Goal: Task Accomplishment & Management: Complete application form

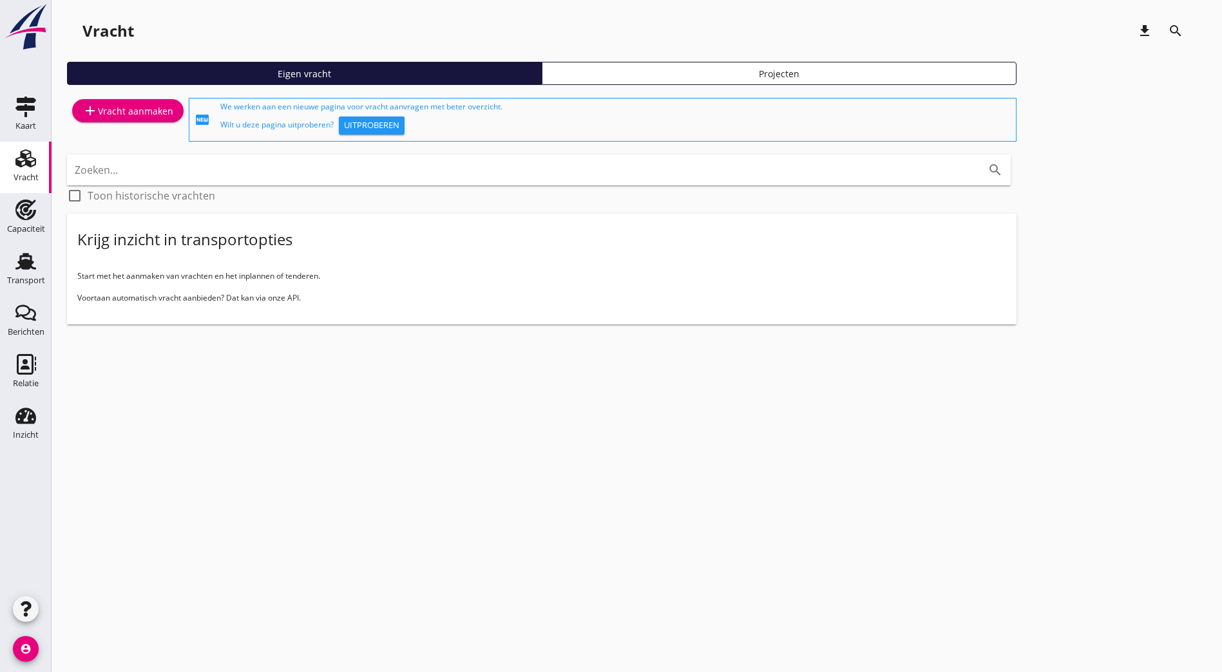
click at [121, 109] on div "add Vracht aanmaken" at bounding box center [127, 110] width 91 height 15
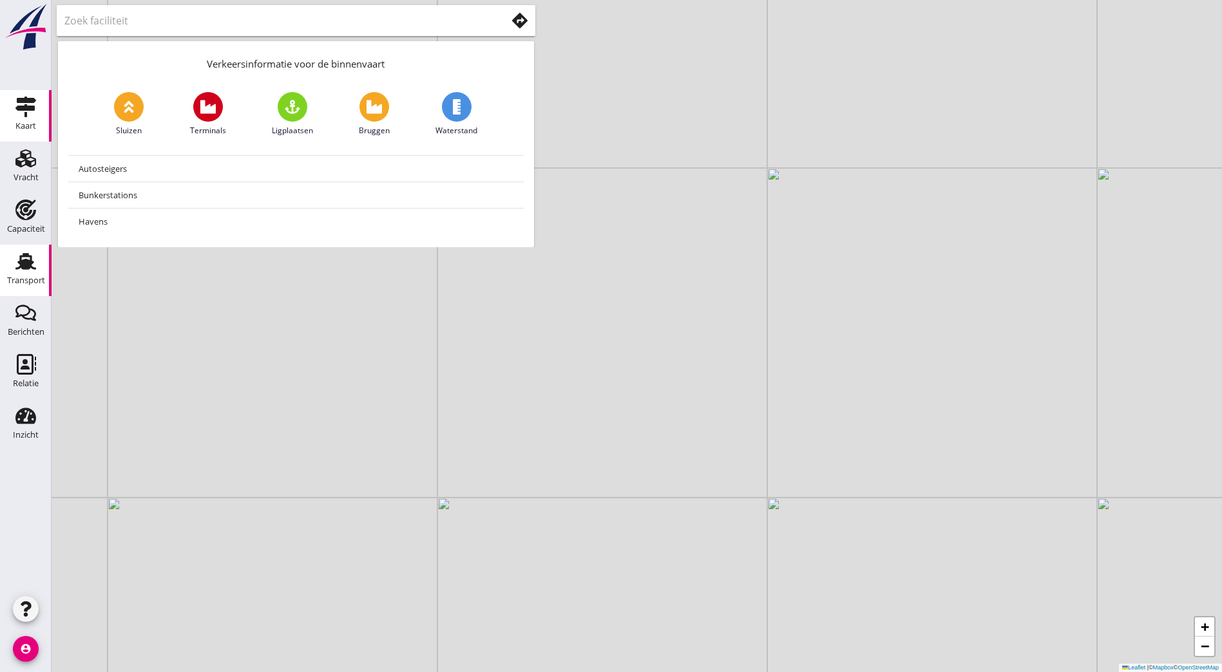
click at [42, 261] on link "Transport Transport" at bounding box center [26, 271] width 52 height 52
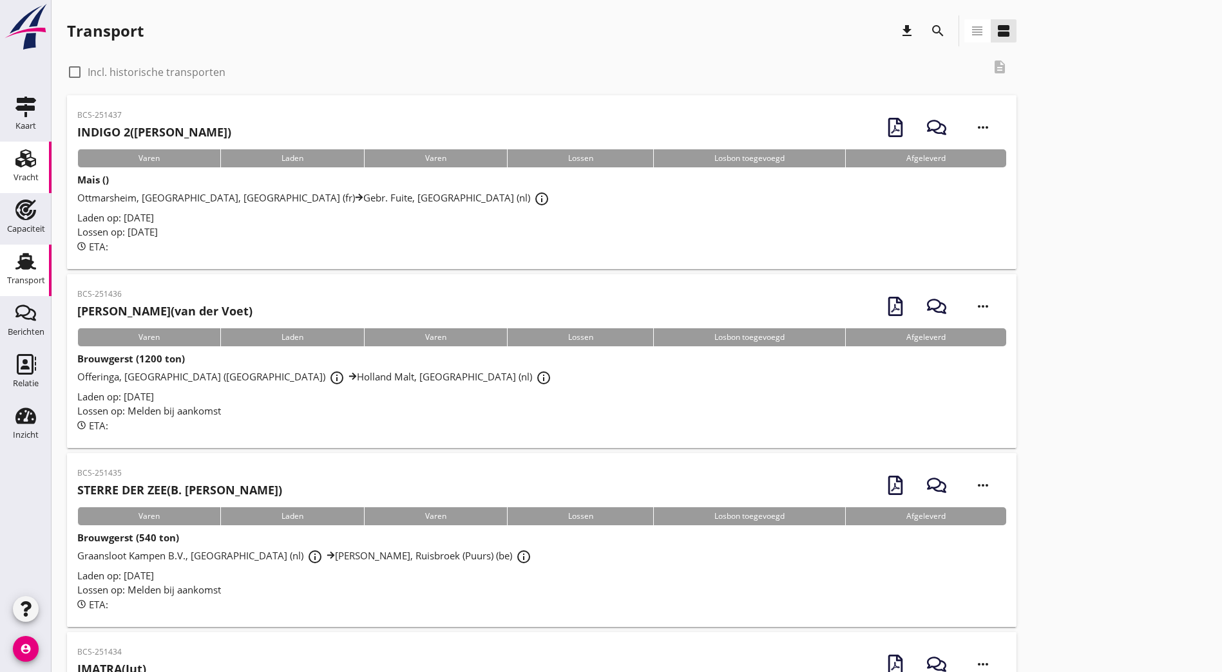
click at [30, 166] on use at bounding box center [25, 158] width 21 height 18
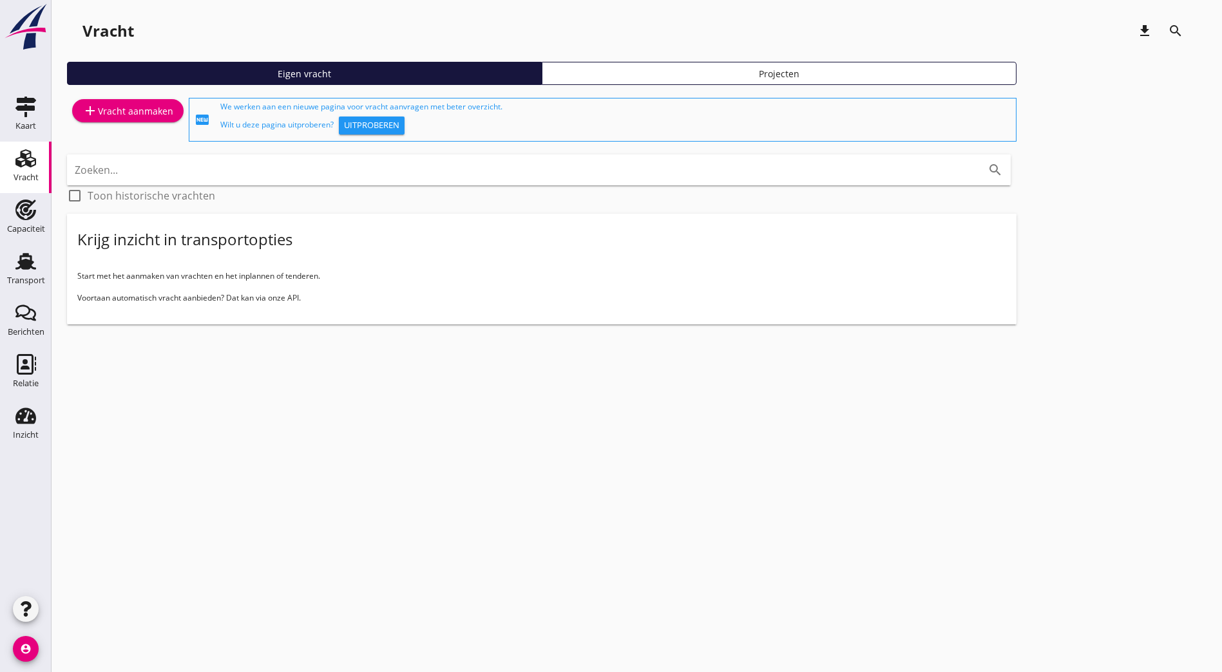
click at [119, 103] on div "add Vracht aanmaken" at bounding box center [127, 110] width 91 height 15
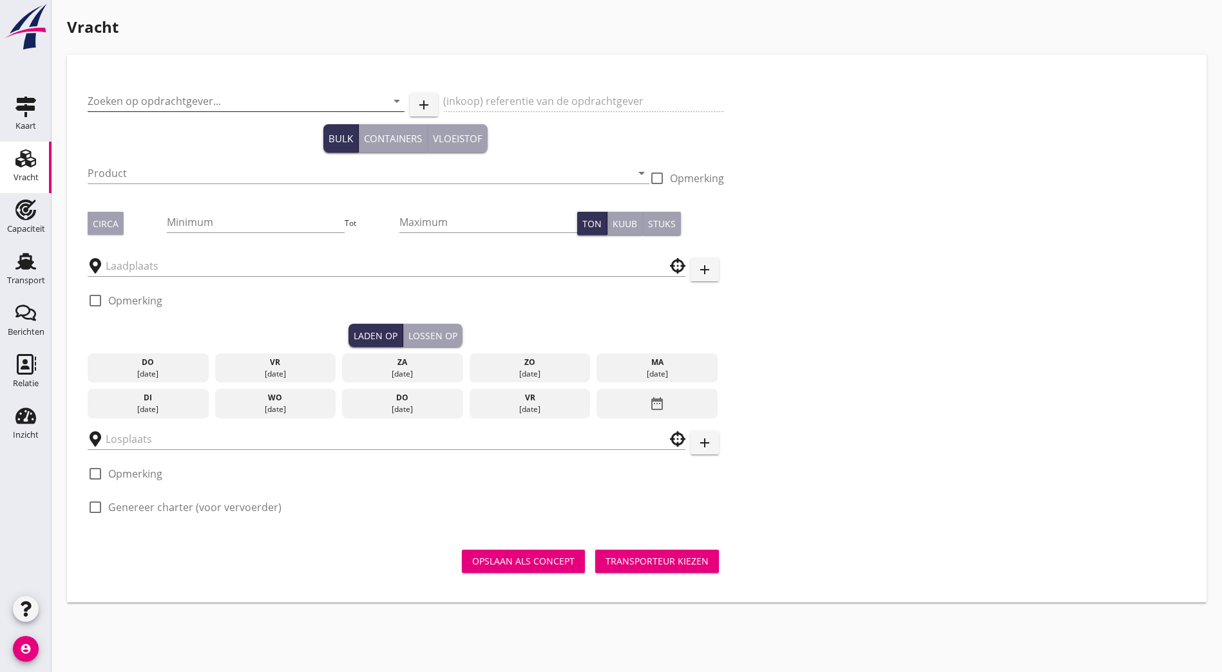
click at [144, 101] on input "Zoeken op opdrachtgever..." at bounding box center [228, 101] width 281 height 21
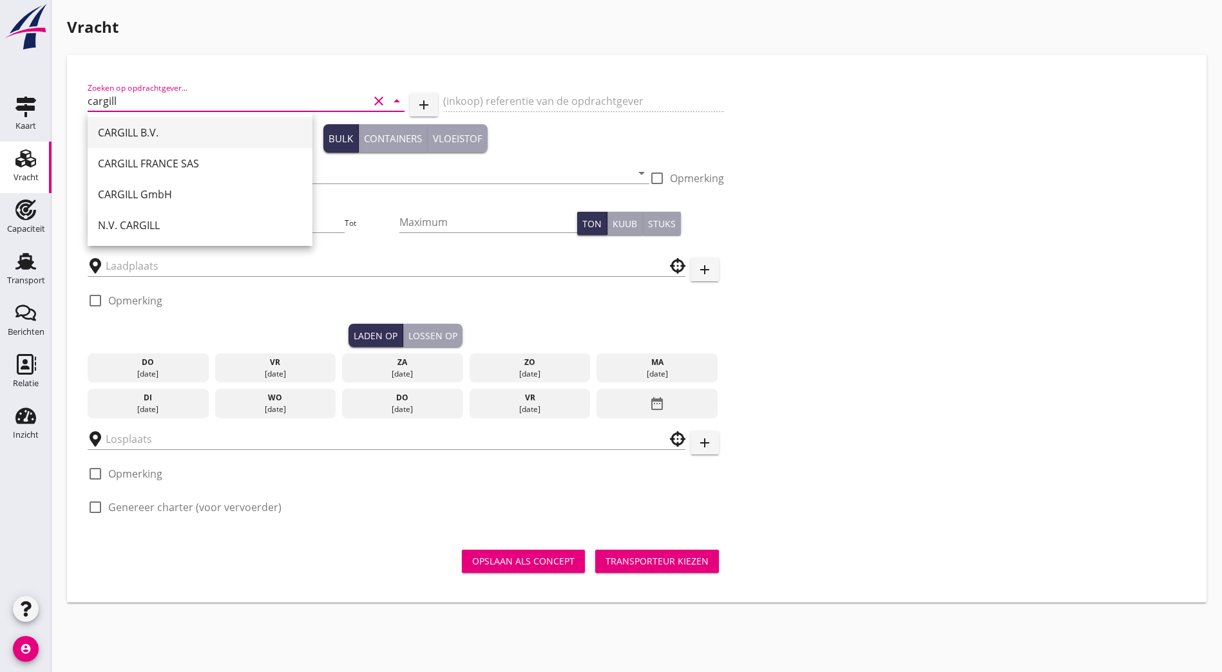
click at [182, 140] on div "CARGILL B.V." at bounding box center [200, 132] width 204 height 15
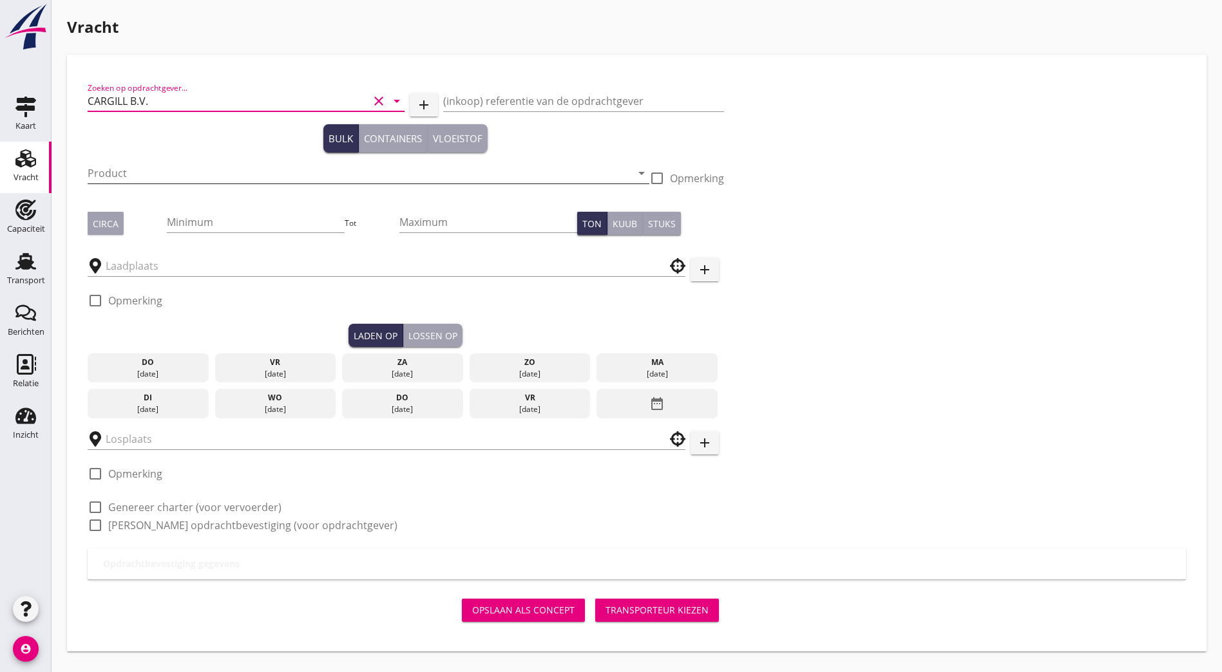
type input "CARGILL B.V."
click at [165, 164] on input "Product" at bounding box center [359, 173] width 543 height 21
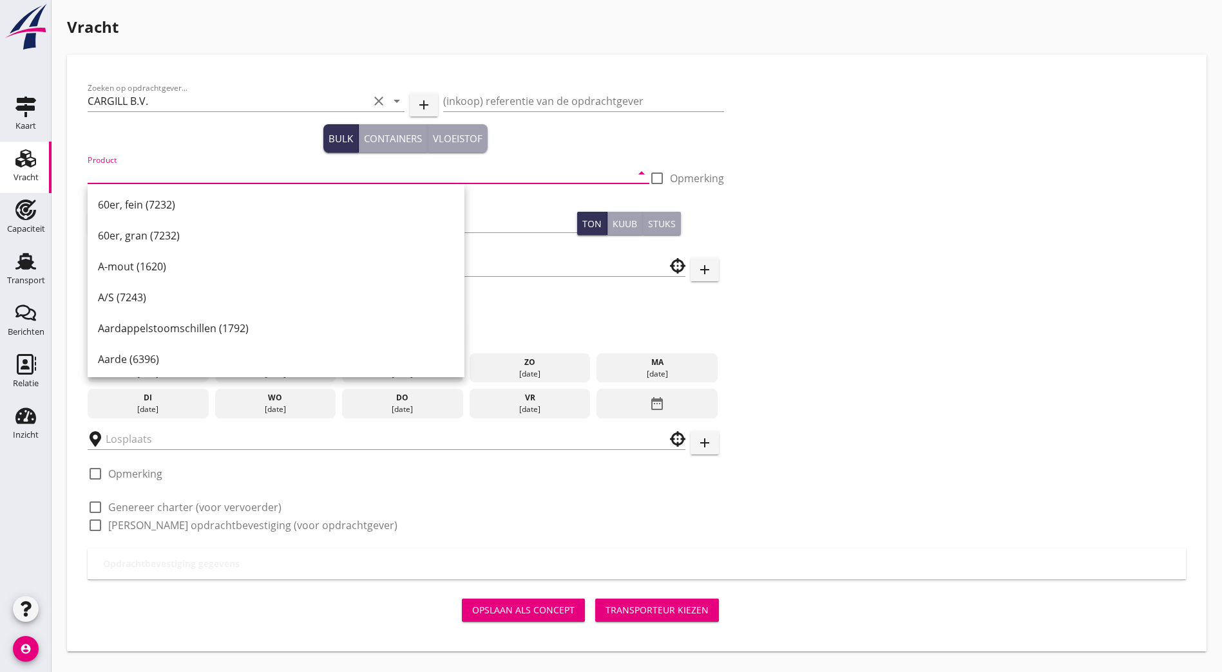
click at [163, 162] on div "Product arrow_drop_down" at bounding box center [369, 175] width 562 height 41
click at [123, 171] on input "Product" at bounding box center [359, 173] width 543 height 21
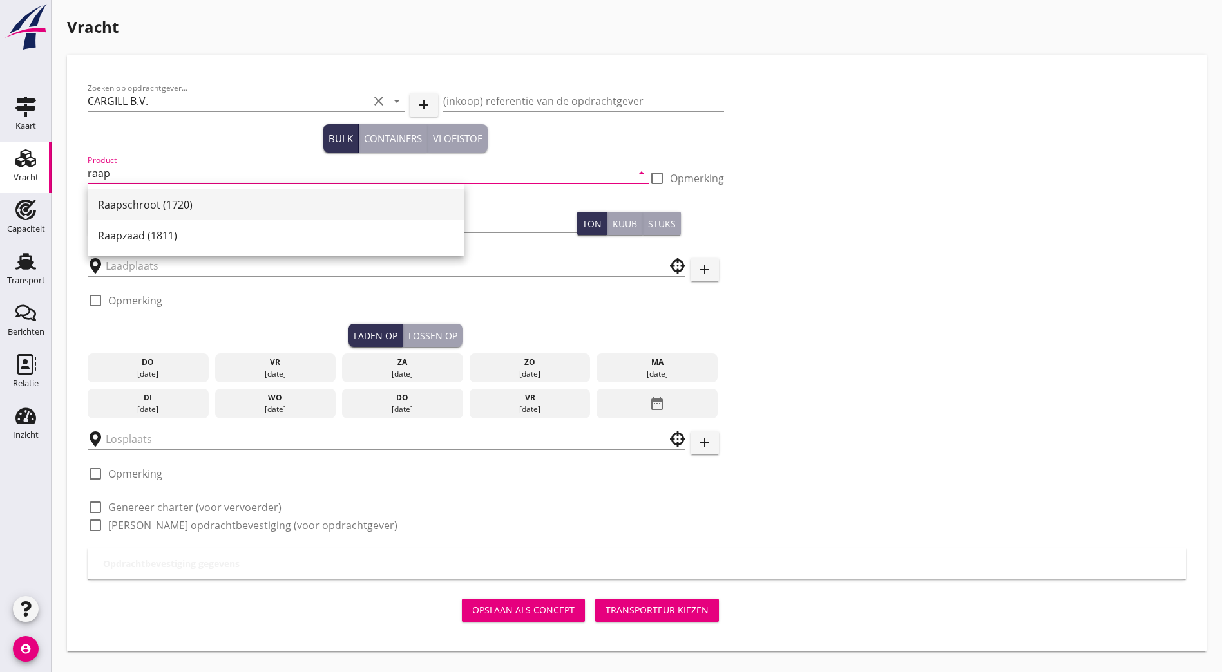
click at [147, 198] on div "Raapschroot (1720)" at bounding box center [276, 204] width 356 height 15
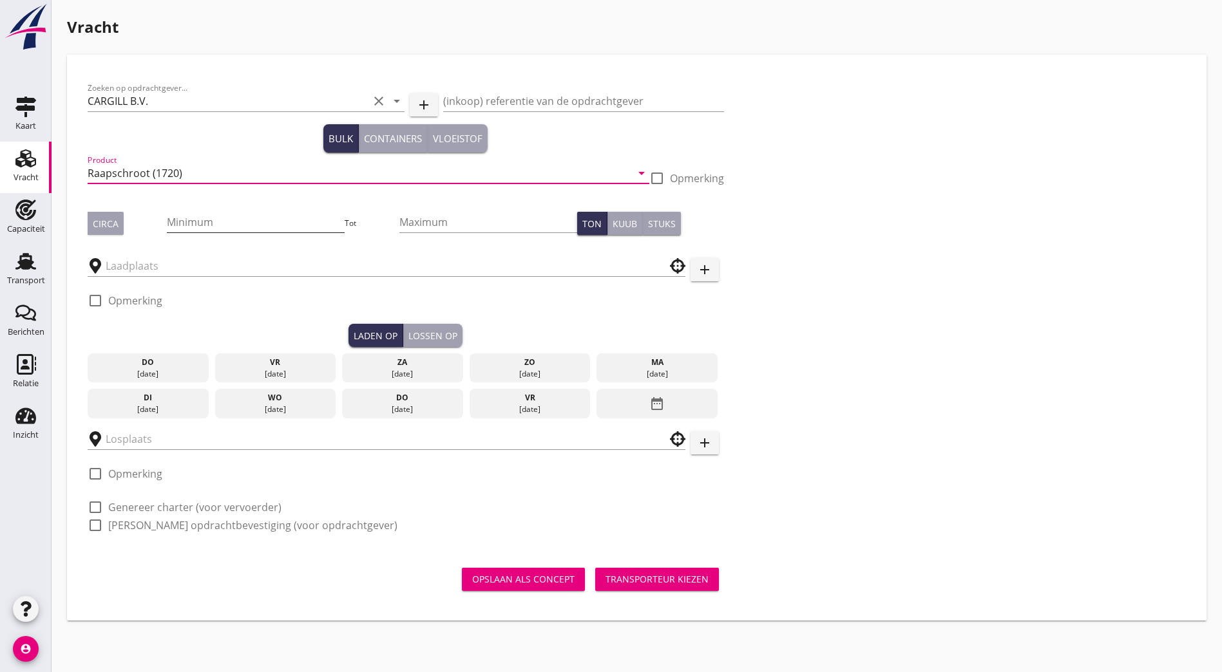
type input "Raapschroot (1720)"
click at [173, 227] on input "Minimum" at bounding box center [255, 222] width 177 height 21
type input "50"
click at [170, 256] on input "text" at bounding box center [377, 266] width 543 height 21
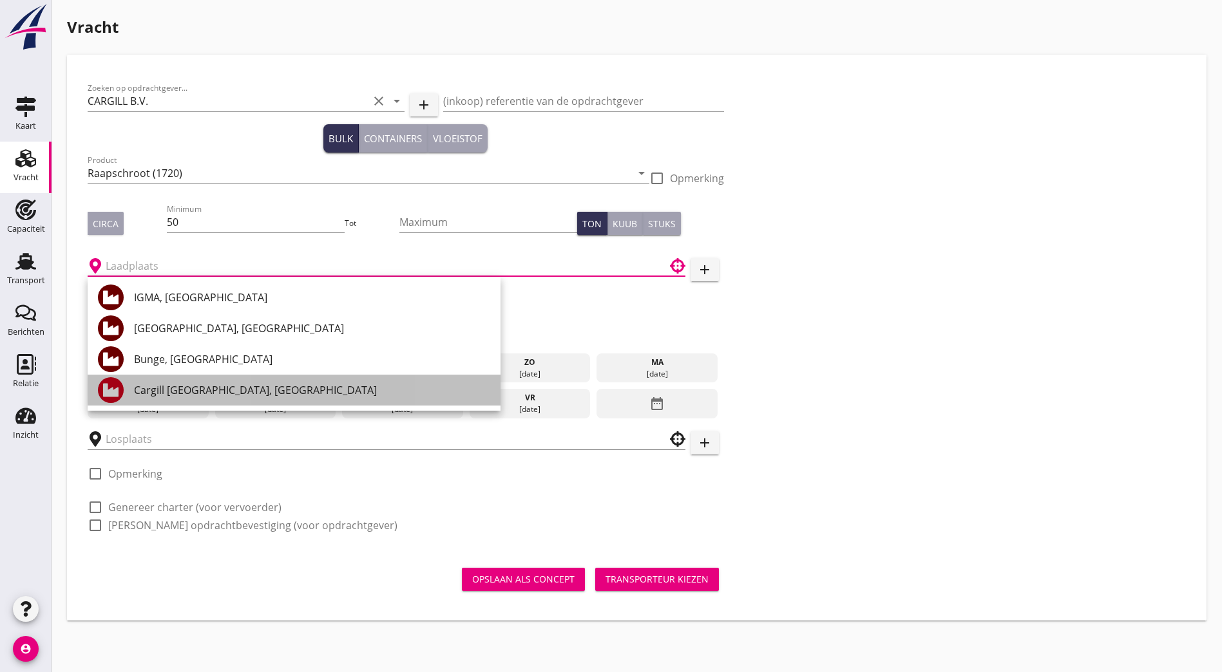
click at [218, 389] on div "Cargill [GEOGRAPHIC_DATA], [GEOGRAPHIC_DATA]" at bounding box center [312, 390] width 356 height 15
type input "Cargill [GEOGRAPHIC_DATA], [GEOGRAPHIC_DATA]"
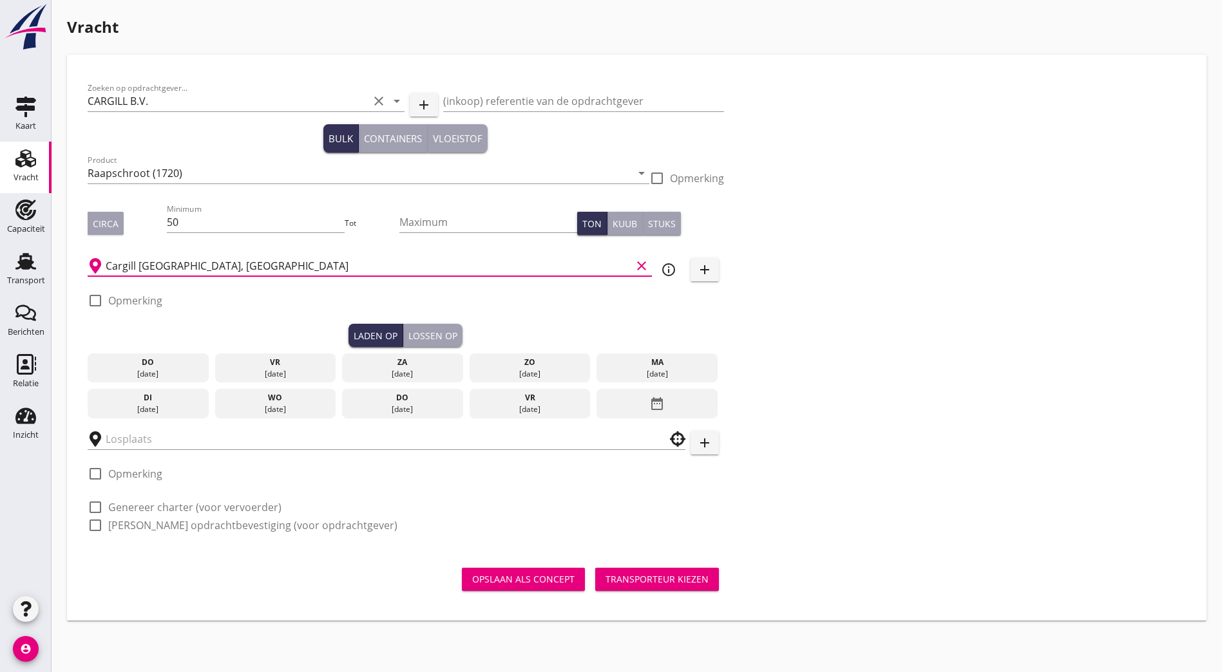
click at [779, 233] on div "Zoeken op opdrachtgever... CARGILL B.V. clear arrow_drop_down add (inkoop) refe…" at bounding box center [636, 311] width 1108 height 473
click at [226, 373] on div "[DATE]" at bounding box center [275, 374] width 115 height 12
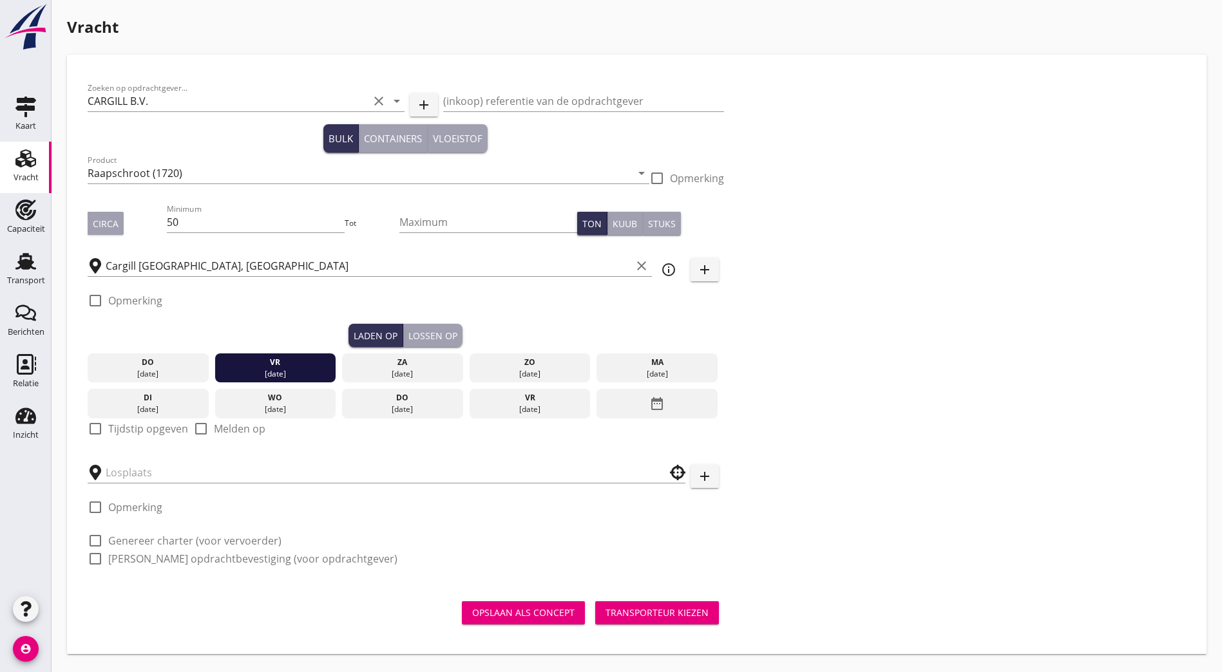
click at [171, 426] on label "Tijdstip opgeven" at bounding box center [148, 428] width 80 height 13
checkbox input "true"
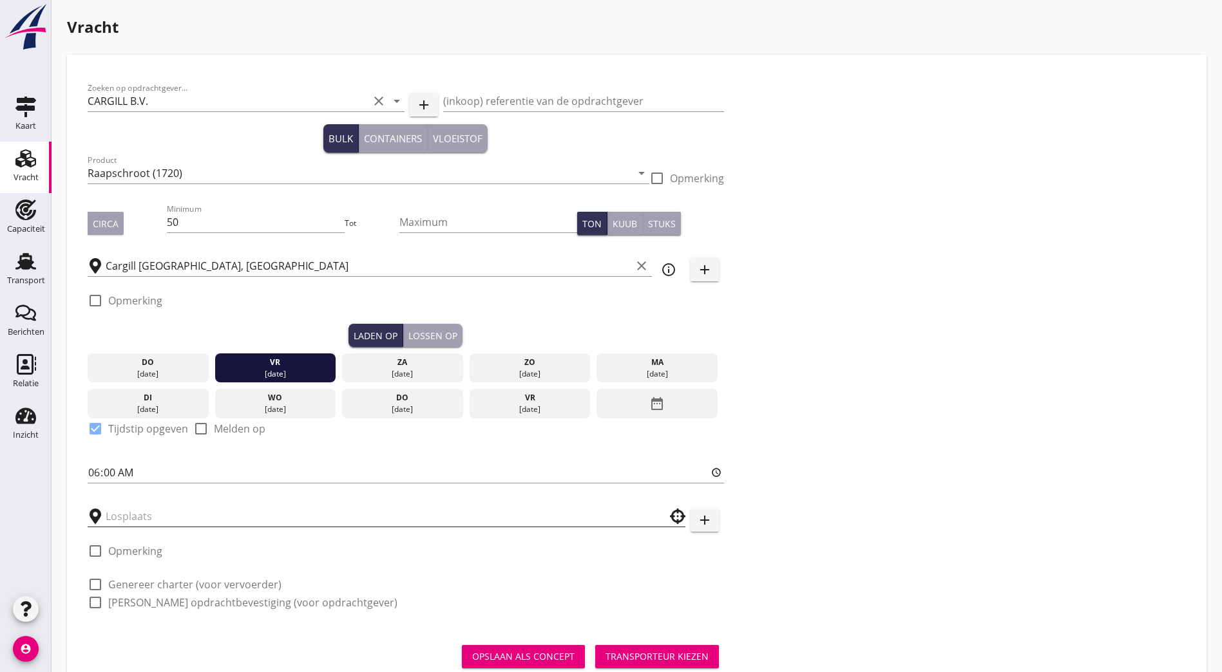
click at [131, 515] on input "text" at bounding box center [377, 516] width 543 height 21
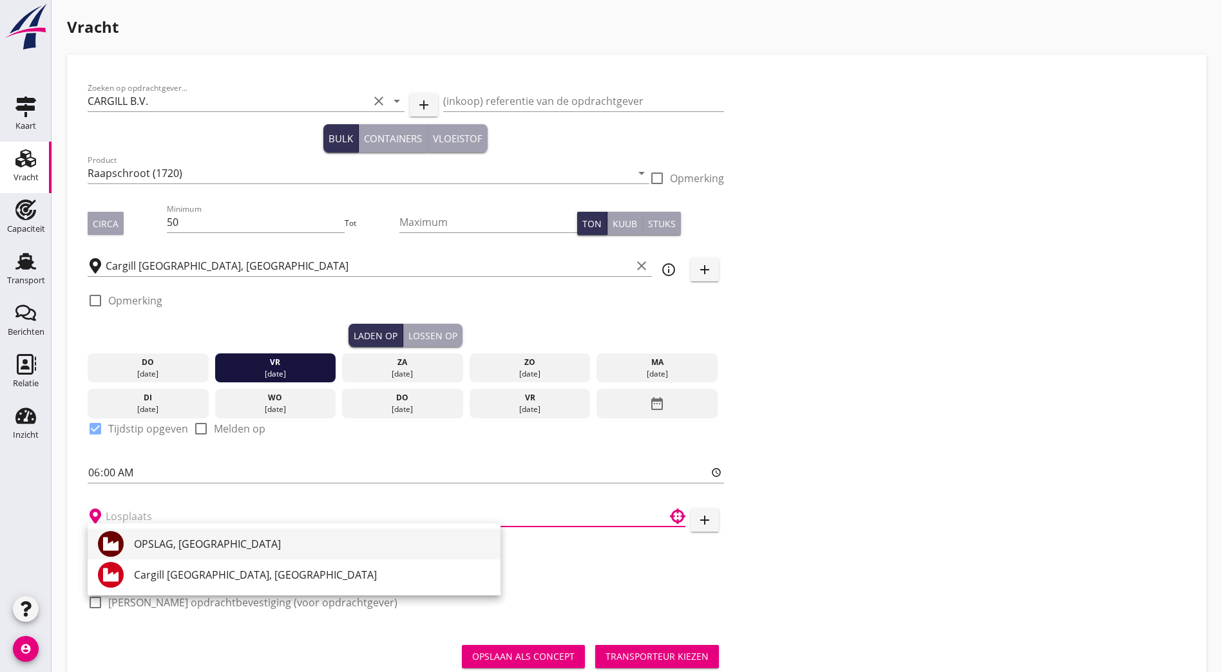
click at [222, 543] on div "OPSLAG, [GEOGRAPHIC_DATA]" at bounding box center [312, 543] width 356 height 15
type input "OPSLAG, [GEOGRAPHIC_DATA]"
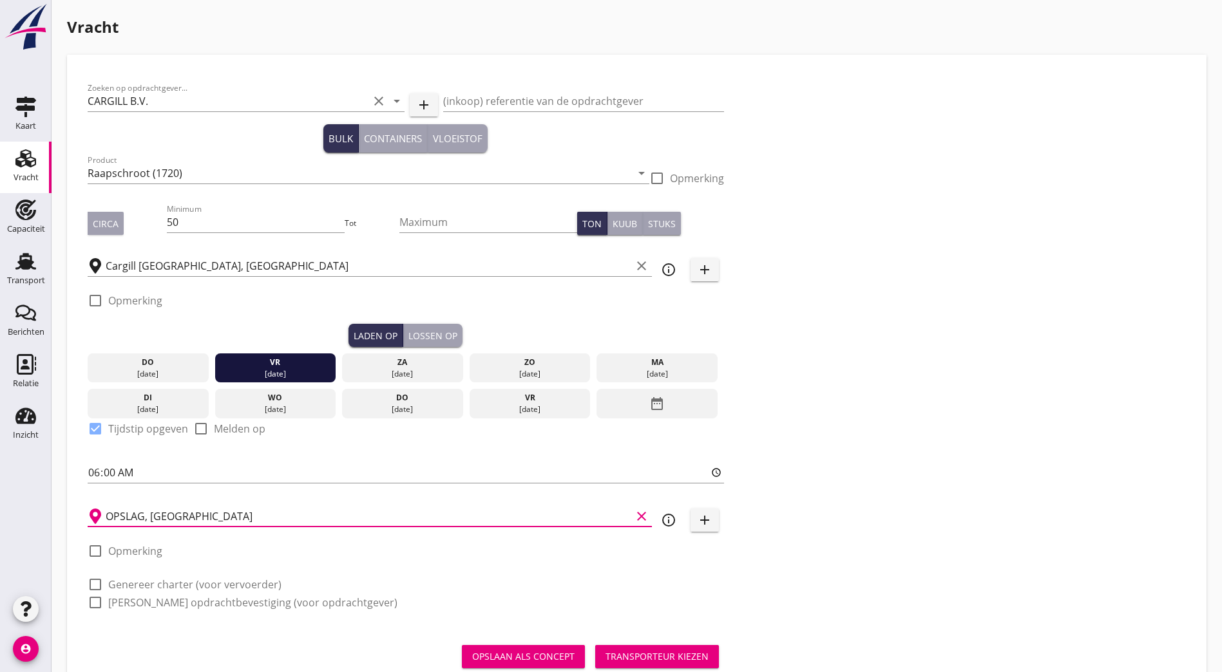
scroll to position [37, 0]
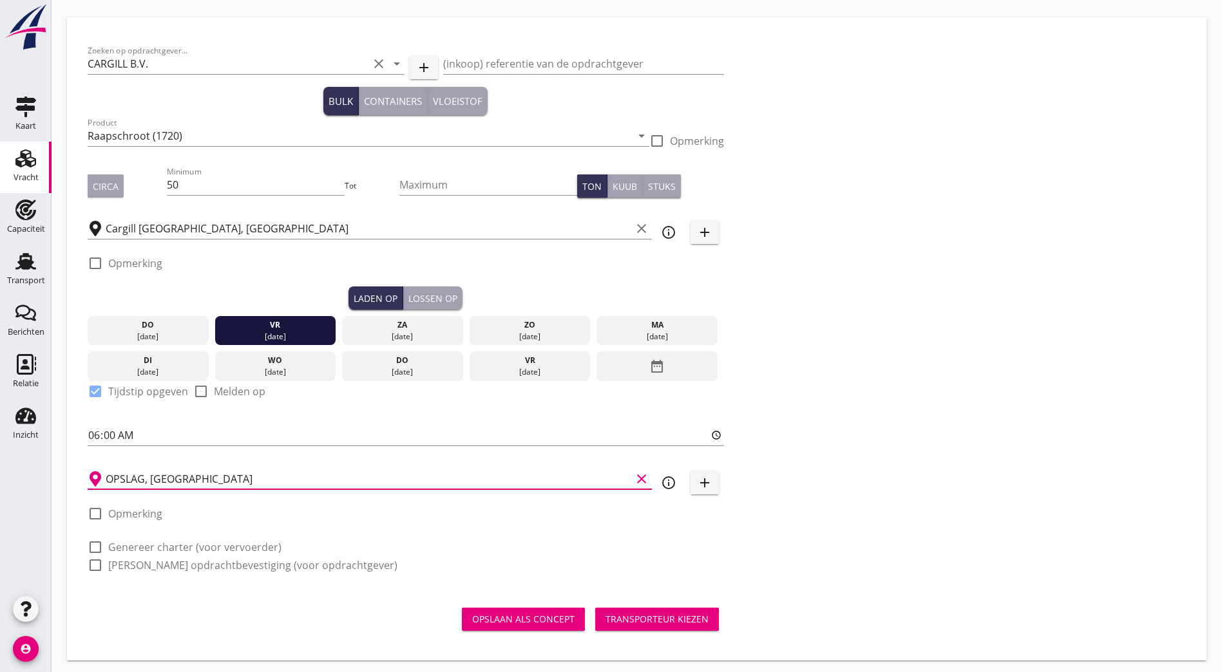
click at [205, 541] on label "Genereer charter (voor vervoerder)" at bounding box center [194, 547] width 173 height 13
checkbox input "true"
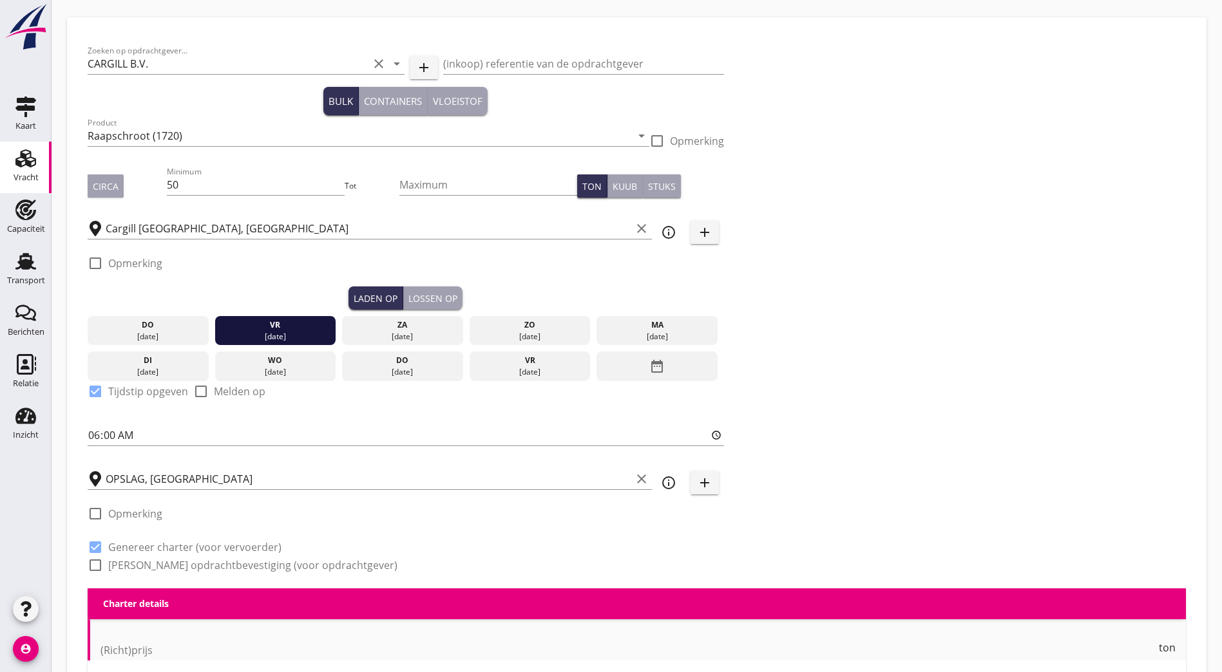
click at [192, 559] on label "Genereer opdrachtbevestiging (voor opdrachtgever)" at bounding box center [252, 565] width 289 height 13
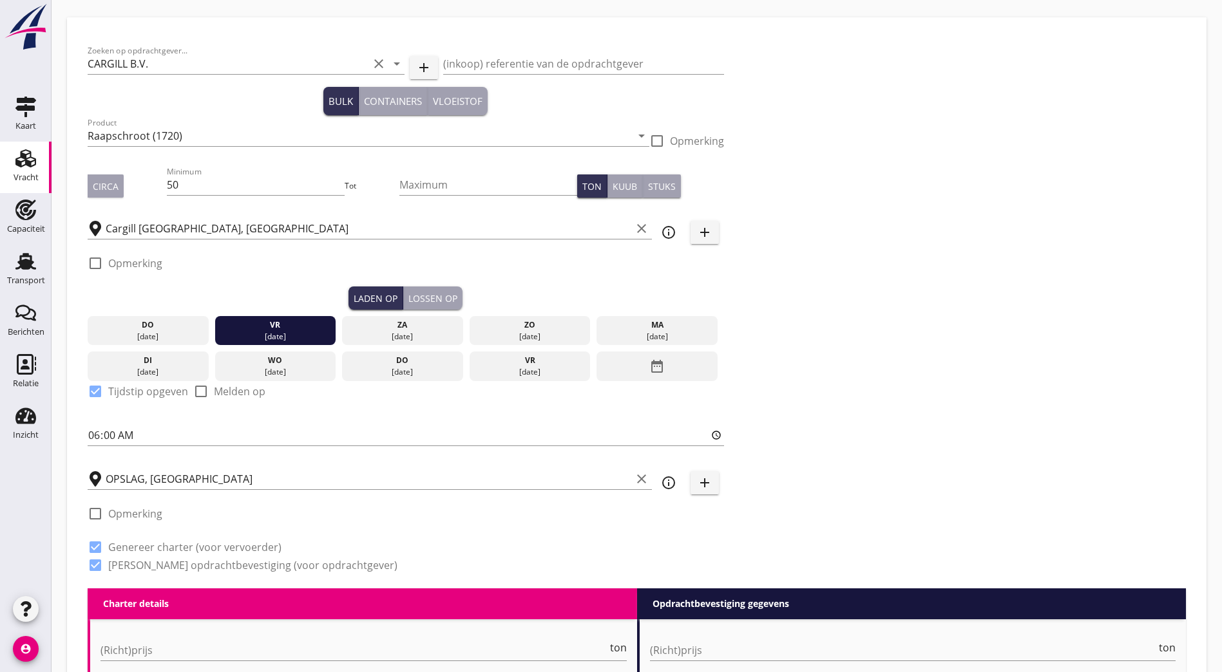
click at [186, 559] on label "Genereer opdrachtbevestiging (voor opdrachtgever)" at bounding box center [252, 565] width 289 height 13
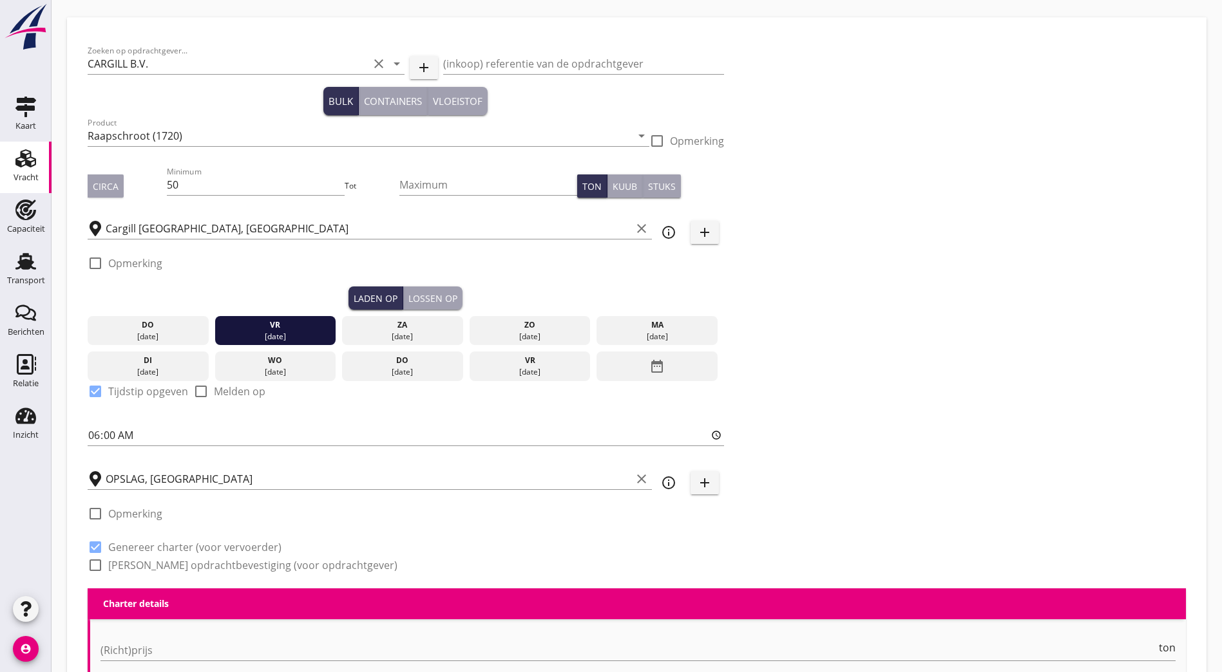
click at [164, 565] on label "Genereer opdrachtbevestiging (voor opdrachtgever)" at bounding box center [252, 565] width 289 height 13
checkbox input "true"
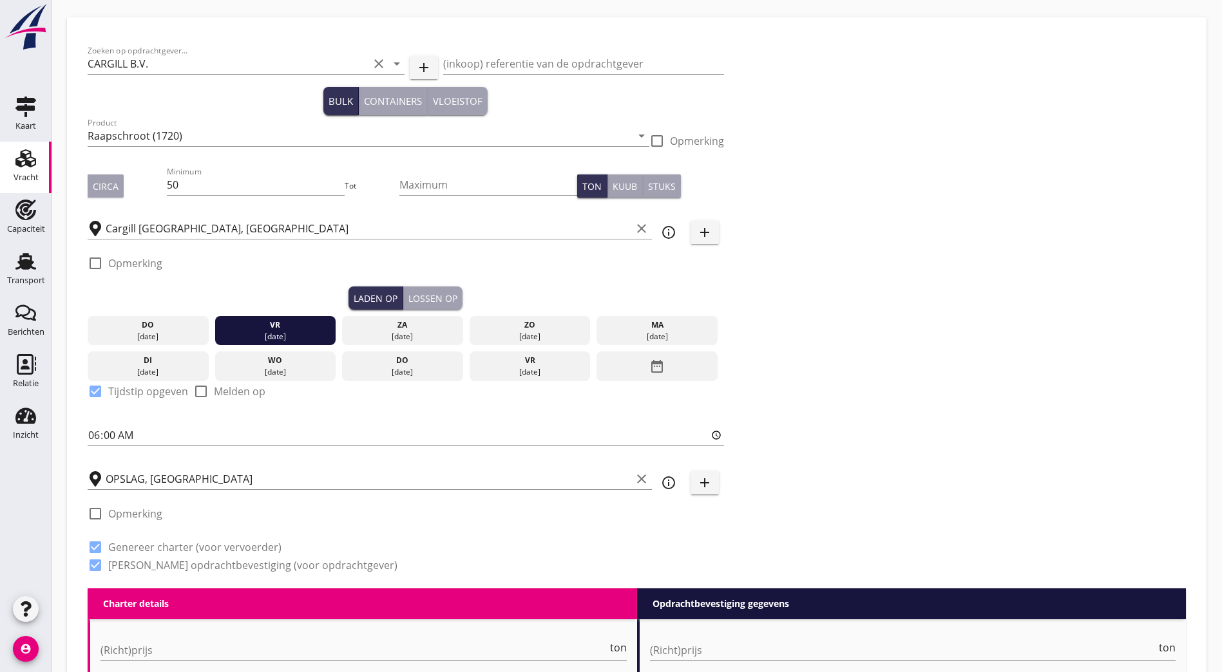
scroll to position [359, 0]
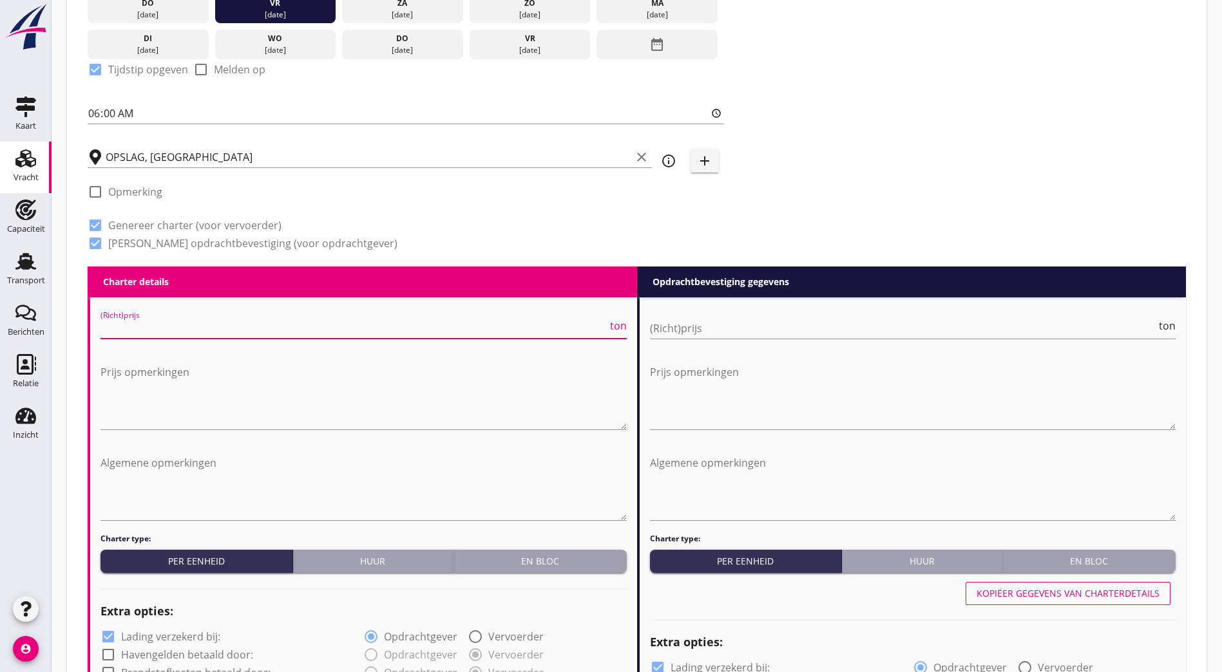
click at [189, 329] on input "(Richt)prijs" at bounding box center [353, 328] width 507 height 21
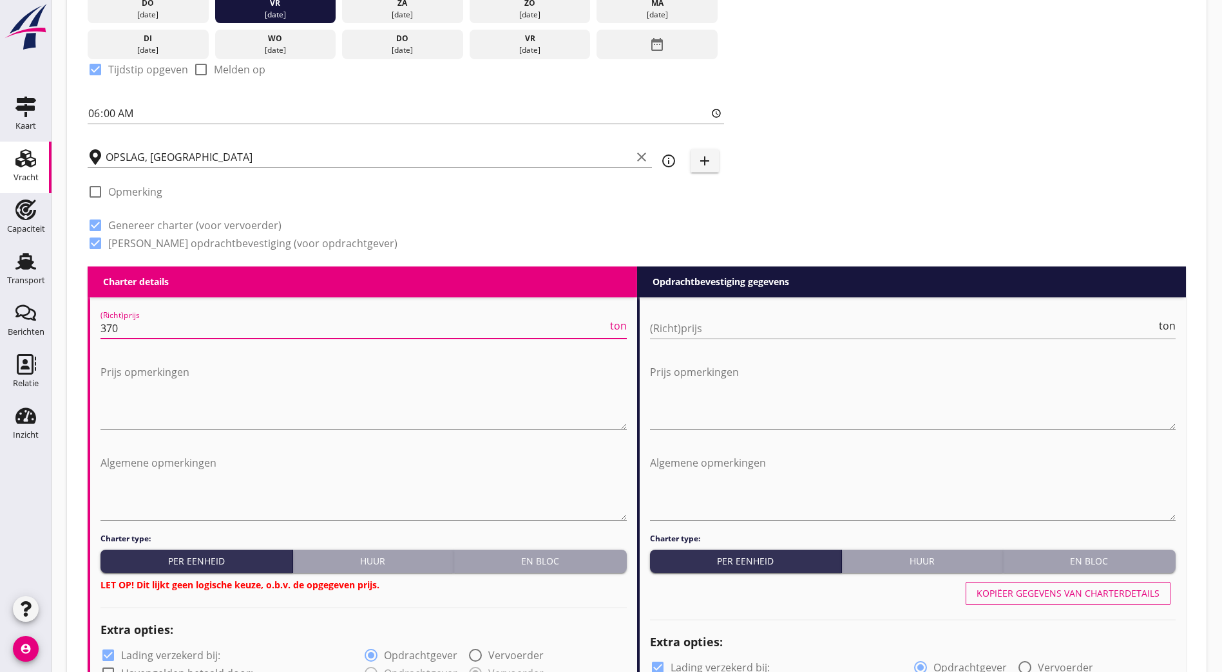
type input "370"
click at [858, 327] on div "(Richt)prijs ton" at bounding box center [913, 330] width 526 height 41
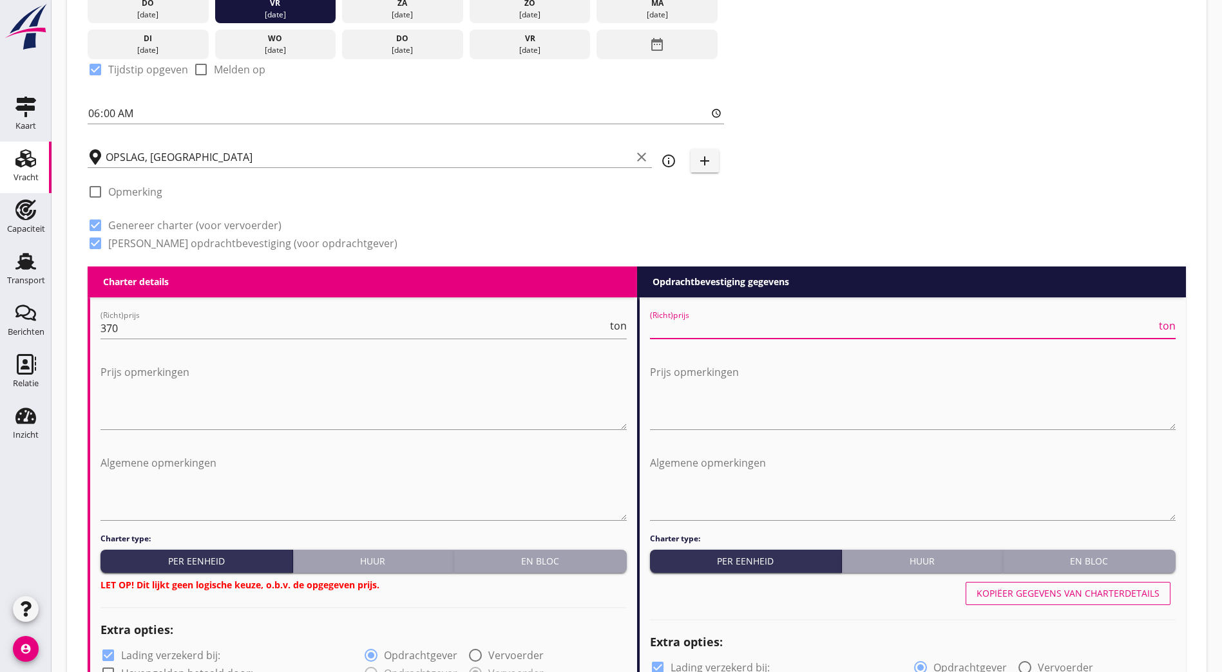
click at [856, 331] on input "(Richt)prijs" at bounding box center [903, 328] width 507 height 21
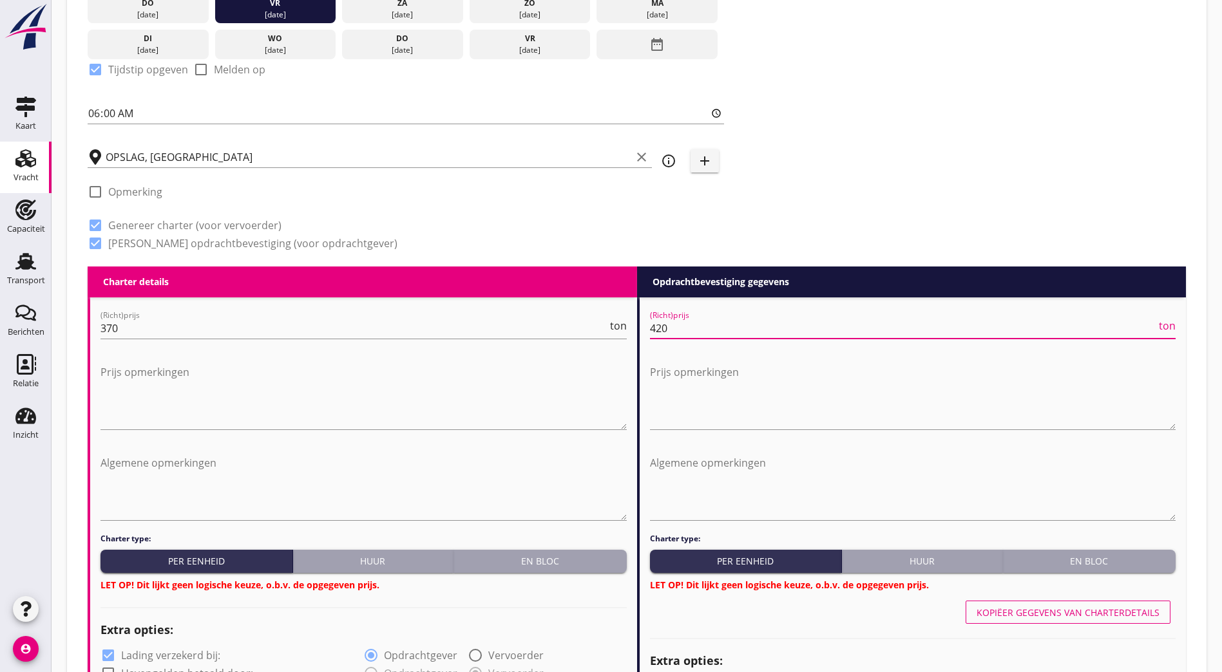
type input "420"
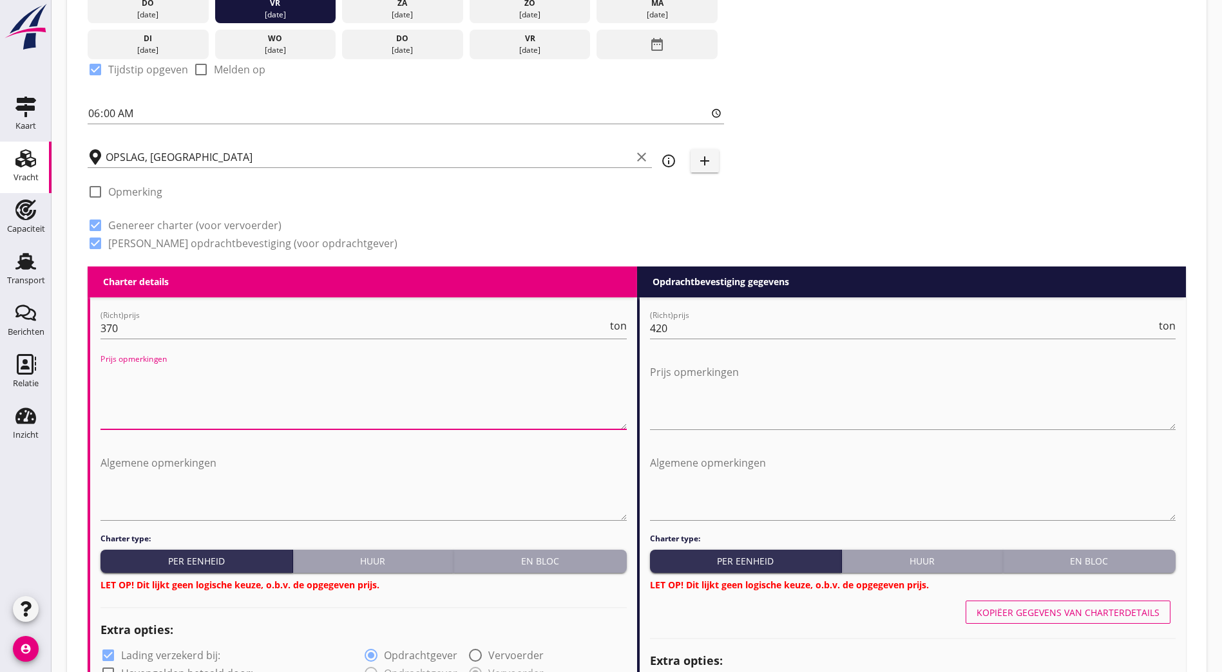
click at [274, 382] on textarea "Prijs opmerkingen" at bounding box center [363, 396] width 526 height 68
click at [345, 387] on textarea "Prijs per dag // 5 dagen garantie // Excl. Laad- & loskosten // Excl. Verhaalko…" at bounding box center [363, 396] width 526 height 68
drag, startPoint x: 368, startPoint y: 381, endPoint x: -60, endPoint y: 370, distance: 428.4
type textarea "Prijs per dag // 5 dagen garantie // Excl. Laad- & loskosten // Excl. Verhaalko…"
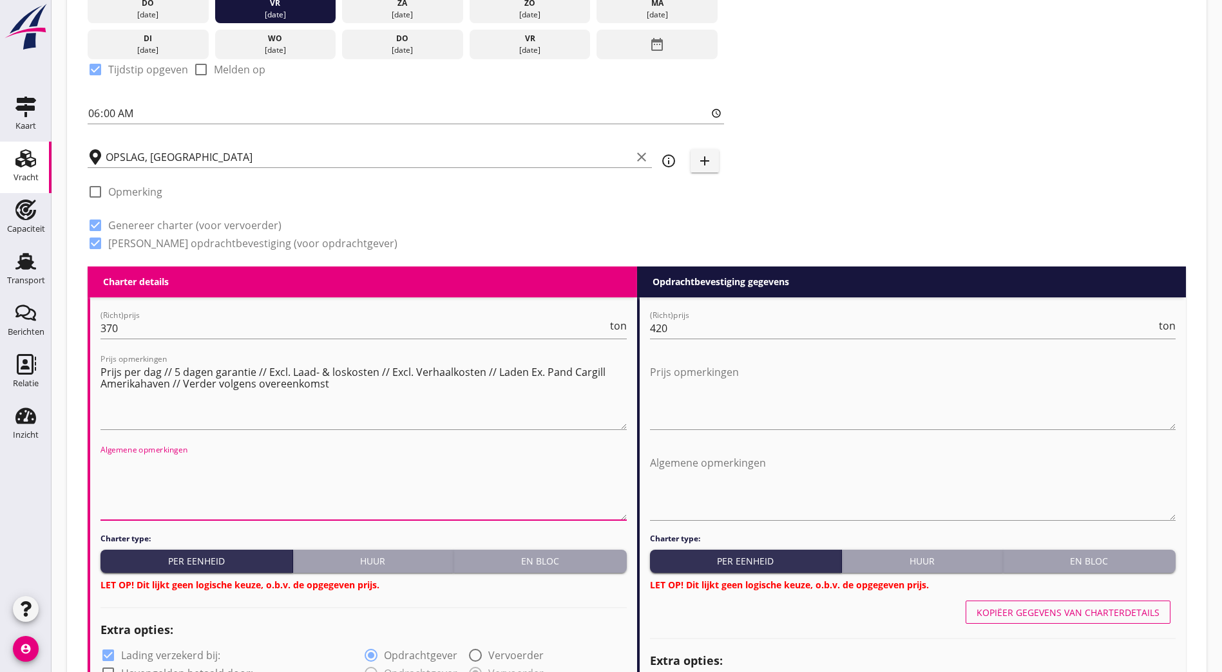
drag, startPoint x: 162, startPoint y: 477, endPoint x: 446, endPoint y: 462, distance: 284.4
click at [162, 477] on textarea "Algemene opmerkingen" at bounding box center [363, 487] width 526 height 68
paste textarea "Prijs per dag // 5 dagen garantie // Excl. Laad- & loskosten // Excl. Verhaalko…"
type textarea "Prijs per dag // 5 dagen garantie // Excl. Laad- & loskosten // Excl. Verhaalko…"
click at [780, 393] on textarea "Prijs opmerkingen" at bounding box center [913, 396] width 526 height 68
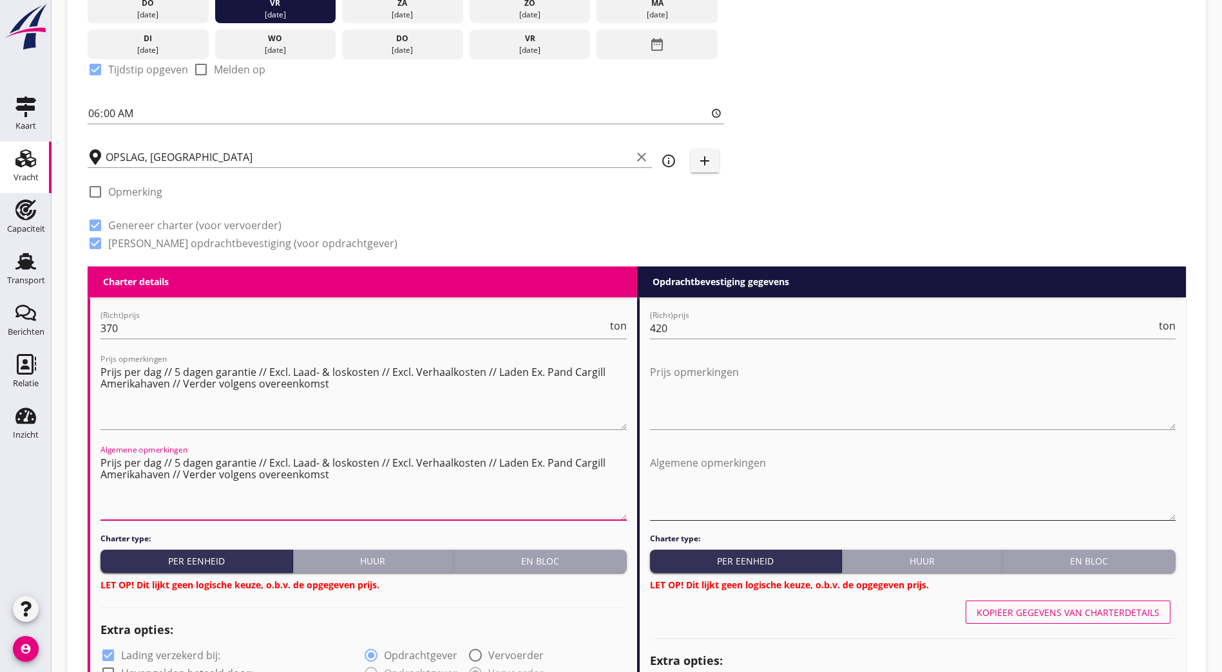
paste textarea "Prijs per dag // 5 dagen garantie // Excl. Laad- & loskosten // Excl. Verhaalko…"
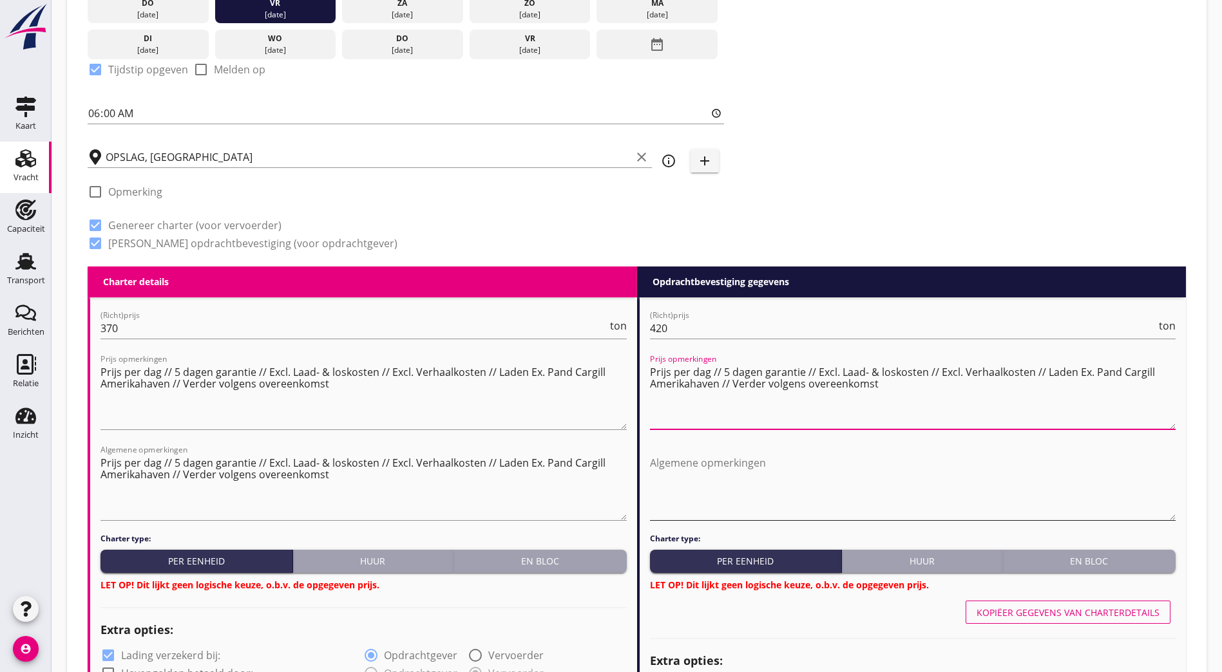
type textarea "Prijs per dag // 5 dagen garantie // Excl. Laad- & loskosten // Excl. Verhaalko…"
click at [770, 458] on textarea "Algemene opmerkingen" at bounding box center [913, 487] width 526 height 68
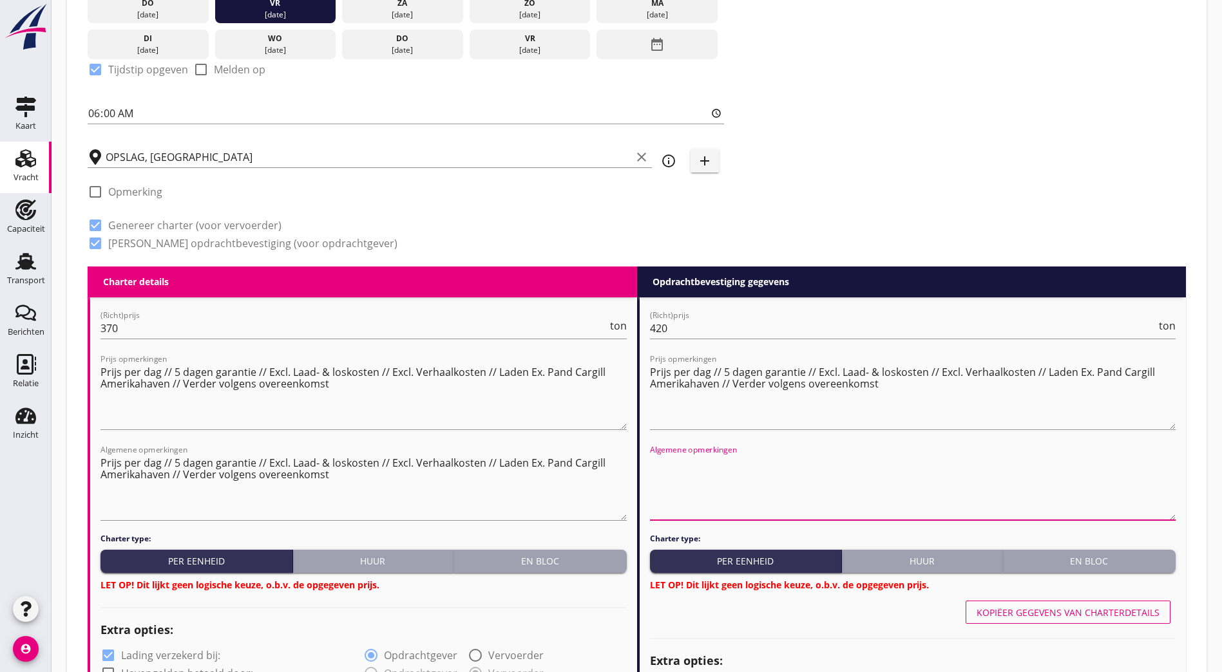
paste textarea "Prijs per dag // 5 dagen garantie // Excl. Laad- & loskosten // Excl. Verhaalko…"
type textarea "Prijs per dag // 5 dagen garantie // Excl. Laad- & loskosten // Excl. Verhaalko…"
click at [426, 392] on textarea "Prijs per dag // 5 dagen garantie // Excl. Laad- & loskosten // Excl. Verhaalko…" at bounding box center [363, 396] width 526 height 68
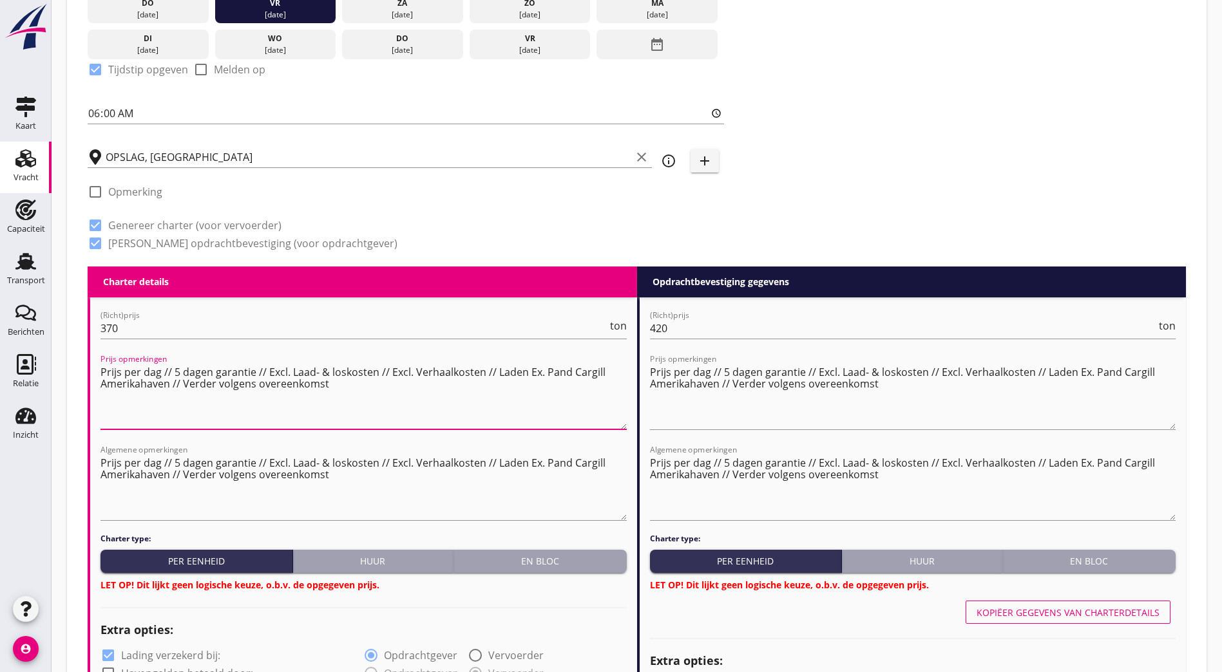
click at [368, 550] on button "Huur" at bounding box center [373, 561] width 161 height 23
radio input "true"
radio input "false"
radio input "true"
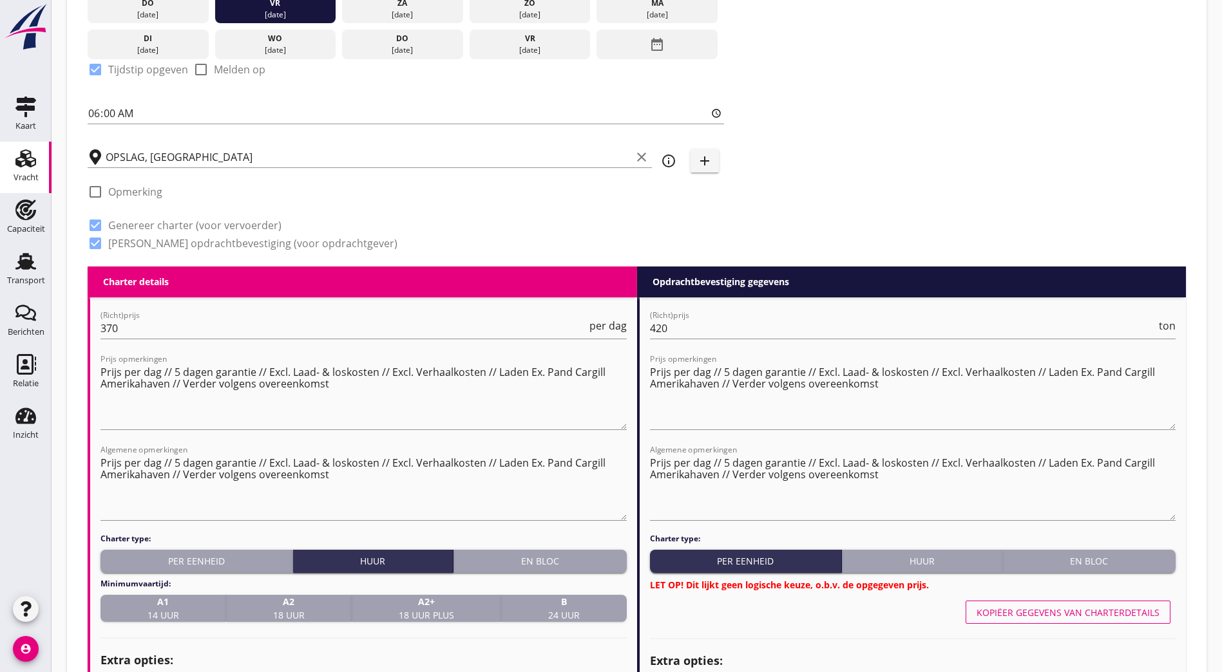
click at [604, 603] on div "B 24 uur" at bounding box center [563, 608] width 115 height 27
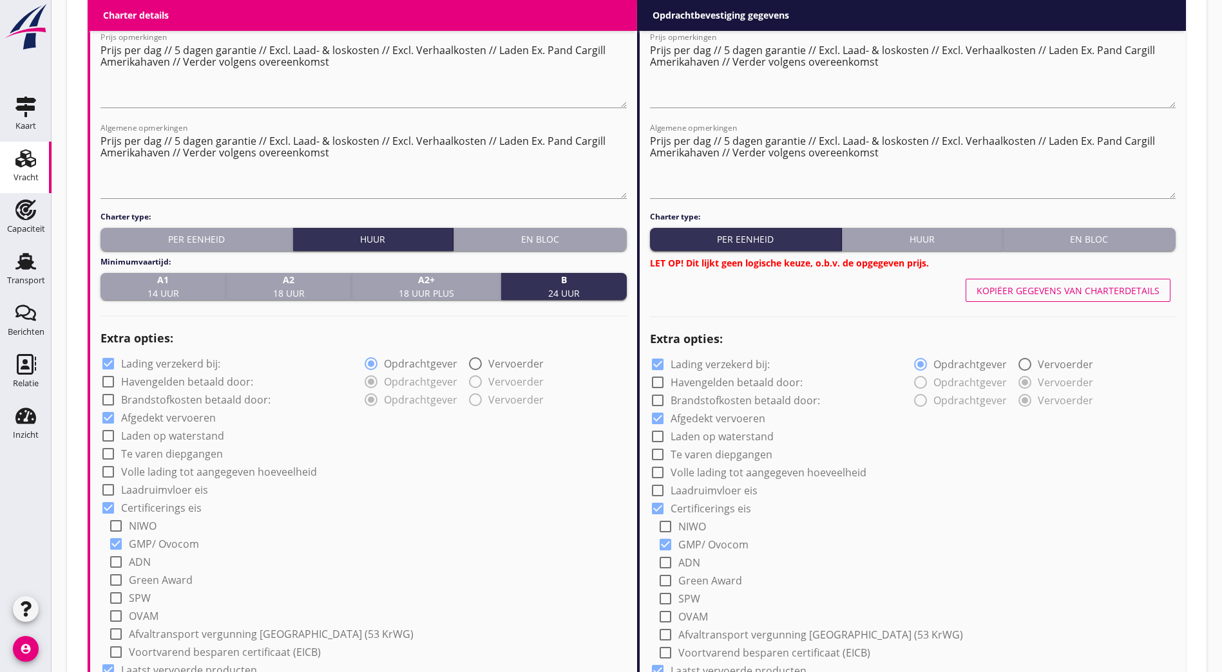
scroll to position [874, 0]
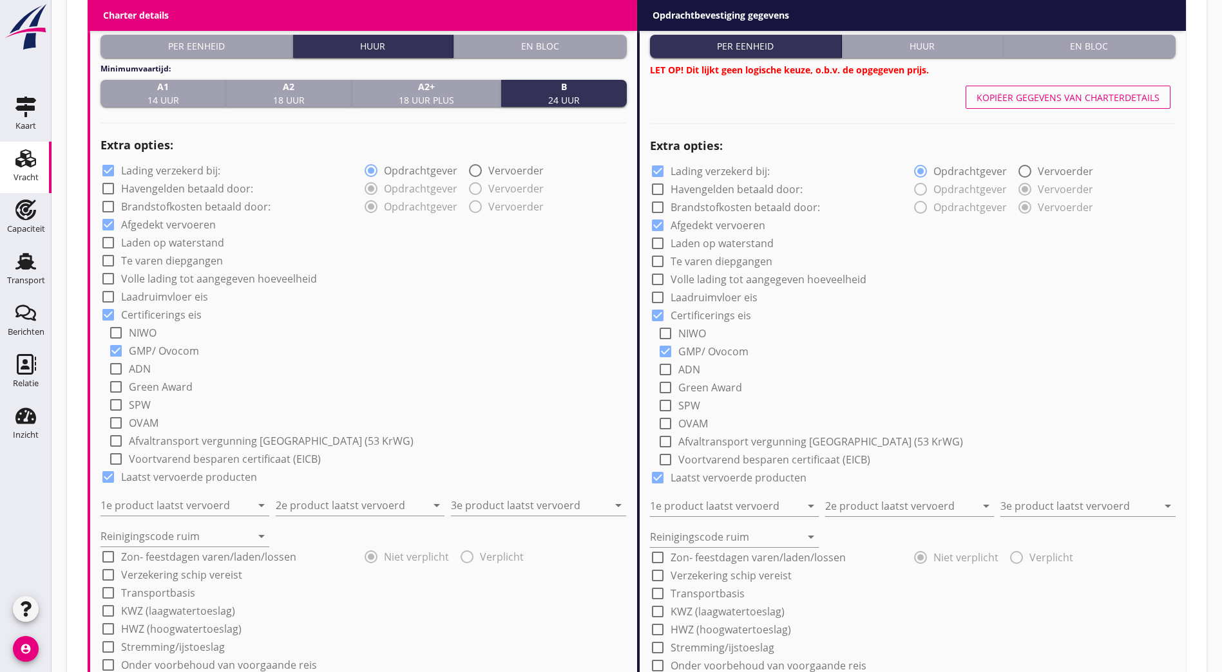
click at [156, 490] on div "1e product laatst vervoerd arrow_drop_down" at bounding box center [184, 501] width 169 height 28
click at [154, 495] on input "1e product laatst vervoerd" at bounding box center [175, 505] width 151 height 21
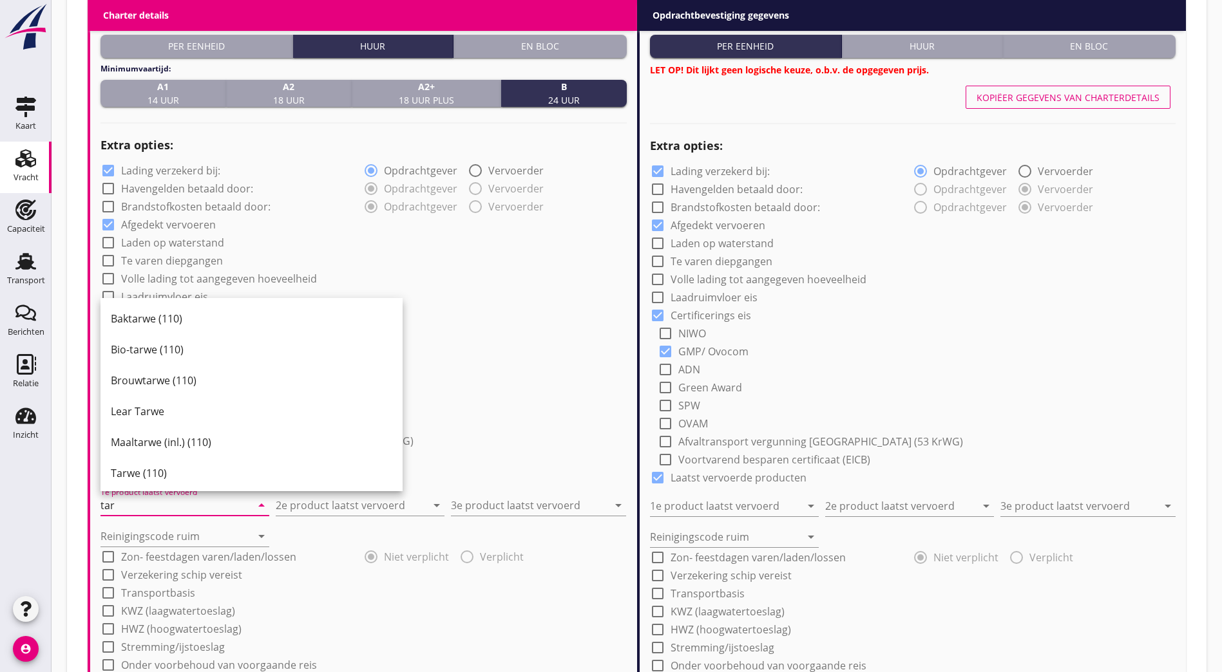
click at [147, 466] on div "Tarwe (110)" at bounding box center [251, 473] width 281 height 31
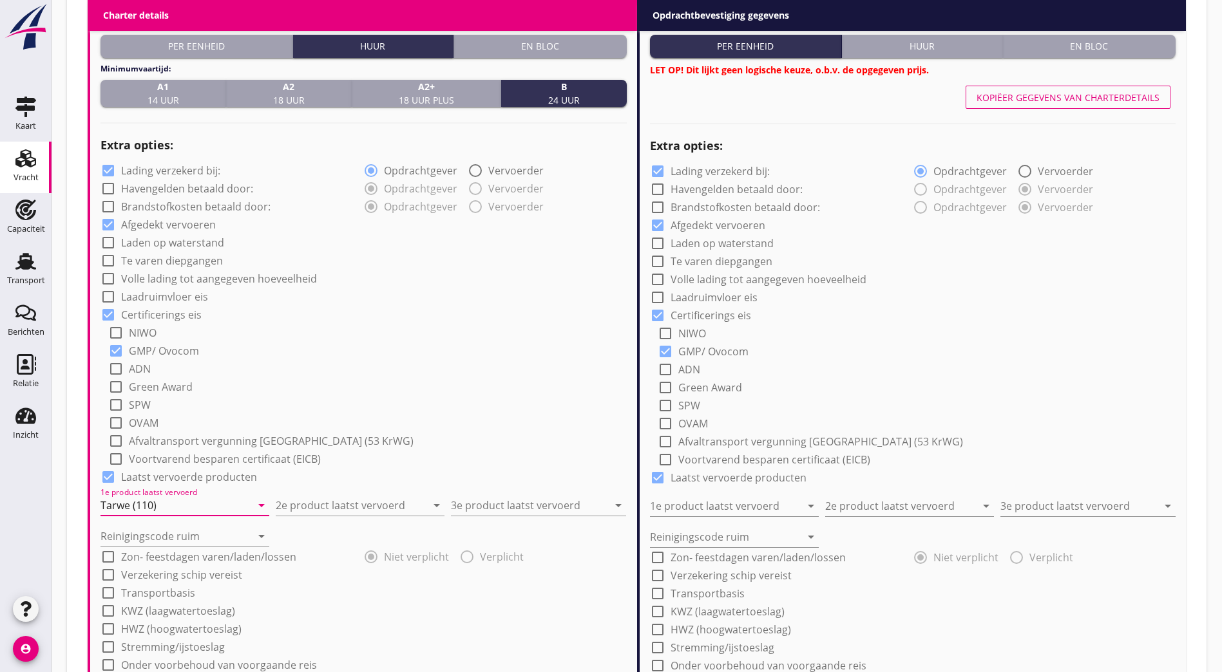
click at [146, 504] on input "Tarwe (110)" at bounding box center [175, 505] width 151 height 21
type input "Tarwe (110)"
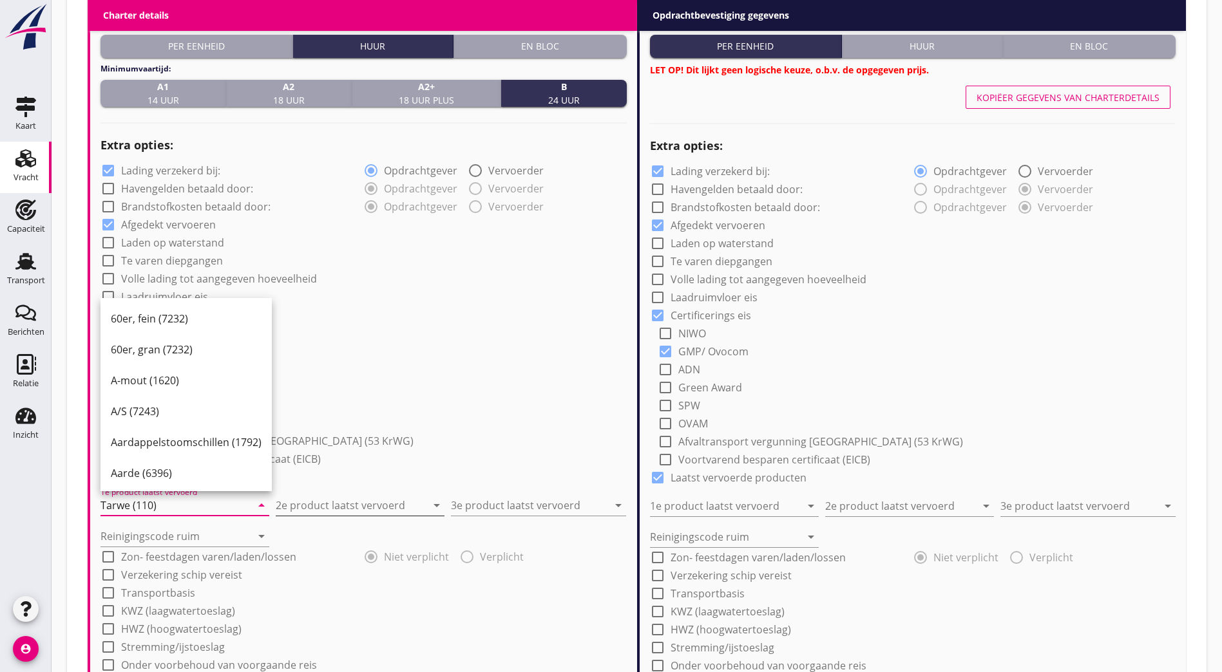
click at [367, 501] on input "2e product laatst vervoerd" at bounding box center [351, 505] width 151 height 21
paste input "Tarwe (110)"
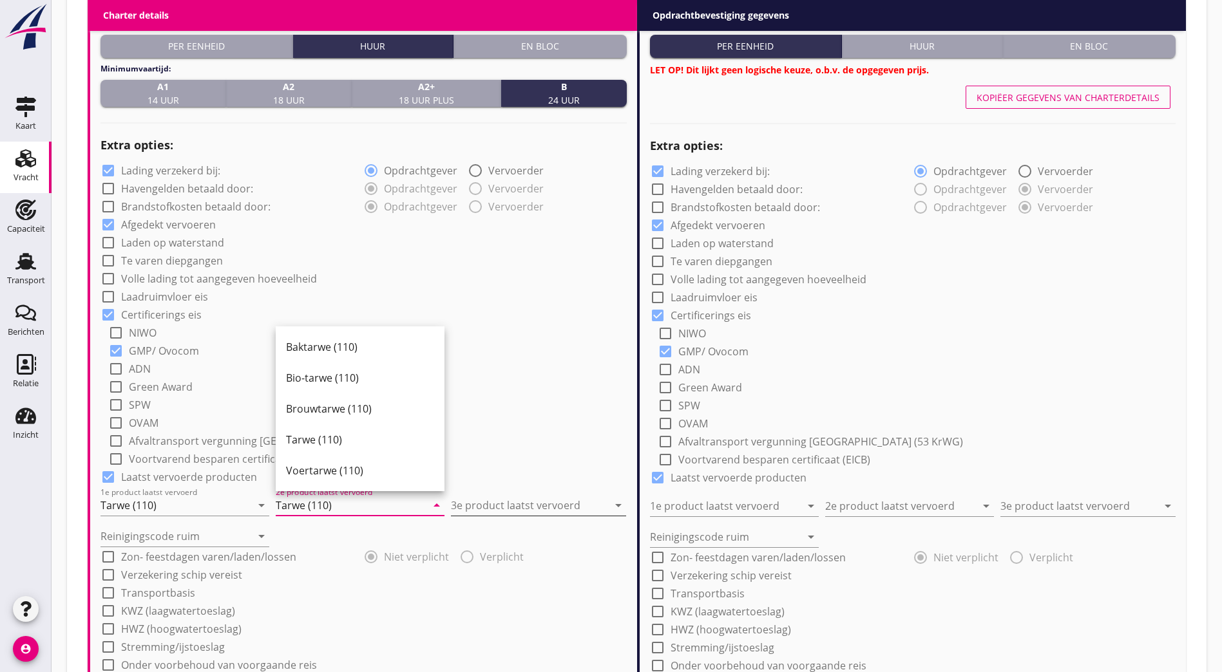
type input "Tarwe (110)"
click at [498, 500] on input "3e product laatst vervoerd" at bounding box center [529, 505] width 157 height 21
paste input "Tarwe (110)"
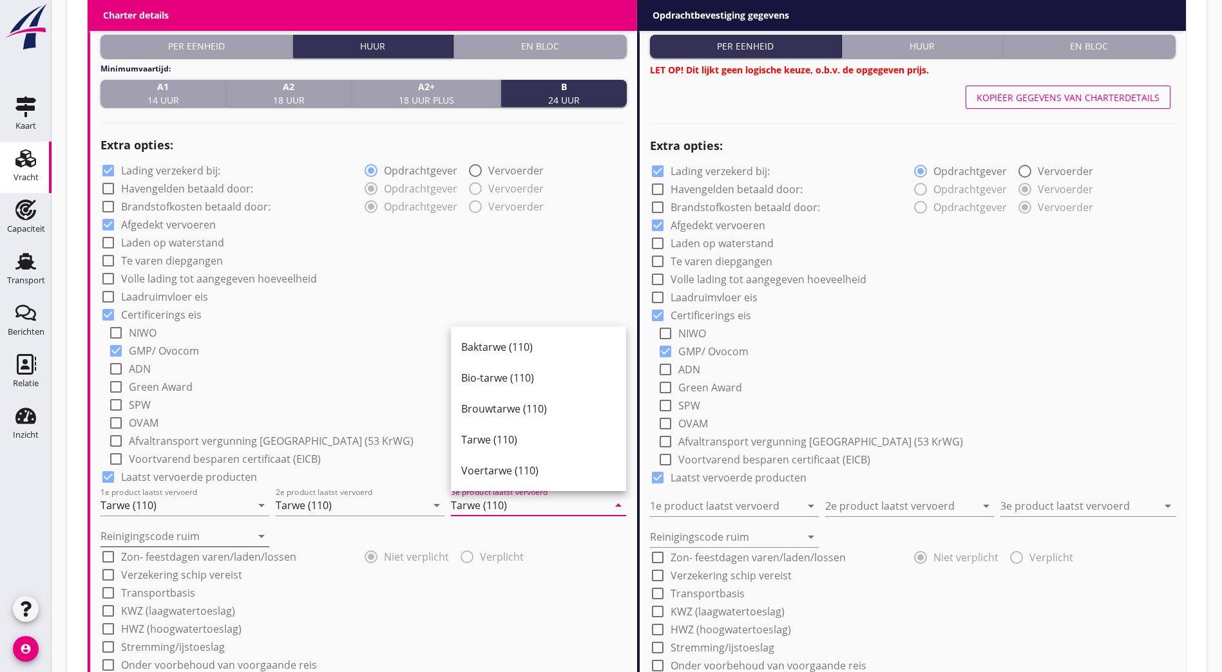
type input "Tarwe (110)"
click at [191, 535] on input "Reinigingscode ruim" at bounding box center [175, 536] width 151 height 21
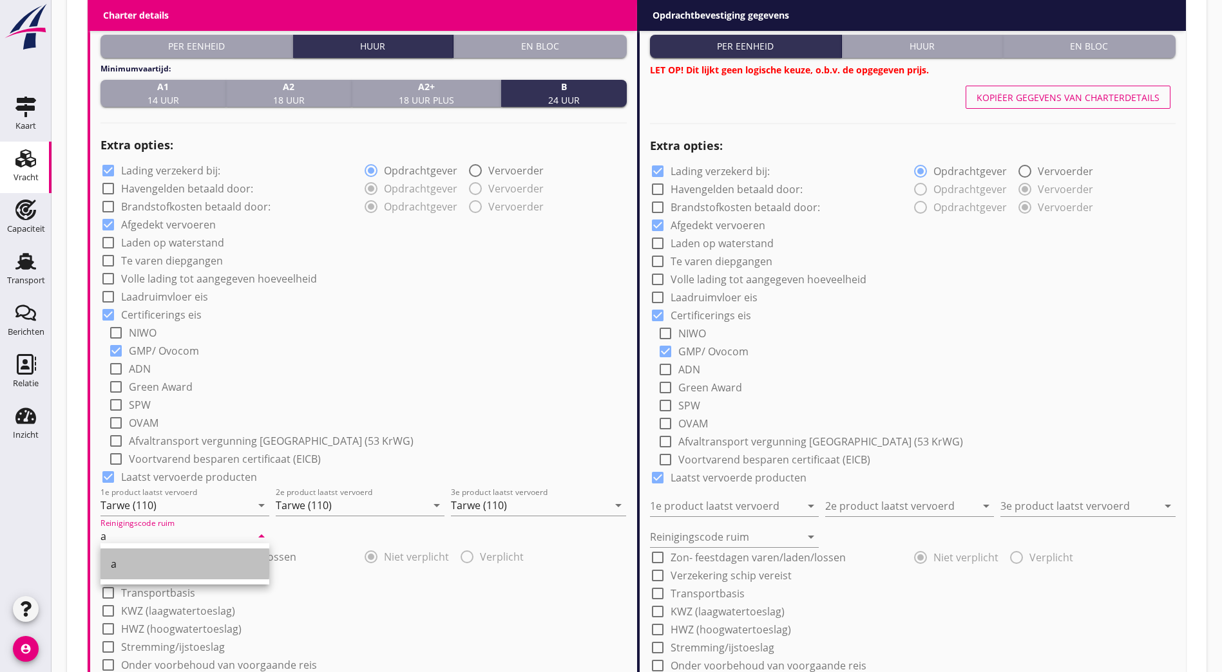
click at [167, 560] on div "a" at bounding box center [185, 563] width 148 height 15
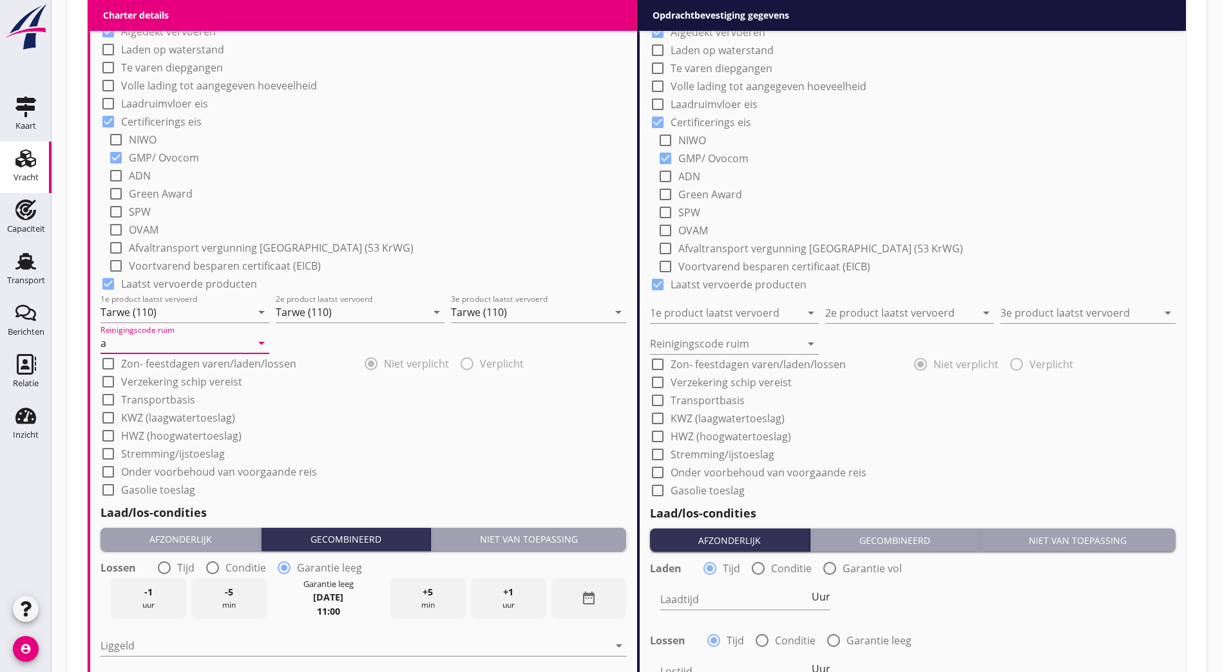
scroll to position [1132, 0]
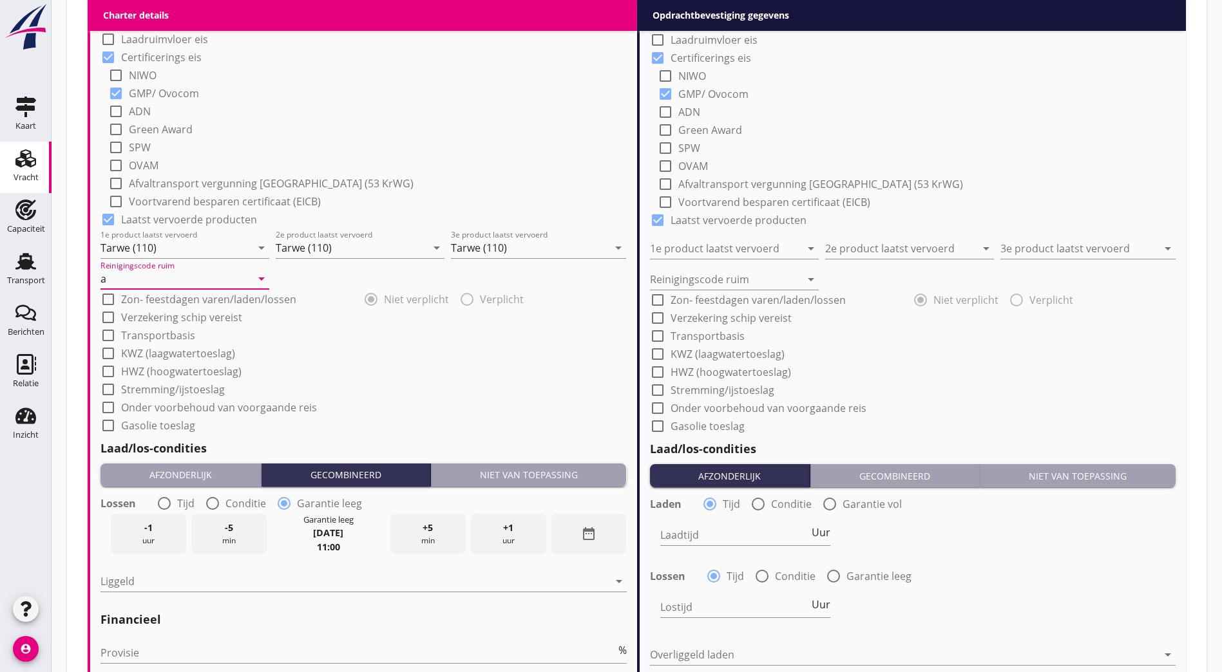
type input "a"
click at [512, 469] on div "Niet van toepassing" at bounding box center [528, 475] width 185 height 14
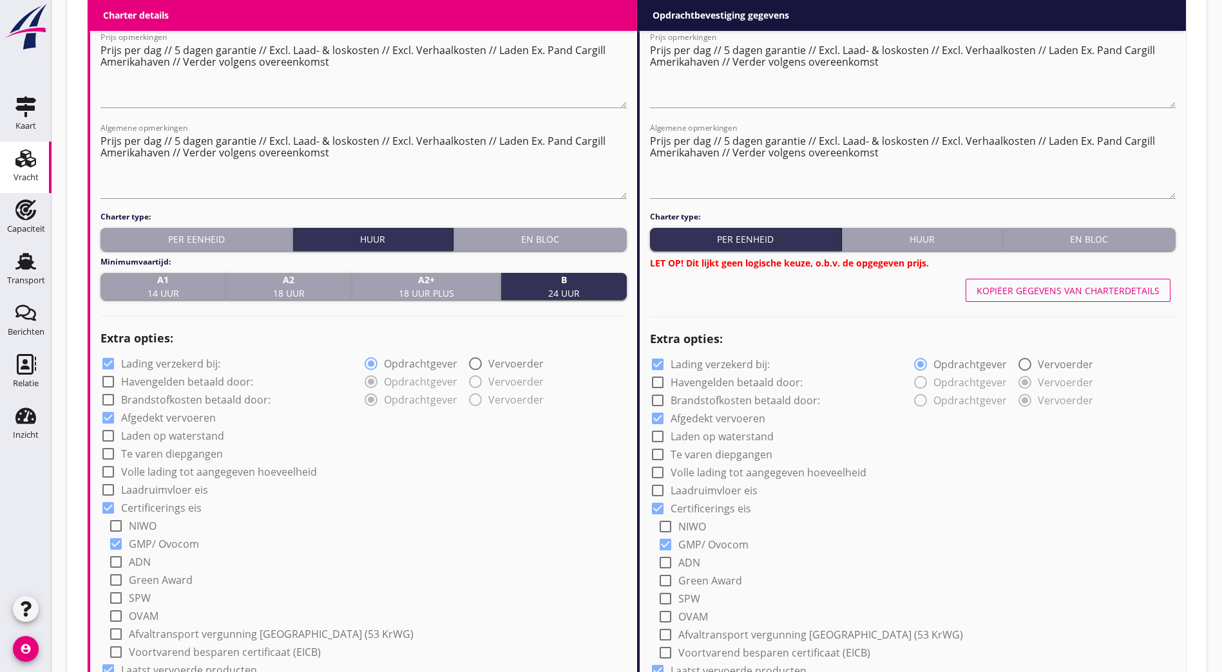
scroll to position [617, 0]
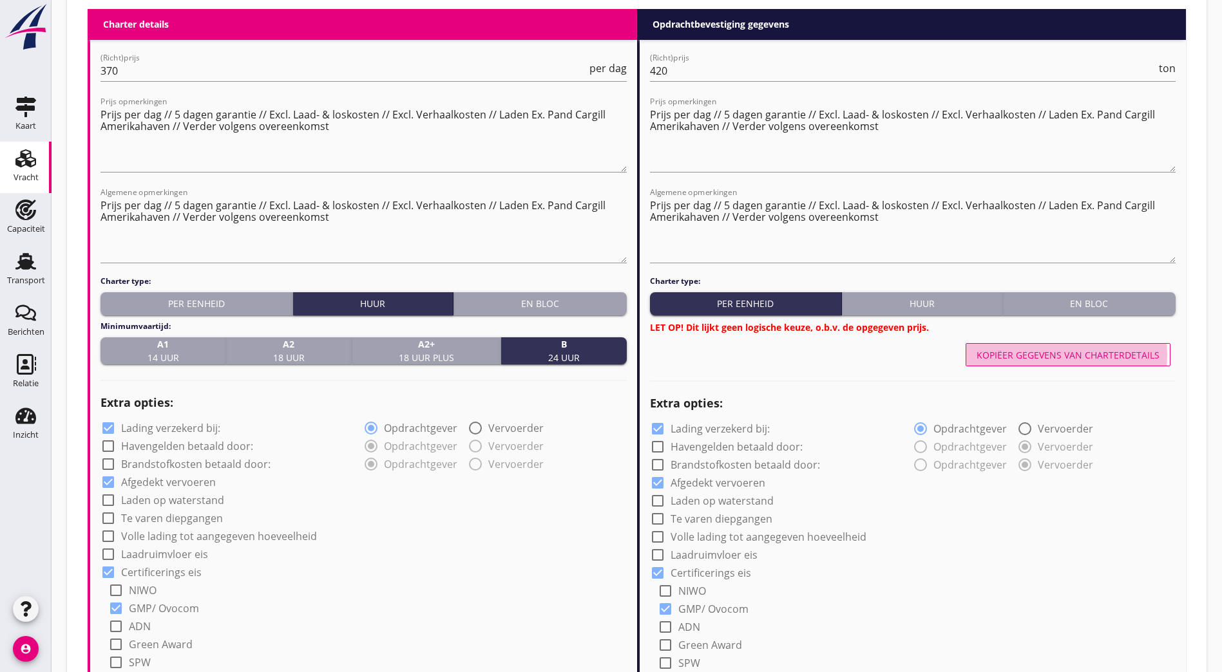
click at [1061, 350] on div "Kopiëer gegevens van charterdetails" at bounding box center [1067, 355] width 183 height 14
radio input "true"
type input "Tarwe (110)"
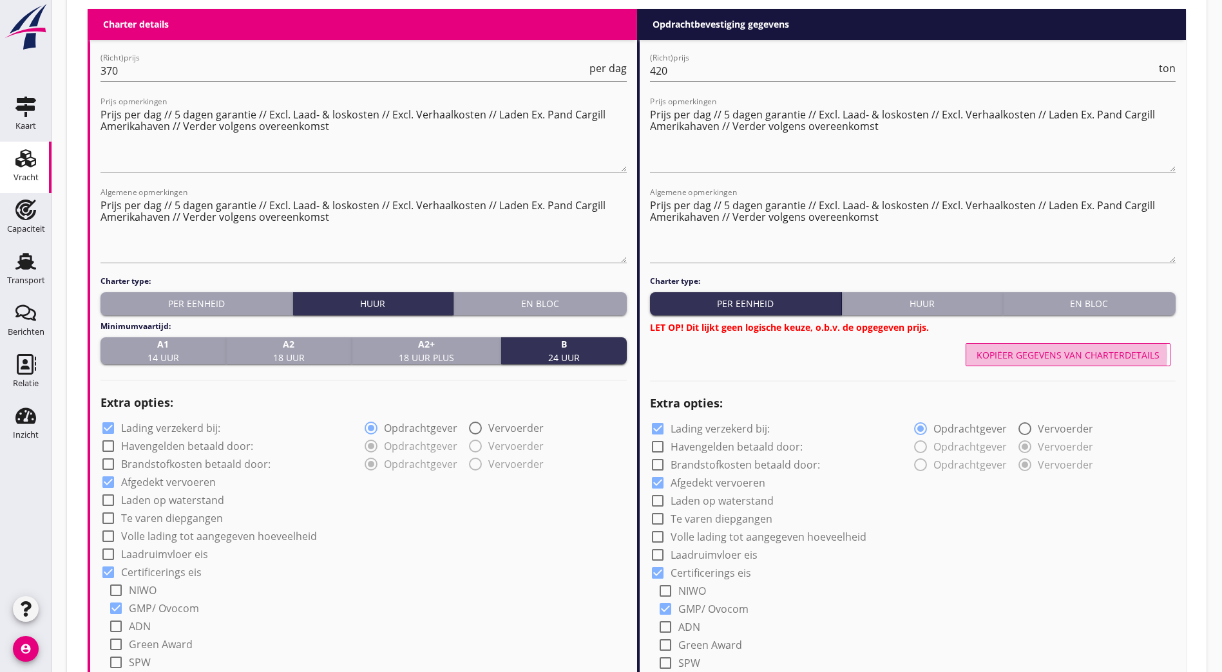
type input "Tarwe (110)"
type input "a"
click at [896, 297] on div "Huur" at bounding box center [922, 304] width 150 height 14
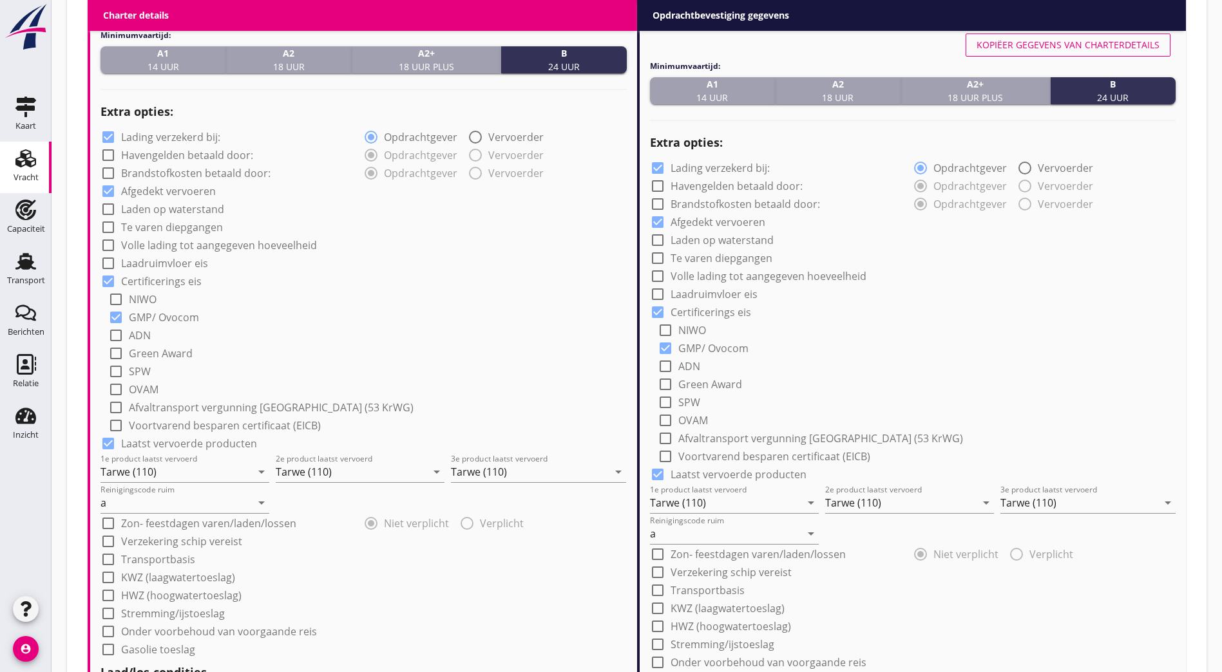
scroll to position [779, 0]
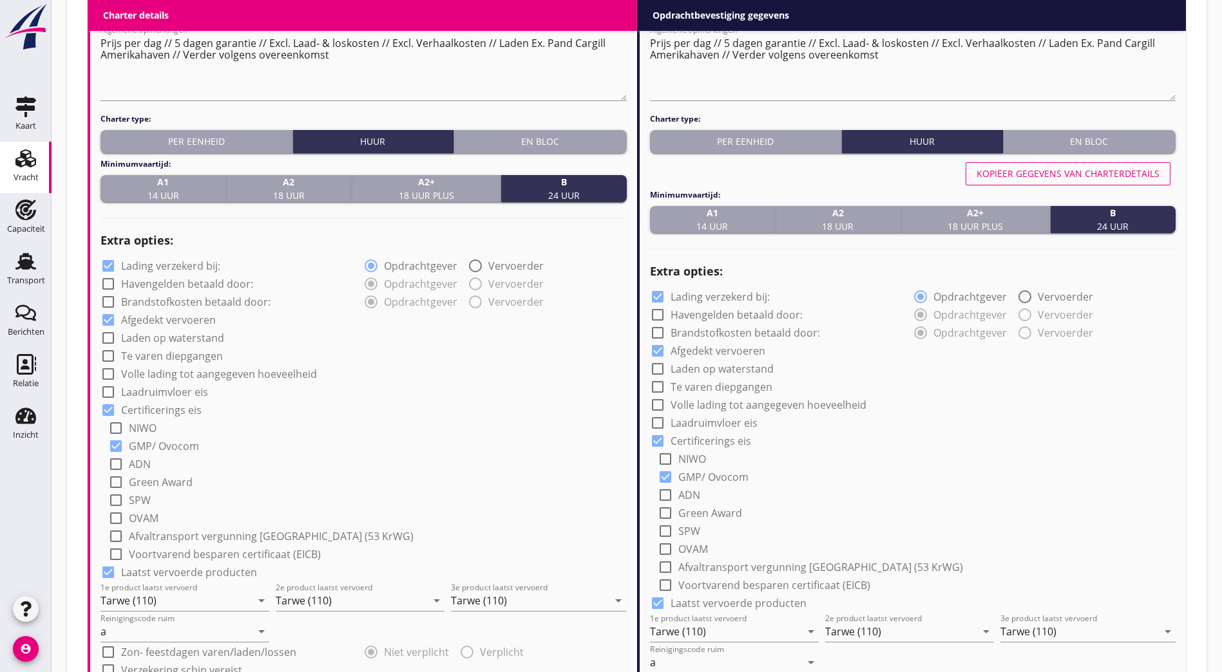
click at [1124, 169] on div "Kopiëer gegevens van charterdetails" at bounding box center [1067, 174] width 183 height 14
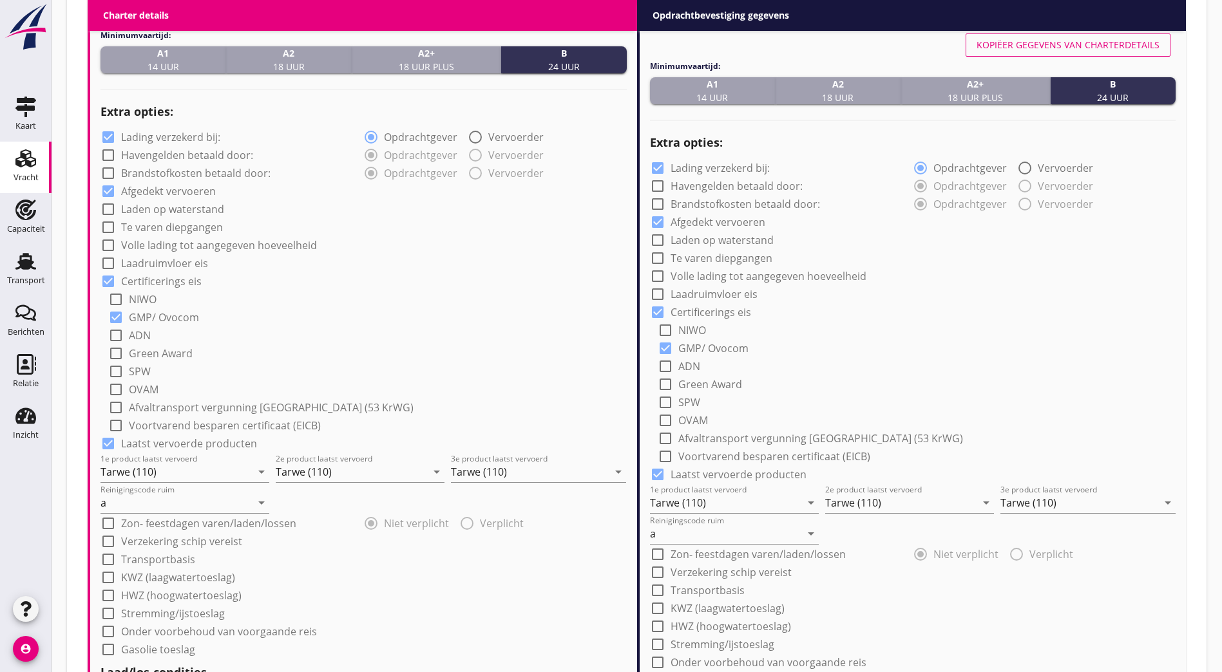
scroll to position [1246, 0]
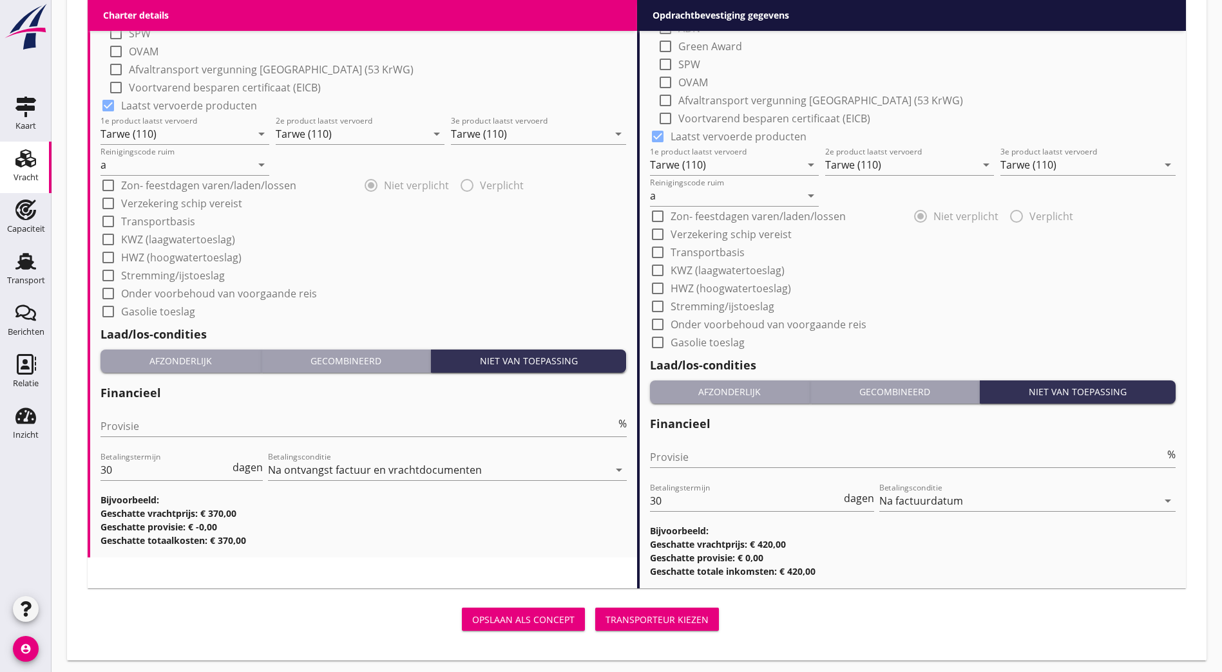
click at [595, 608] on button "Transporteur kiezen" at bounding box center [657, 619] width 124 height 23
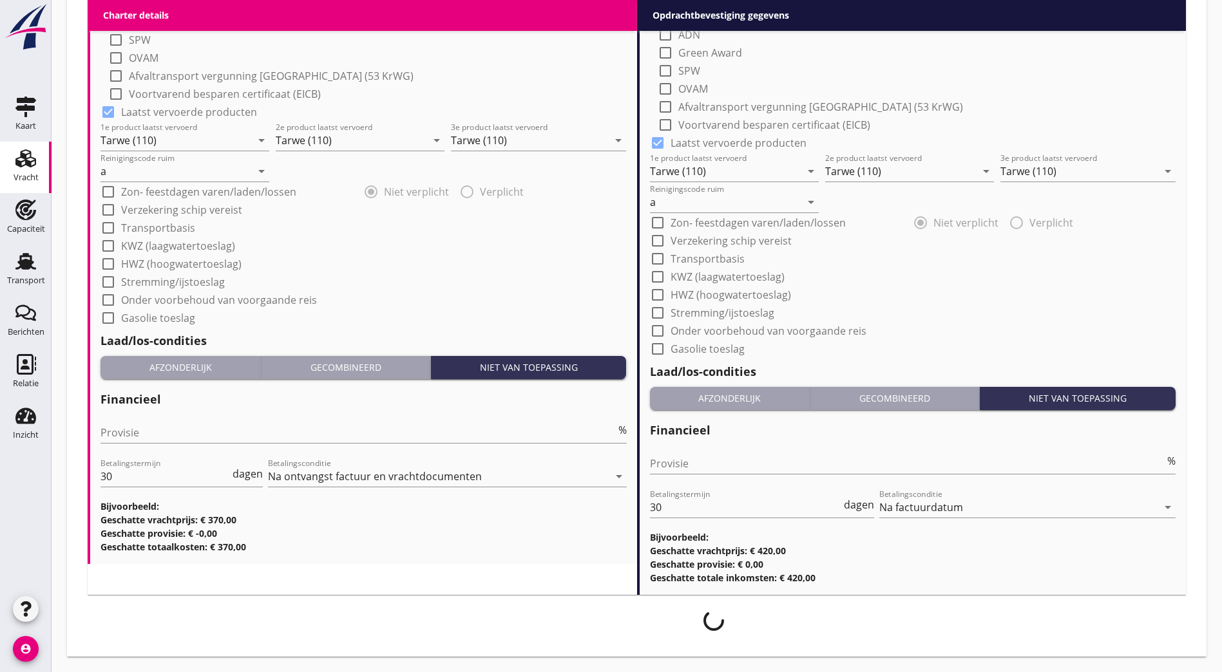
scroll to position [1236, 0]
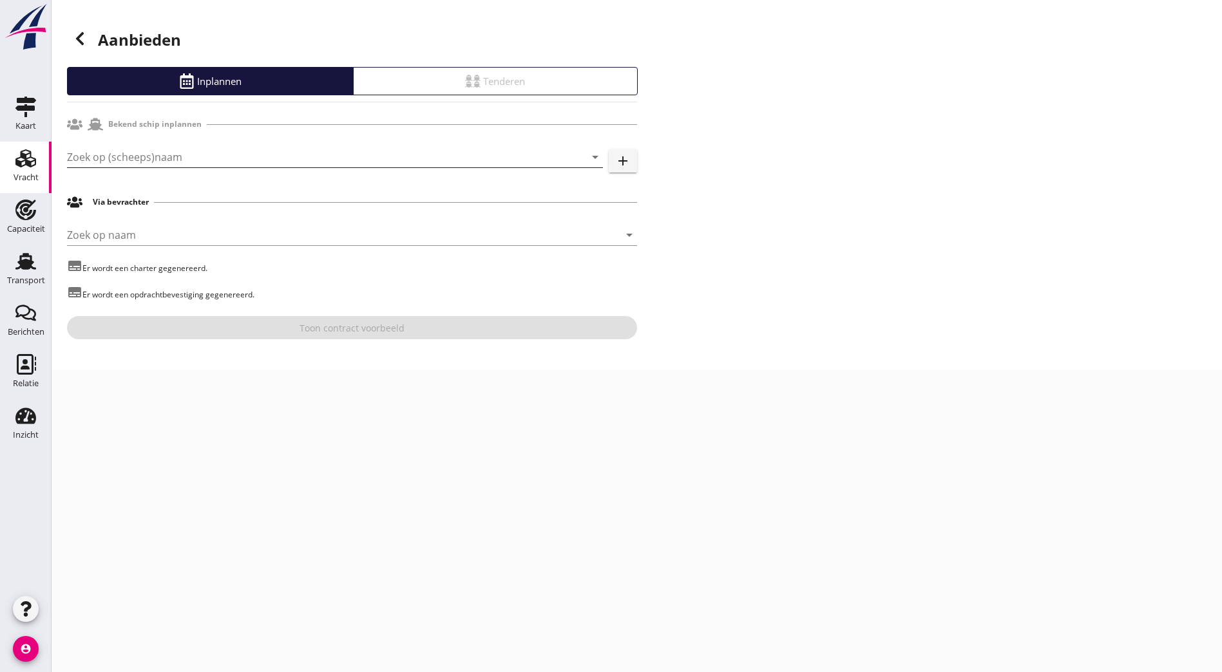
click at [307, 151] on input "Zoek op (scheeps)naam" at bounding box center [317, 157] width 500 height 21
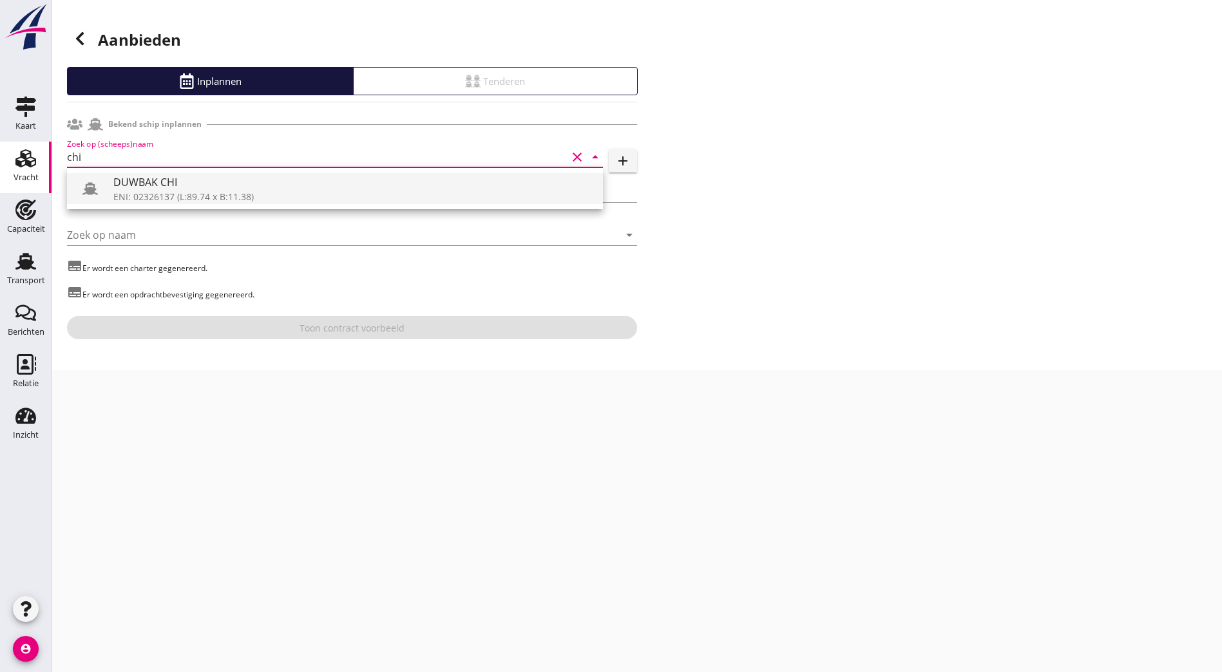
click at [212, 186] on div "DUWBAK CHI" at bounding box center [352, 182] width 479 height 15
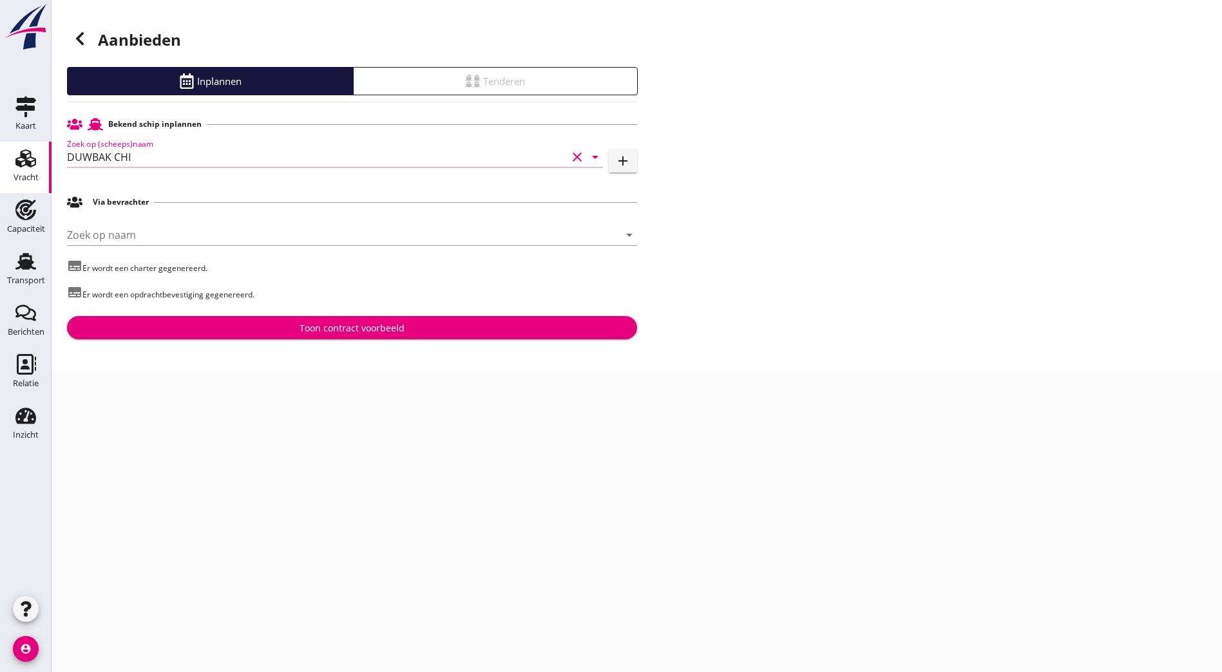
type input "DUWBAK CHI"
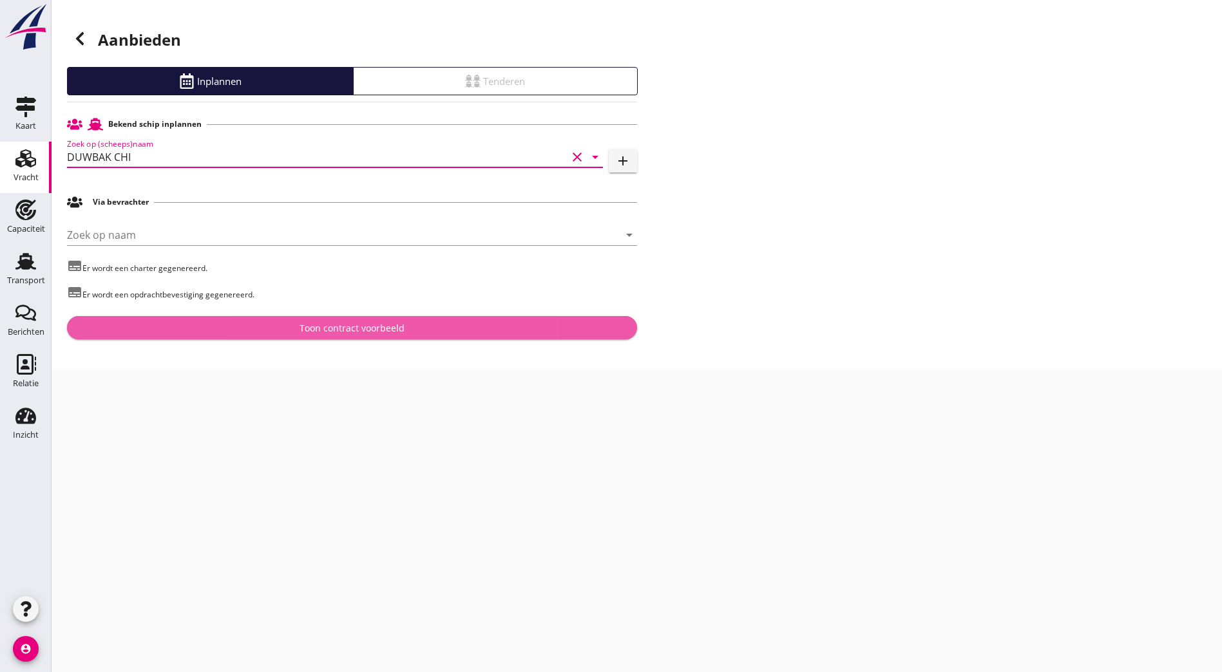
click at [361, 332] on div "Toon contract voorbeeld" at bounding box center [351, 328] width 105 height 14
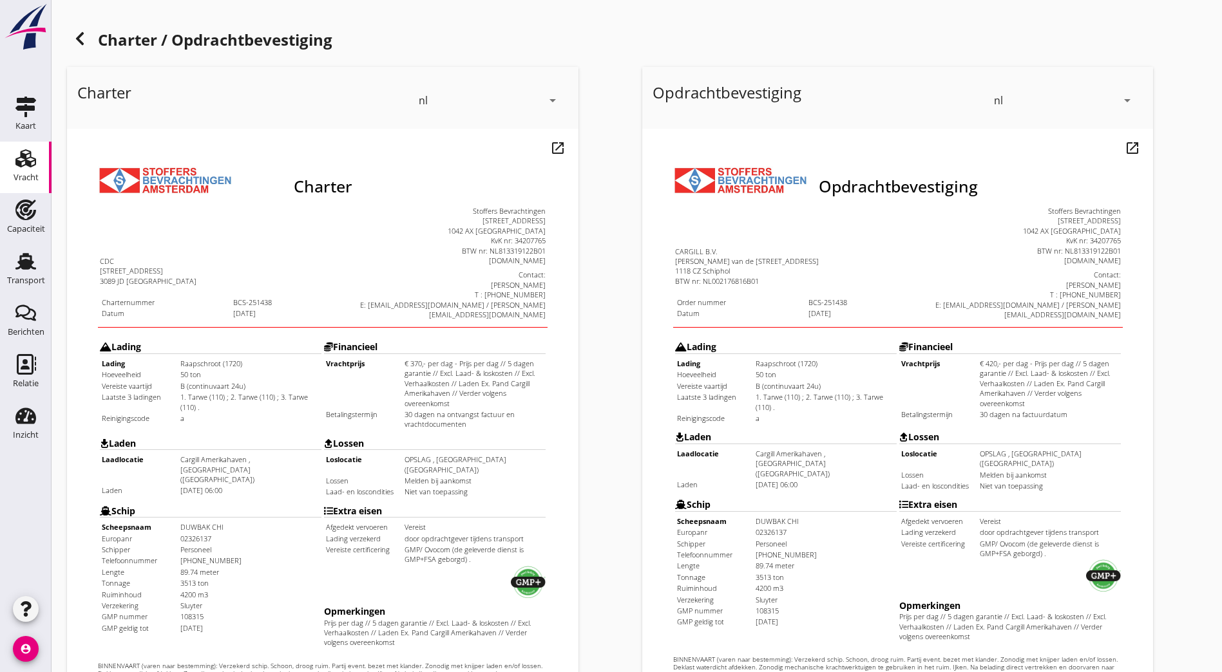
scroll to position [281, 0]
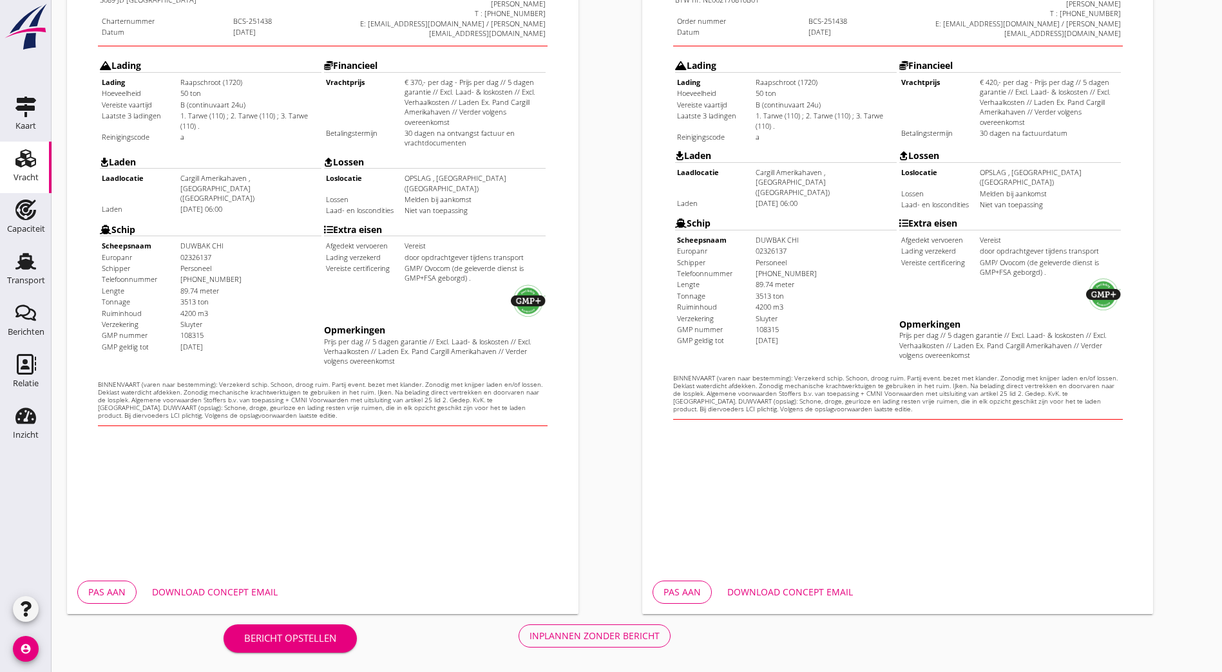
drag, startPoint x: 159, startPoint y: 308, endPoint x: 172, endPoint y: 309, distance: 12.9
click at [172, 310] on td "10-05-2025" at bounding box center [224, 315] width 140 height 10
drag, startPoint x: 172, startPoint y: 309, endPoint x: 156, endPoint y: 341, distance: 36.0
click at [156, 348] on div "BINNENVAART (varen naar bestemming): Verzekerd schip. Schoon, droog ruim. Parti…" at bounding box center [296, 367] width 449 height 39
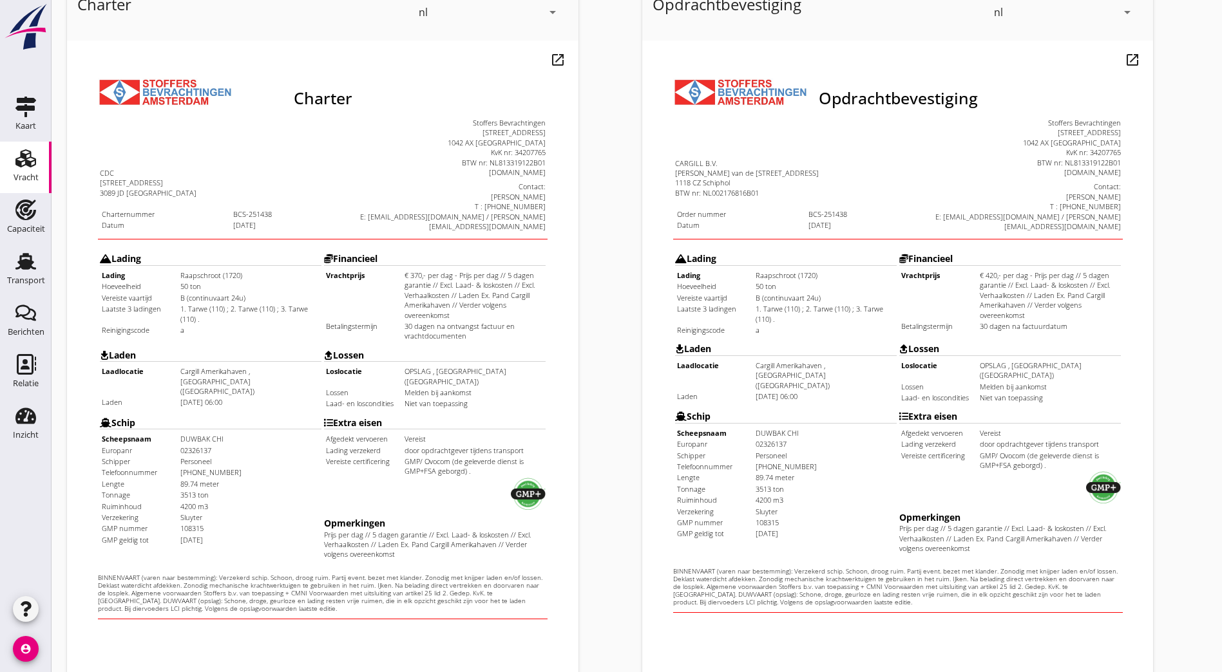
scroll to position [0, 0]
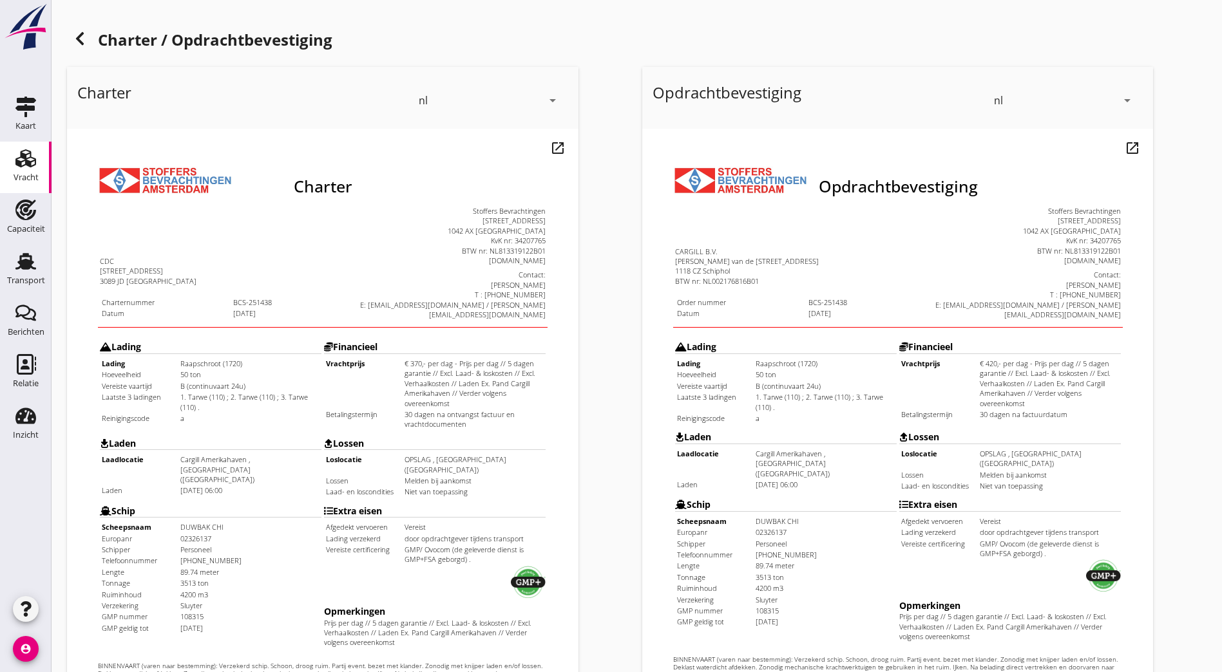
click at [86, 32] on icon at bounding box center [79, 38] width 15 height 15
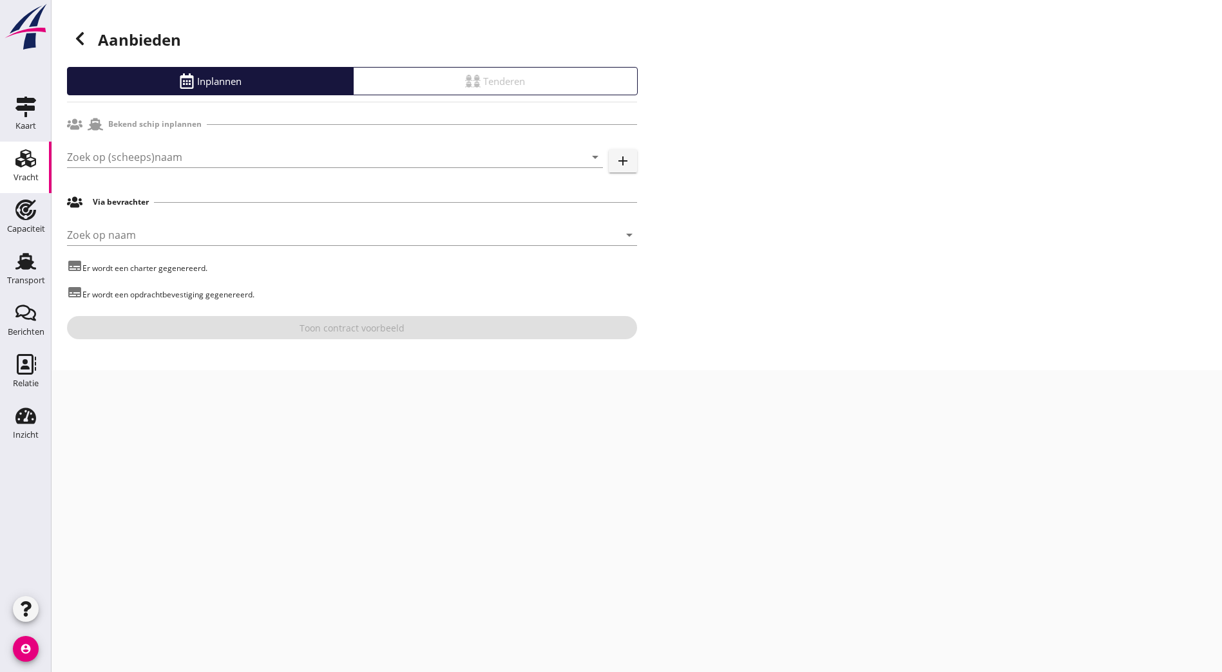
click at [88, 46] on div at bounding box center [80, 39] width 26 height 26
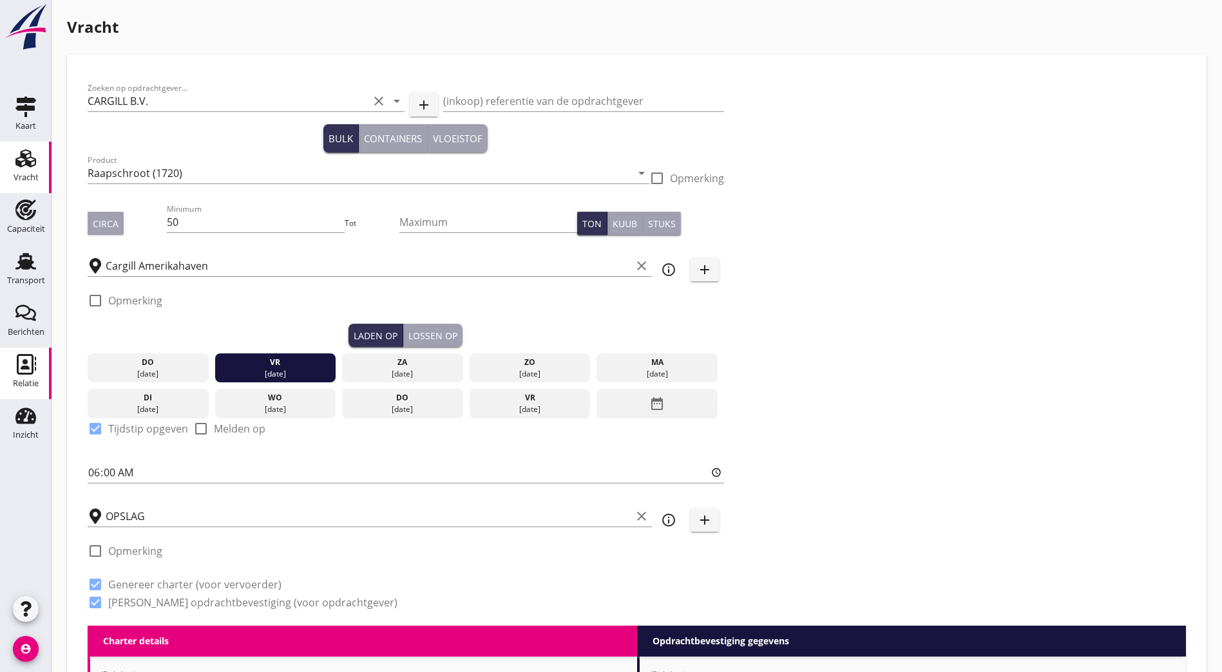
click at [29, 362] on icon "Relatie" at bounding box center [25, 364] width 21 height 21
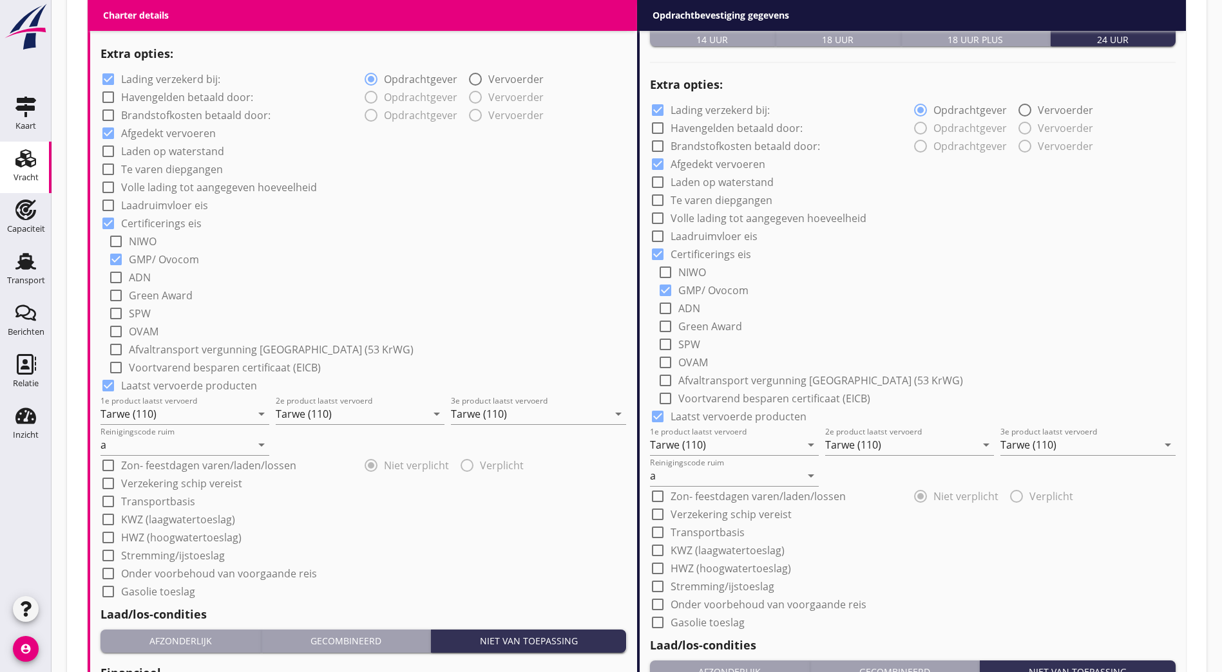
scroll to position [1246, 0]
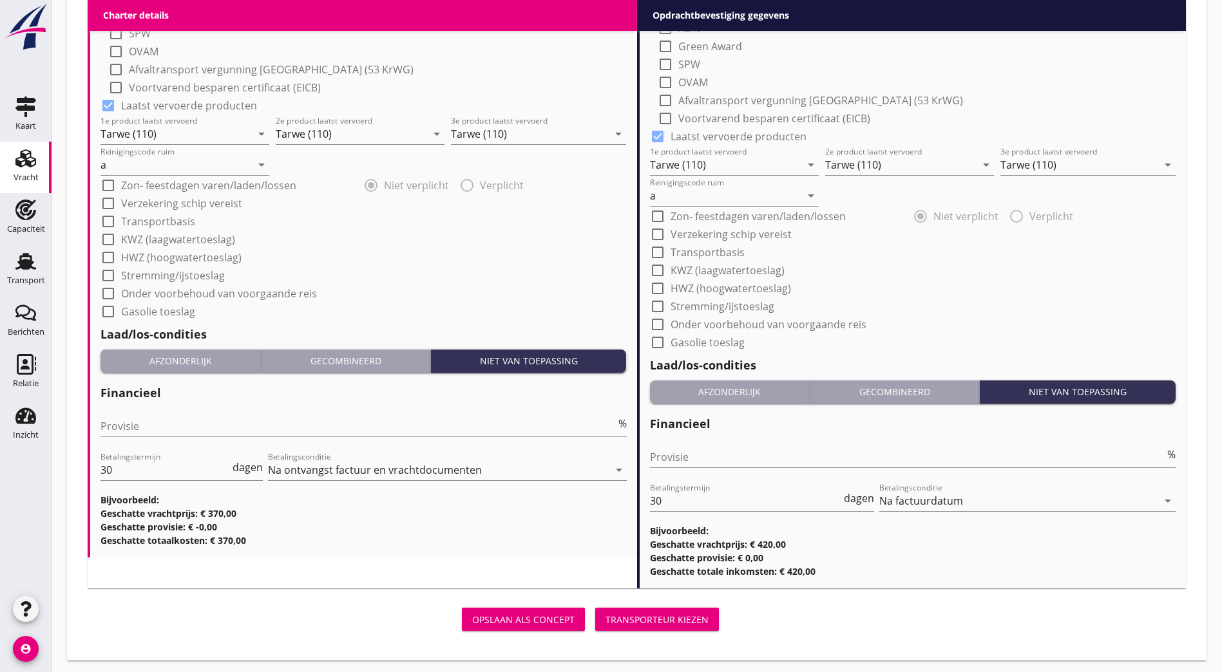
click at [472, 619] on div "Opslaan als concept" at bounding box center [523, 620] width 102 height 14
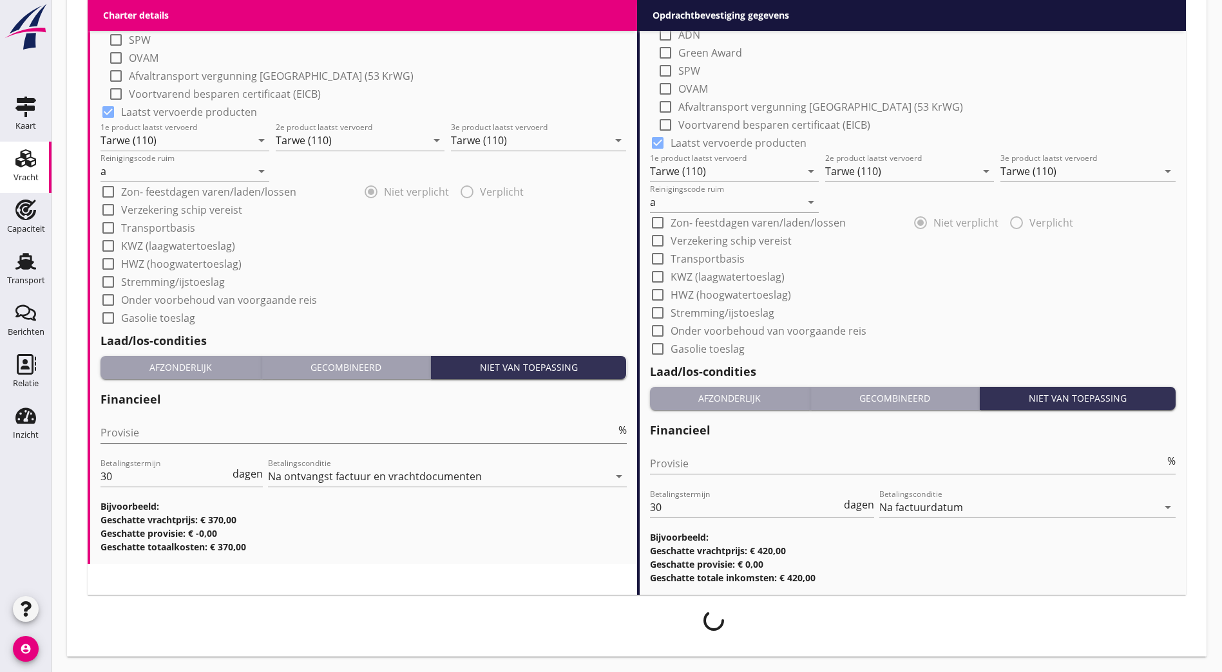
scroll to position [1236, 0]
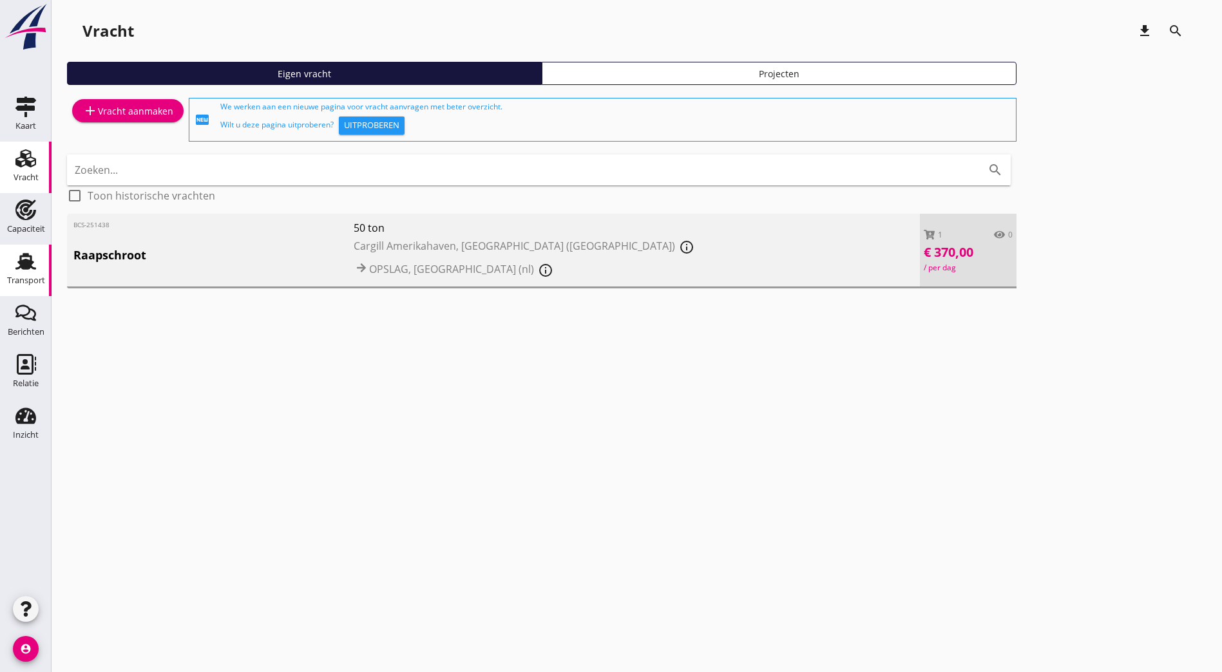
click at [25, 269] on use at bounding box center [25, 261] width 21 height 17
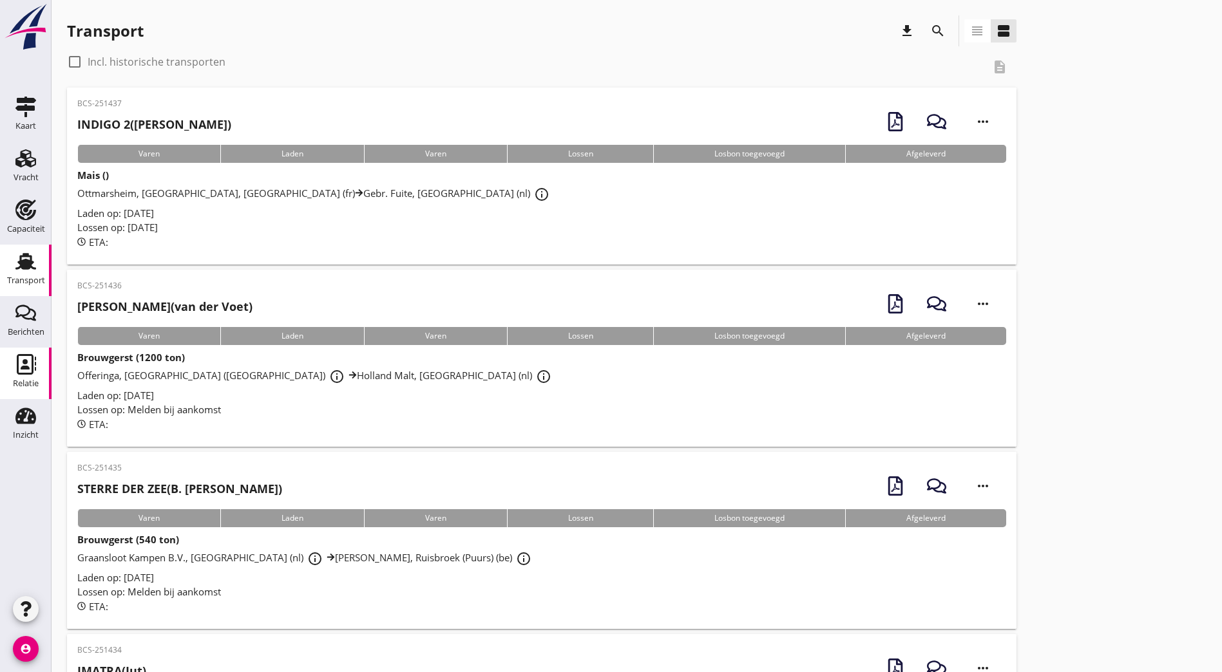
click at [39, 367] on div "Relatie" at bounding box center [25, 364] width 31 height 21
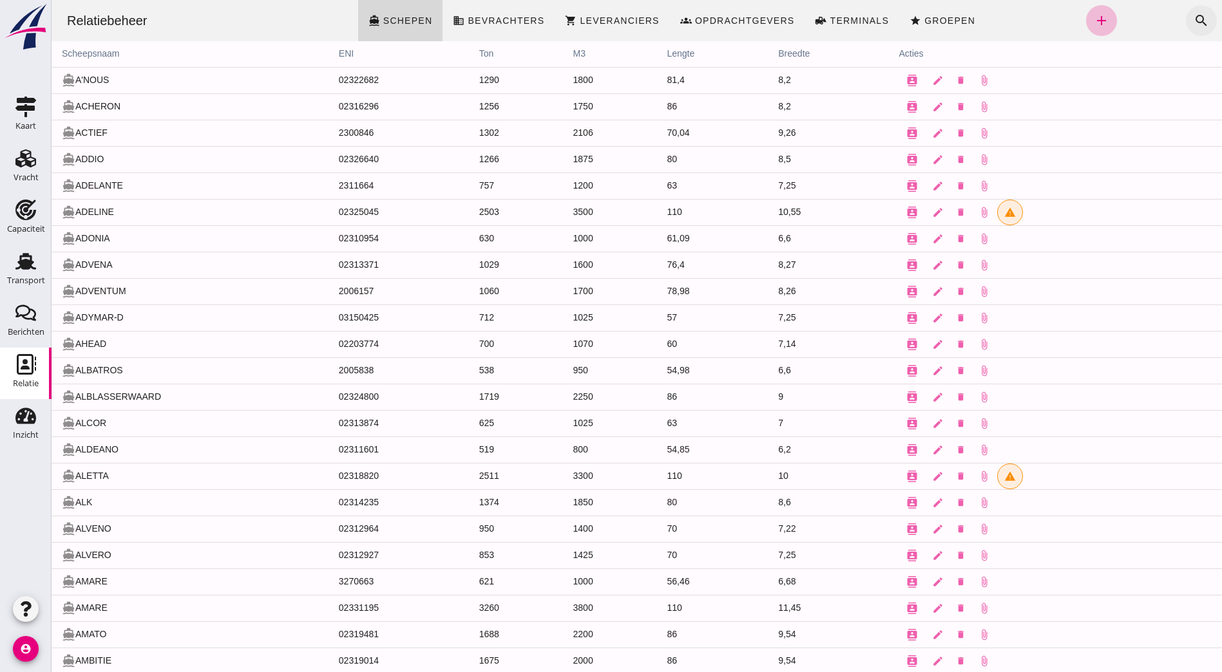
click at [1193, 13] on icon "search" at bounding box center [1200, 20] width 15 height 15
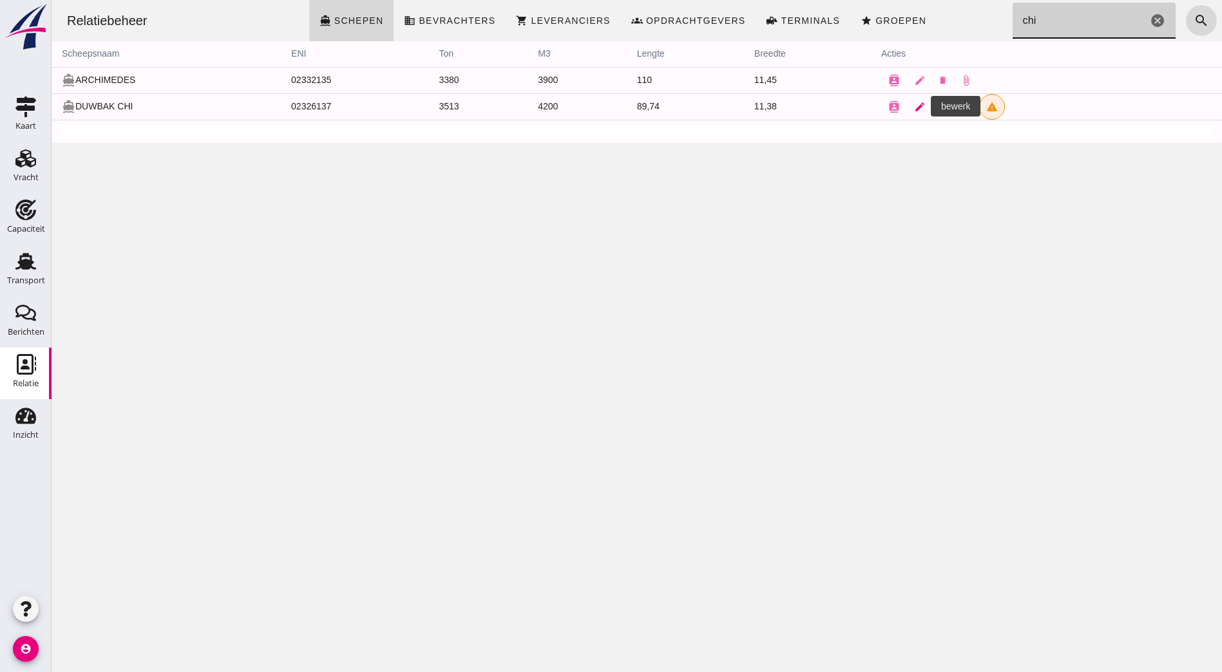
type input "chi"
drag, startPoint x: 913, startPoint y: 105, endPoint x: 61, endPoint y: 224, distance: 860.9
click at [914, 105] on icon "edit" at bounding box center [920, 107] width 12 height 12
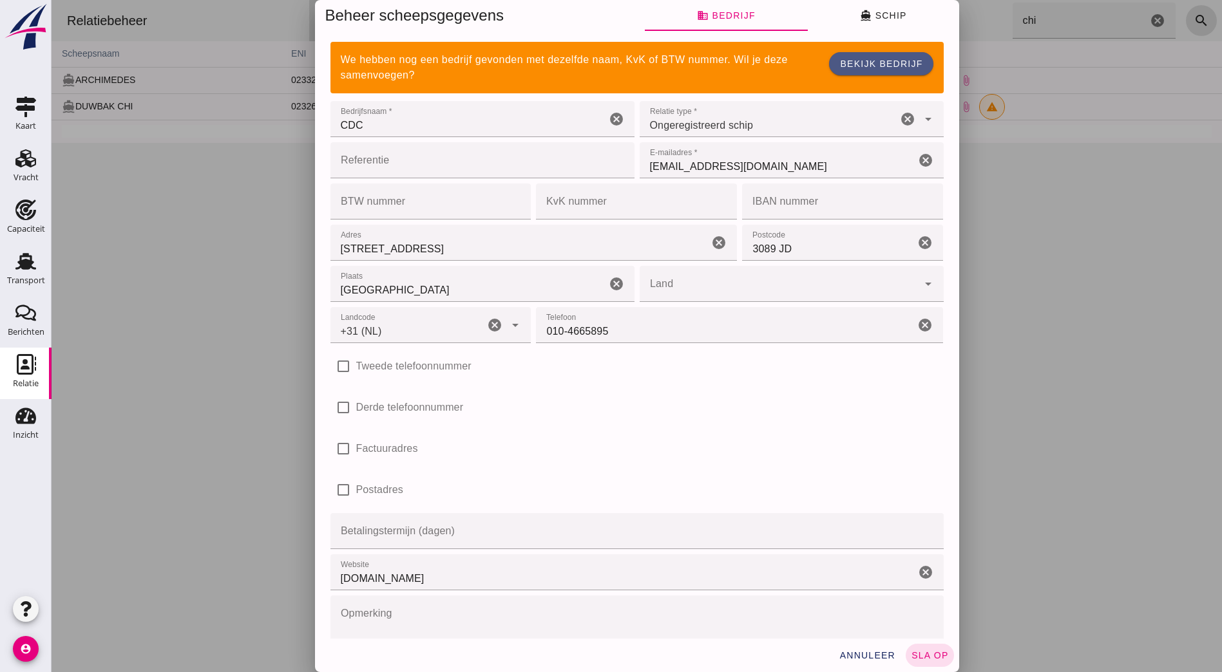
type input "+31 (NL)"
click at [880, 2] on button "directions_boat Schip" at bounding box center [883, 15] width 151 height 31
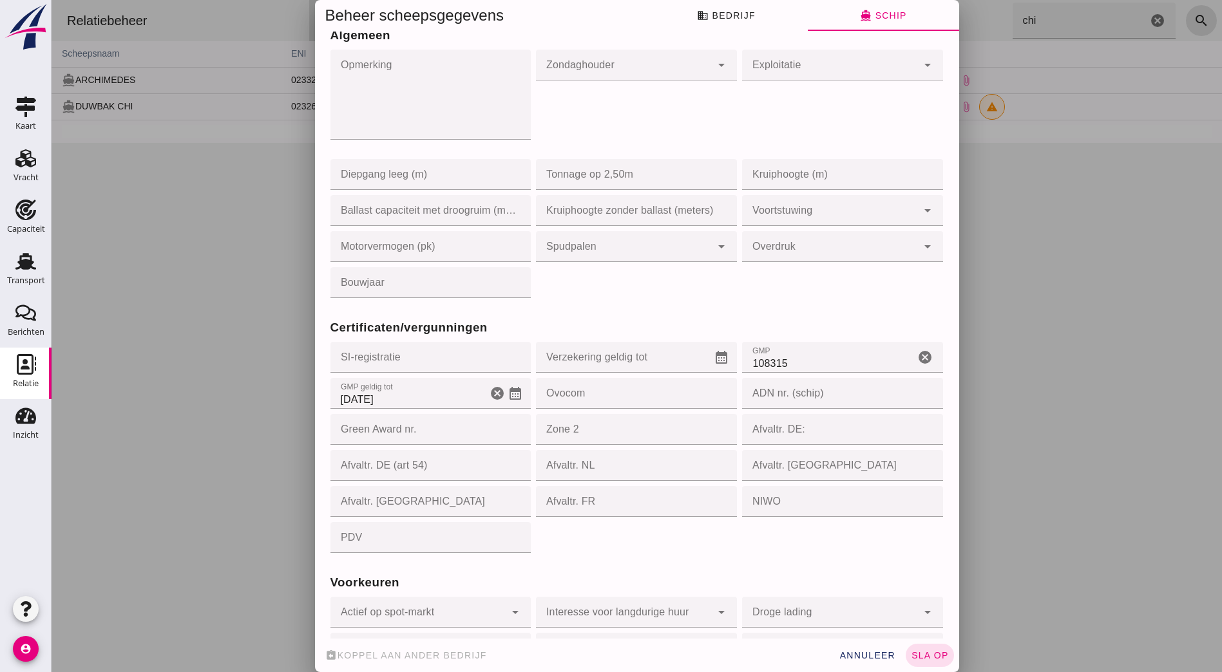
scroll to position [1030, 0]
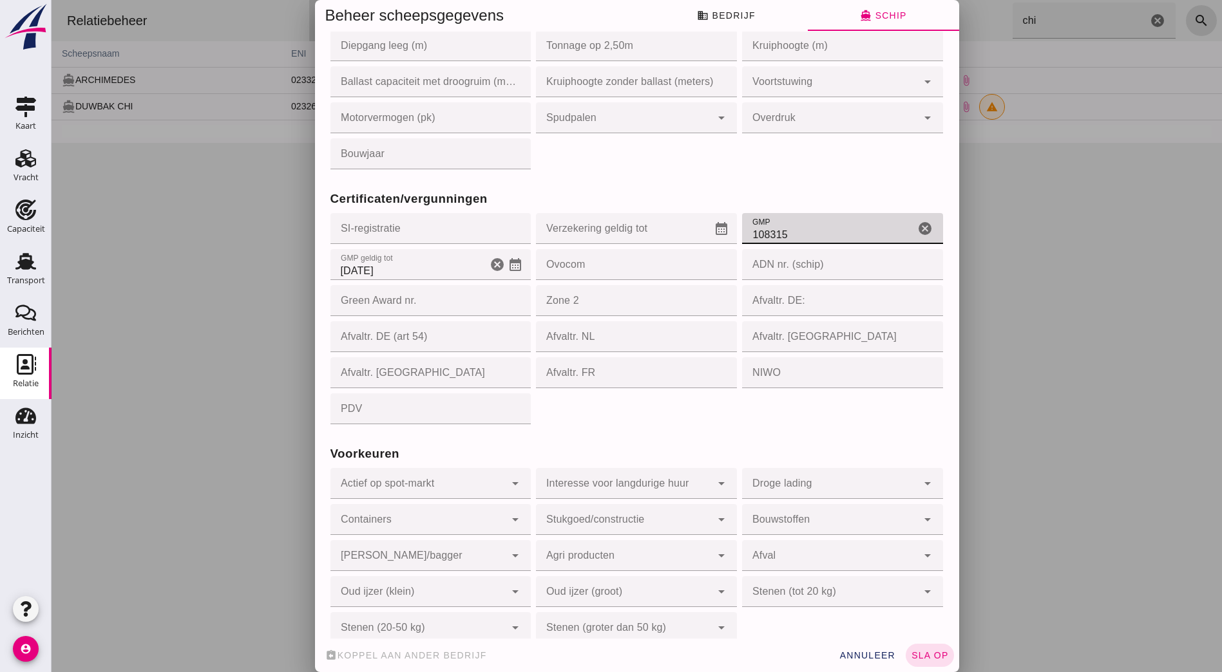
click at [779, 233] on input "108315" at bounding box center [828, 228] width 173 height 31
drag, startPoint x: 784, startPoint y: 231, endPoint x: 733, endPoint y: 238, distance: 50.7
click at [742, 238] on input "108315" at bounding box center [828, 228] width 173 height 31
type input "026502"
click at [437, 269] on input "10-5-2025" at bounding box center [408, 264] width 157 height 31
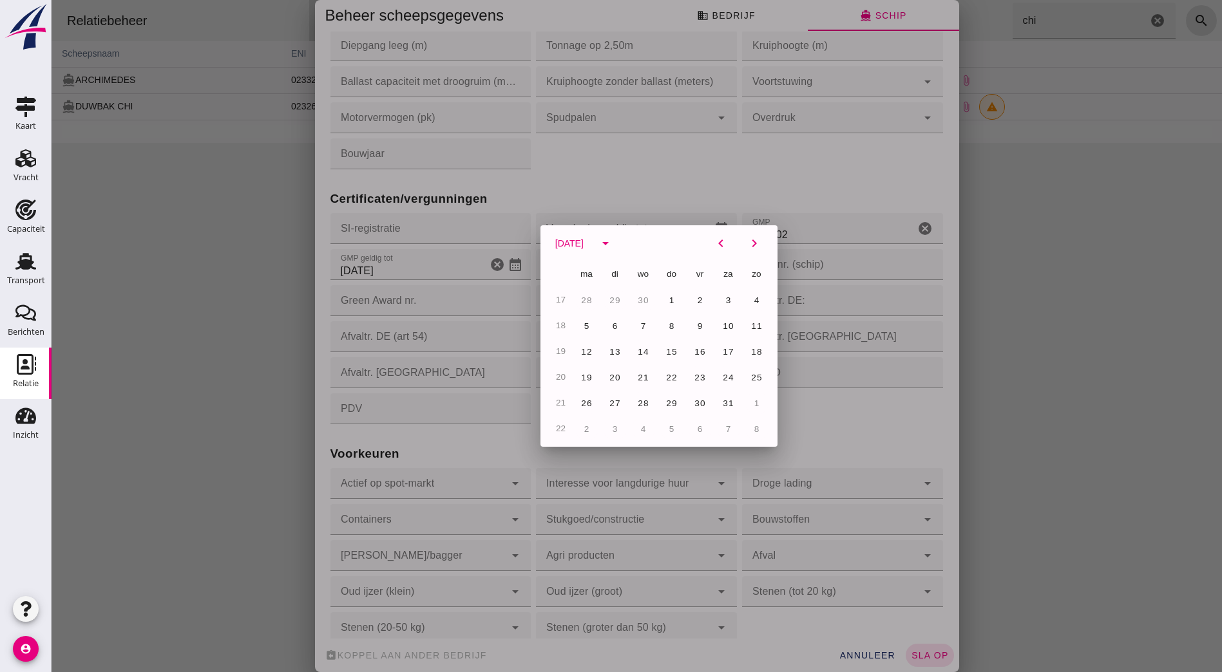
click at [502, 268] on div at bounding box center [637, 336] width 1170 height 672
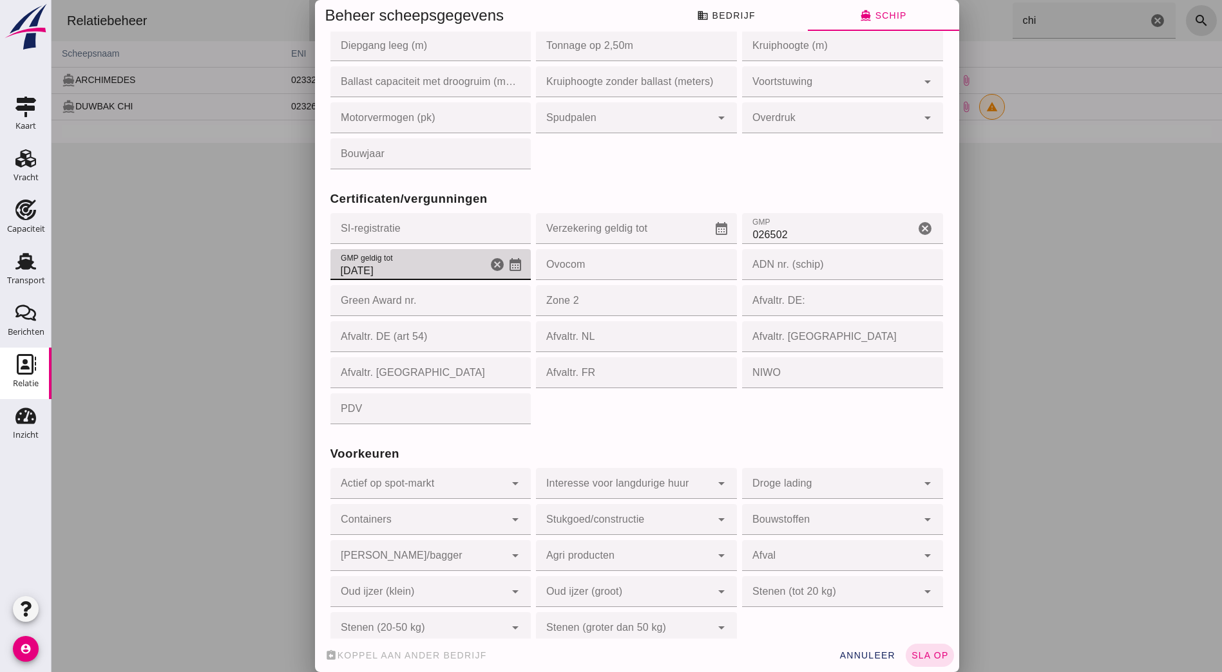
click at [515, 267] on icon "calendar_month" at bounding box center [514, 264] width 15 height 15
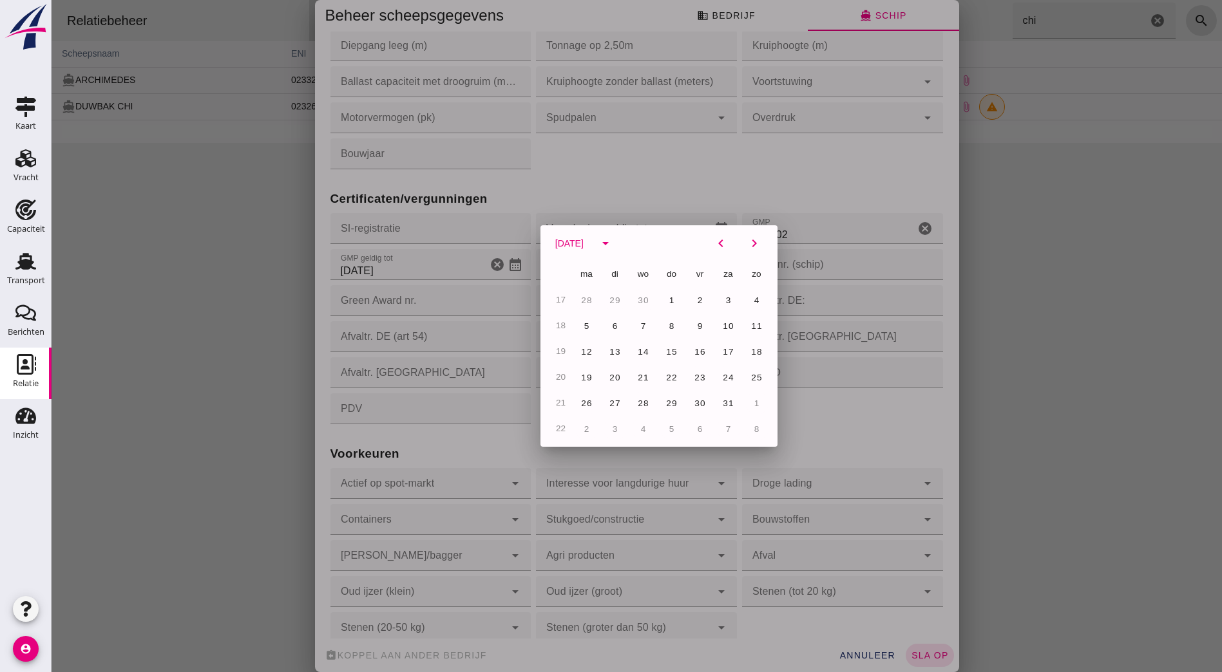
click at [511, 267] on div at bounding box center [637, 336] width 1170 height 672
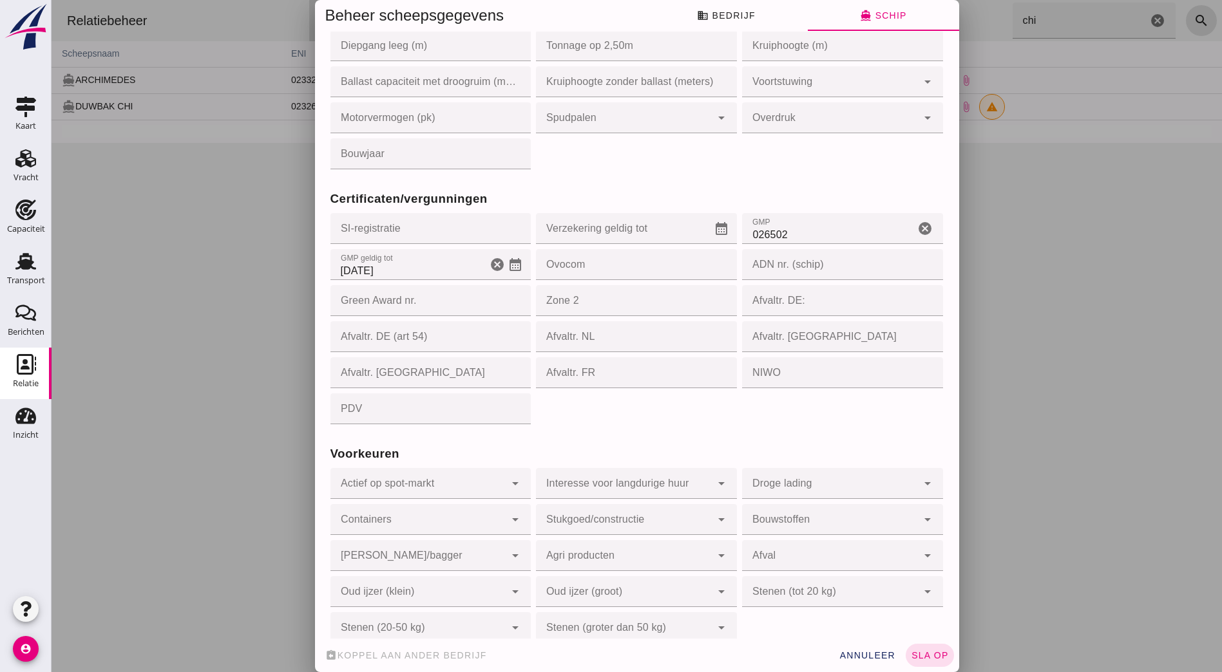
click at [511, 267] on icon "calendar_month" at bounding box center [514, 264] width 15 height 15
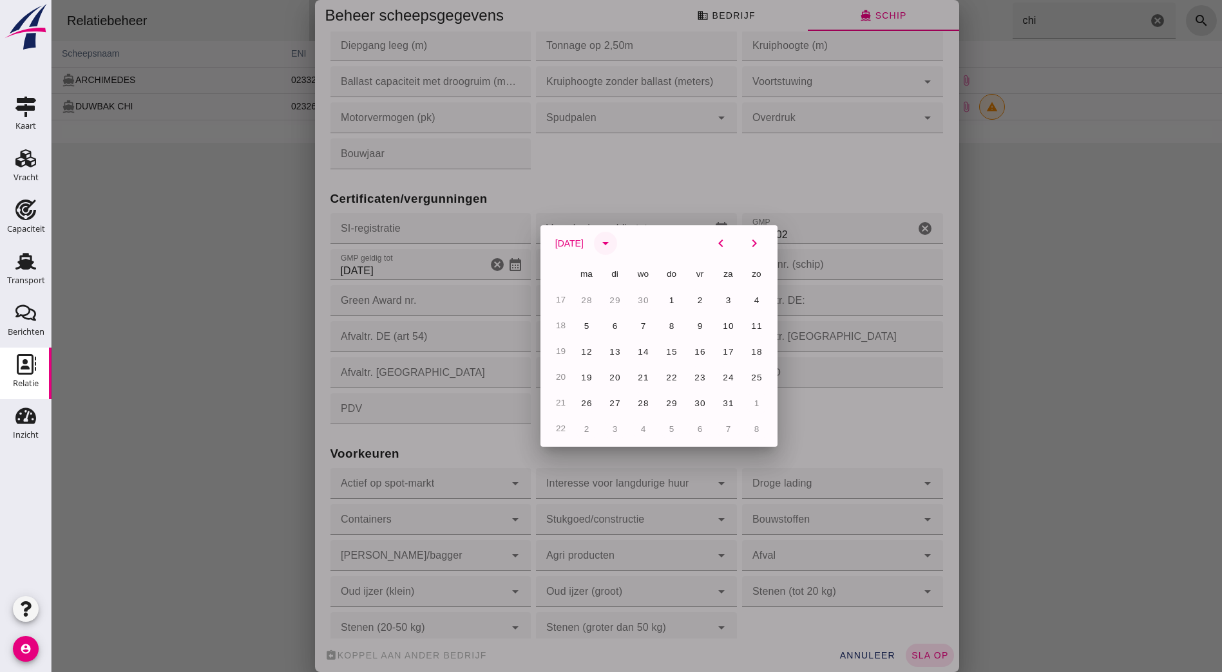
click at [609, 243] on icon "arrow_drop_down" at bounding box center [605, 243] width 15 height 15
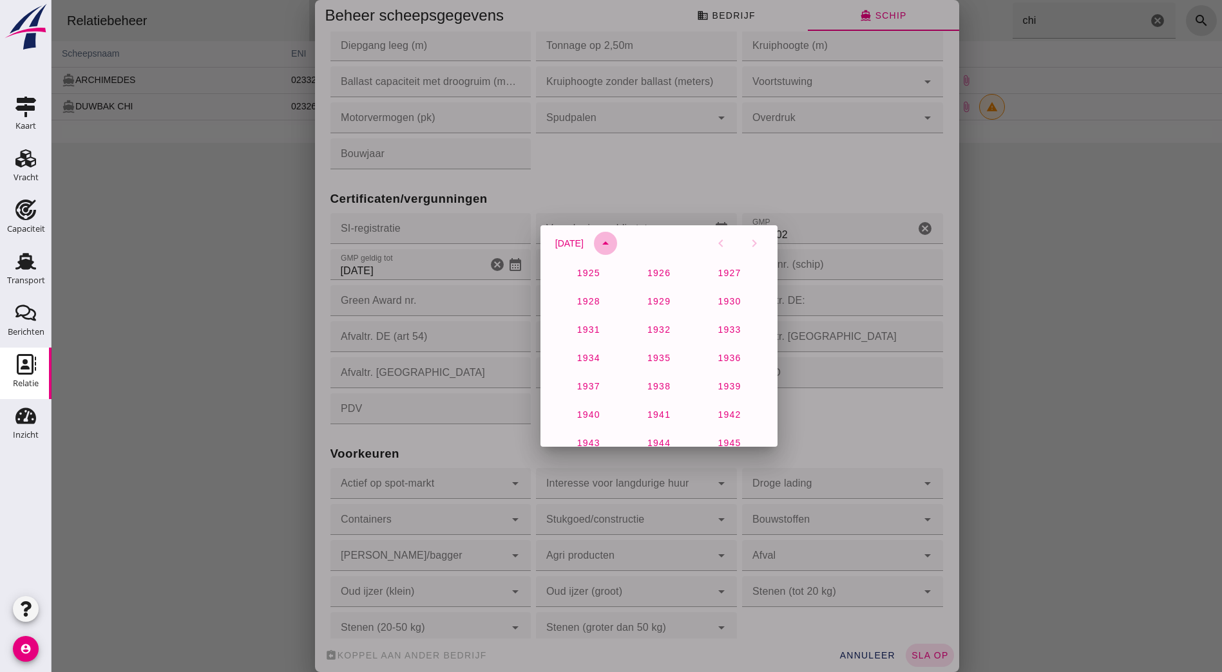
scroll to position [854, 0]
click at [583, 385] on span "2027" at bounding box center [588, 382] width 24 height 10
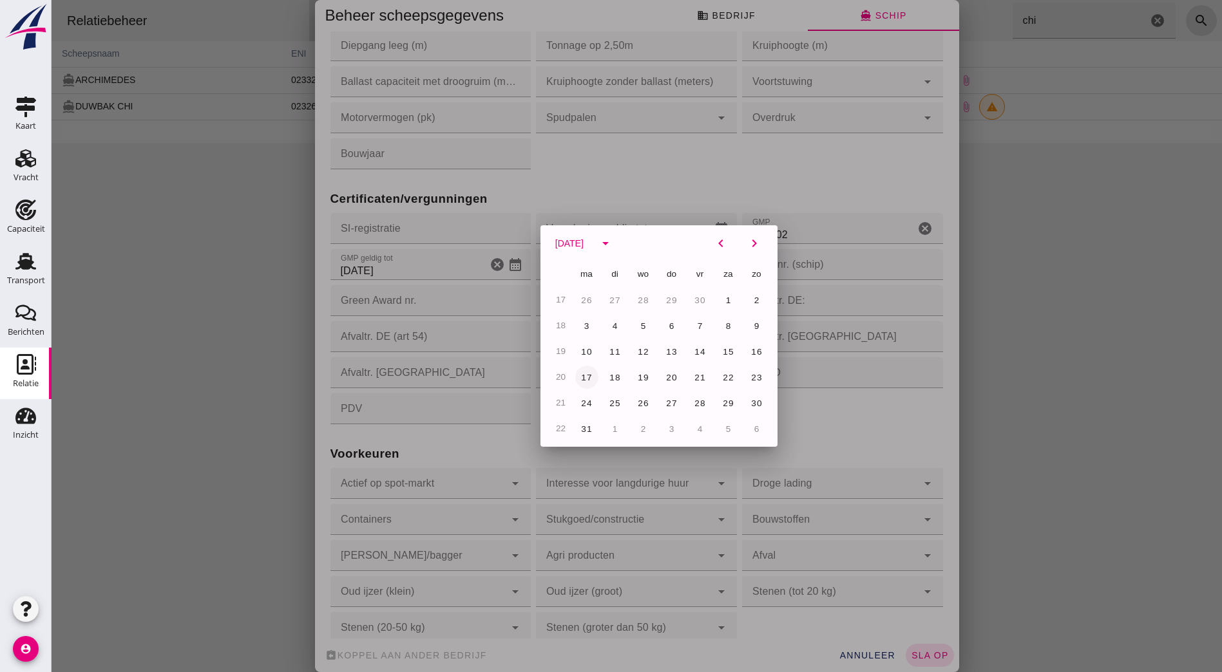
click at [582, 371] on button "17" at bounding box center [586, 377] width 23 height 23
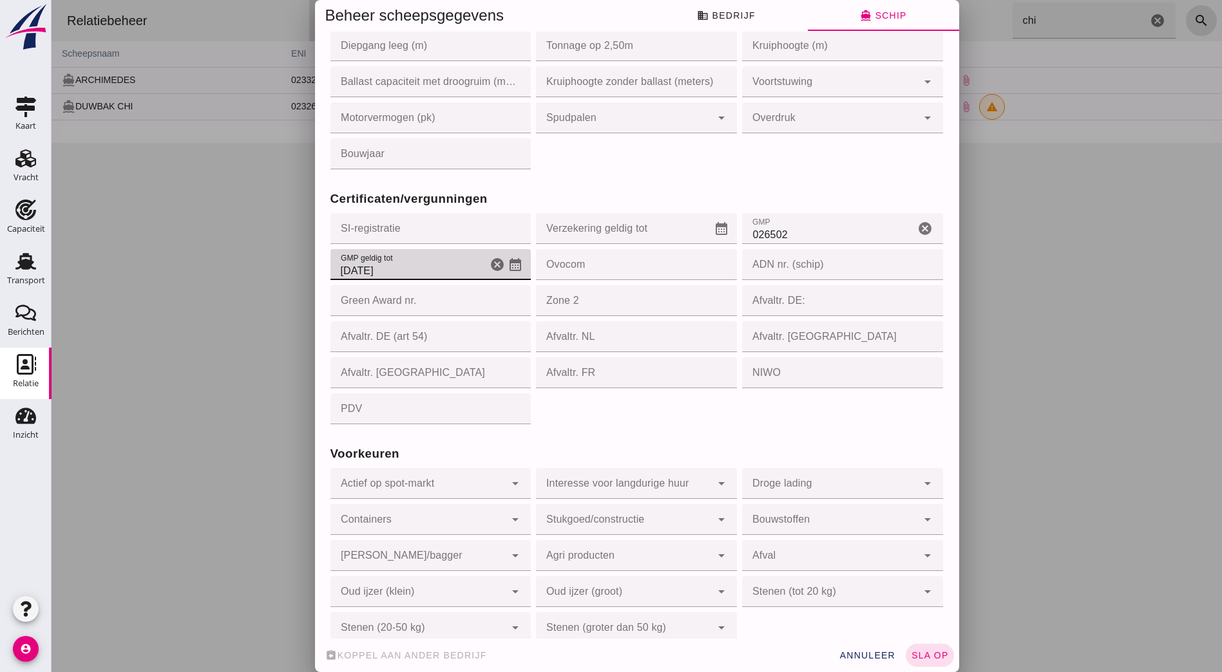
click at [513, 266] on icon "calendar_month" at bounding box center [514, 264] width 15 height 15
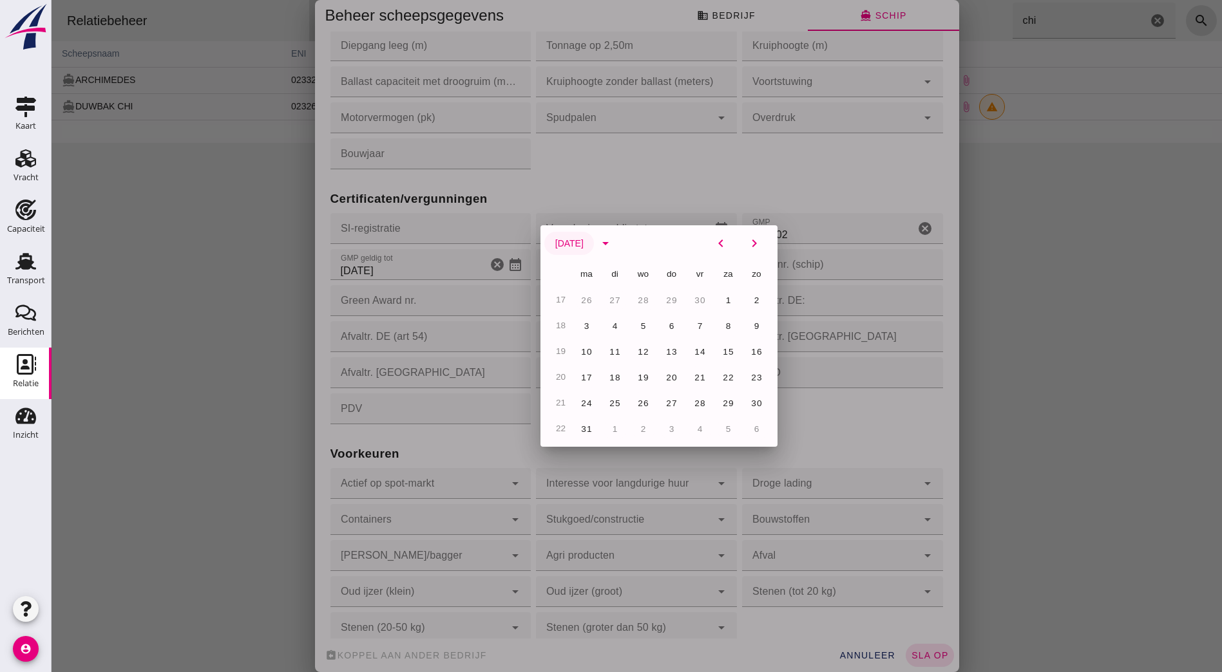
click at [588, 243] on button "mei 2027" at bounding box center [569, 243] width 50 height 23
click at [610, 372] on button "jul" at bounding box center [607, 369] width 88 height 23
click at [722, 350] on span "17" at bounding box center [728, 352] width 12 height 10
type input "17-7-2027"
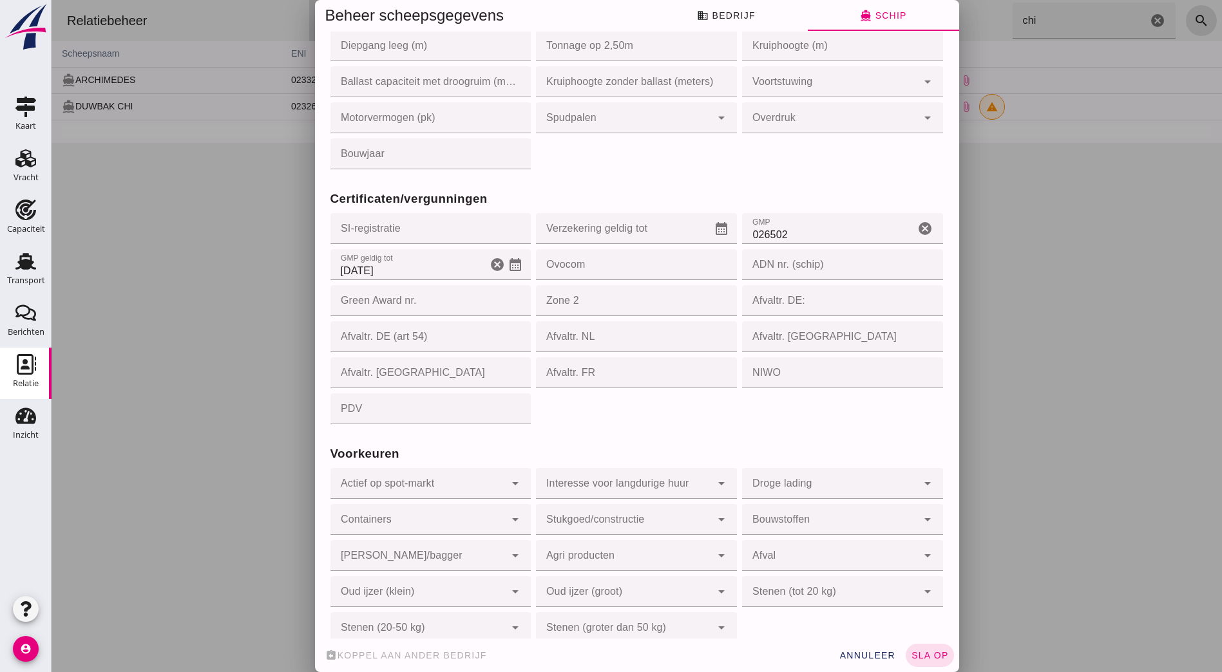
scroll to position [1050, 0]
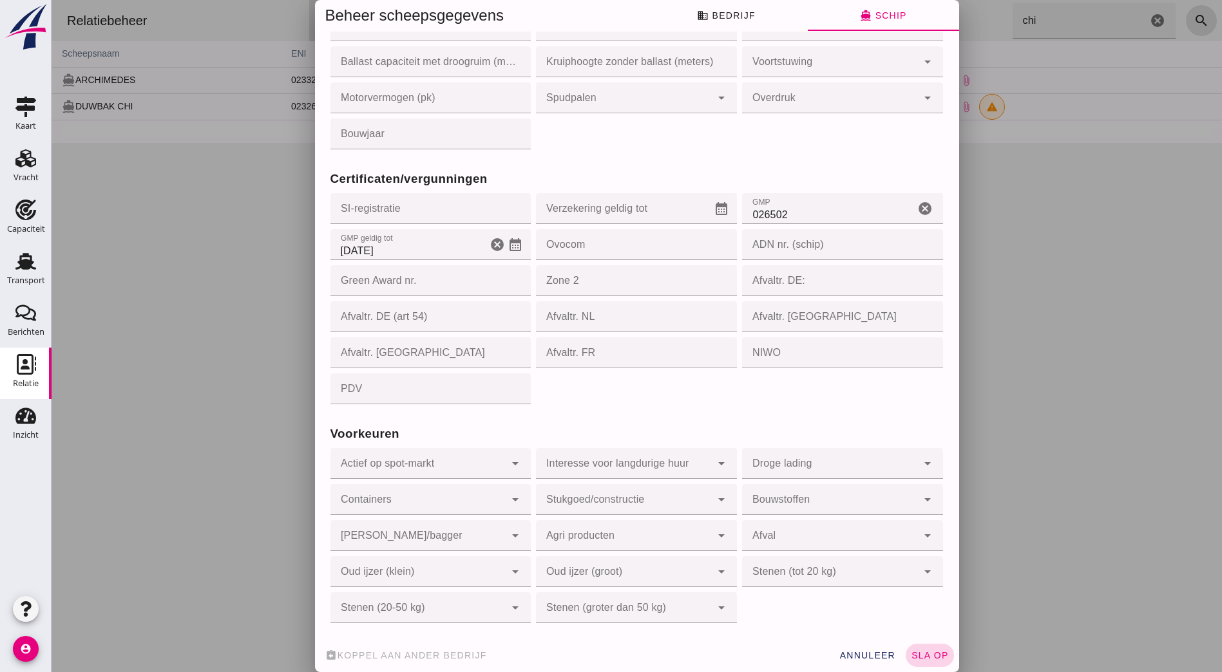
click at [923, 660] on span "sla op" at bounding box center [930, 655] width 38 height 10
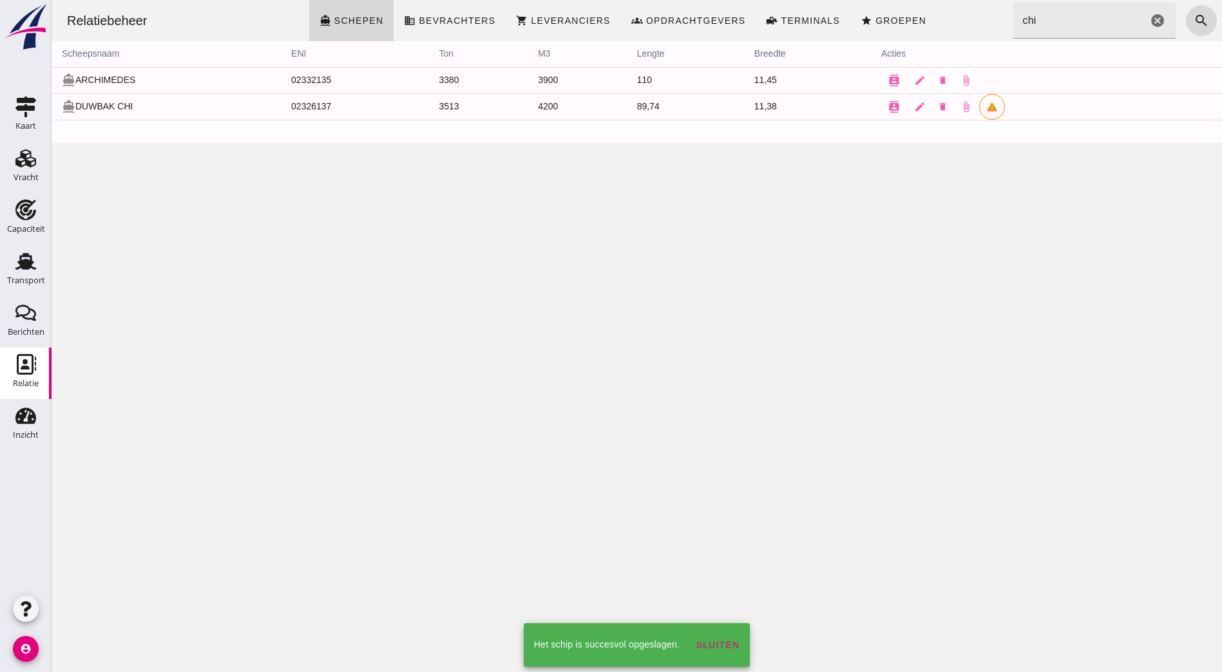
scroll to position [0, 0]
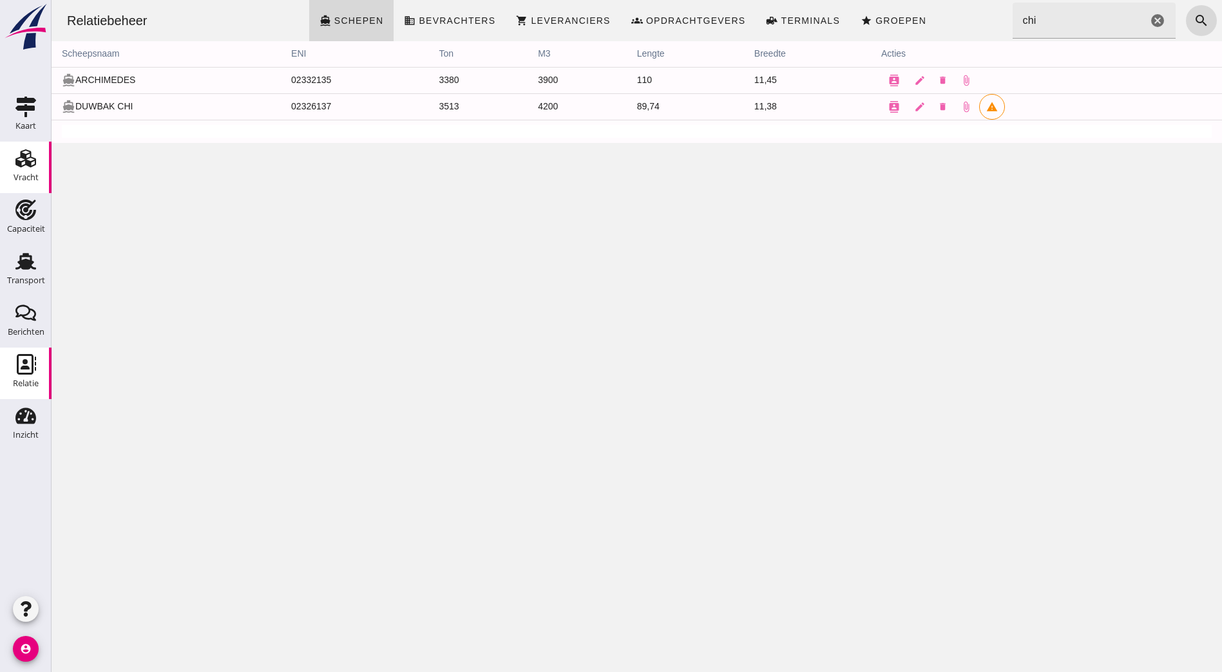
click at [38, 171] on div "Vracht" at bounding box center [26, 178] width 25 height 18
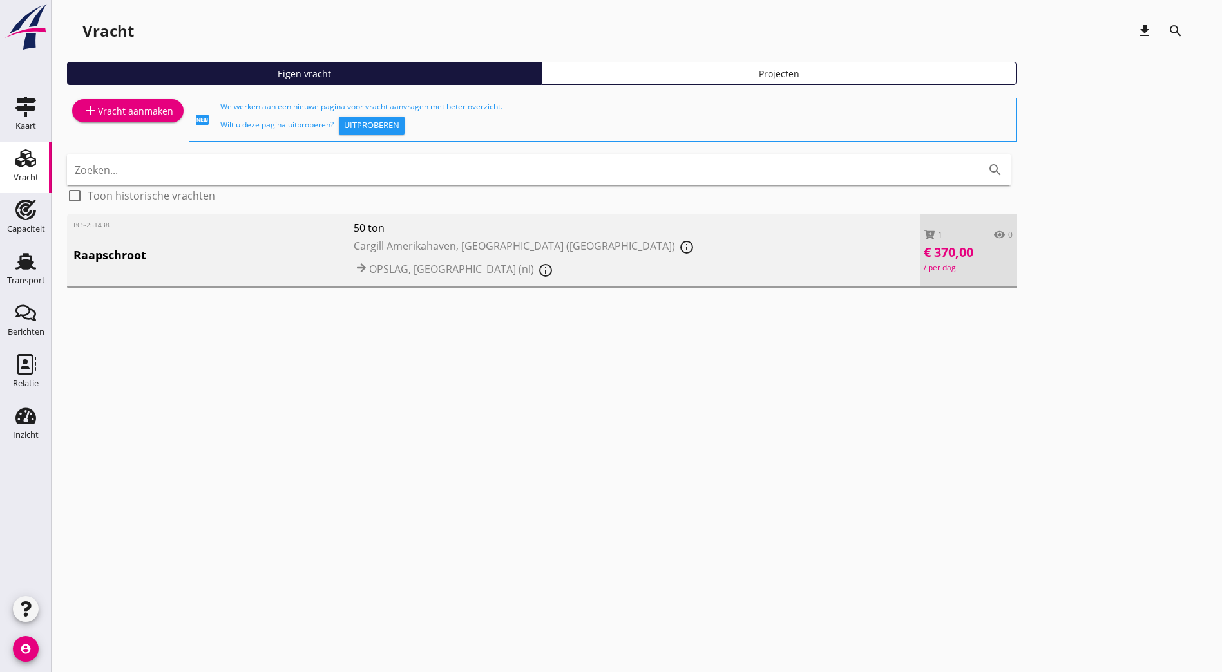
click at [586, 238] on div "BCS-251438 Raapschroot 50 ton Cargill Amerikahaven, Amsterdam (nl) info_outline…" at bounding box center [493, 251] width 853 height 75
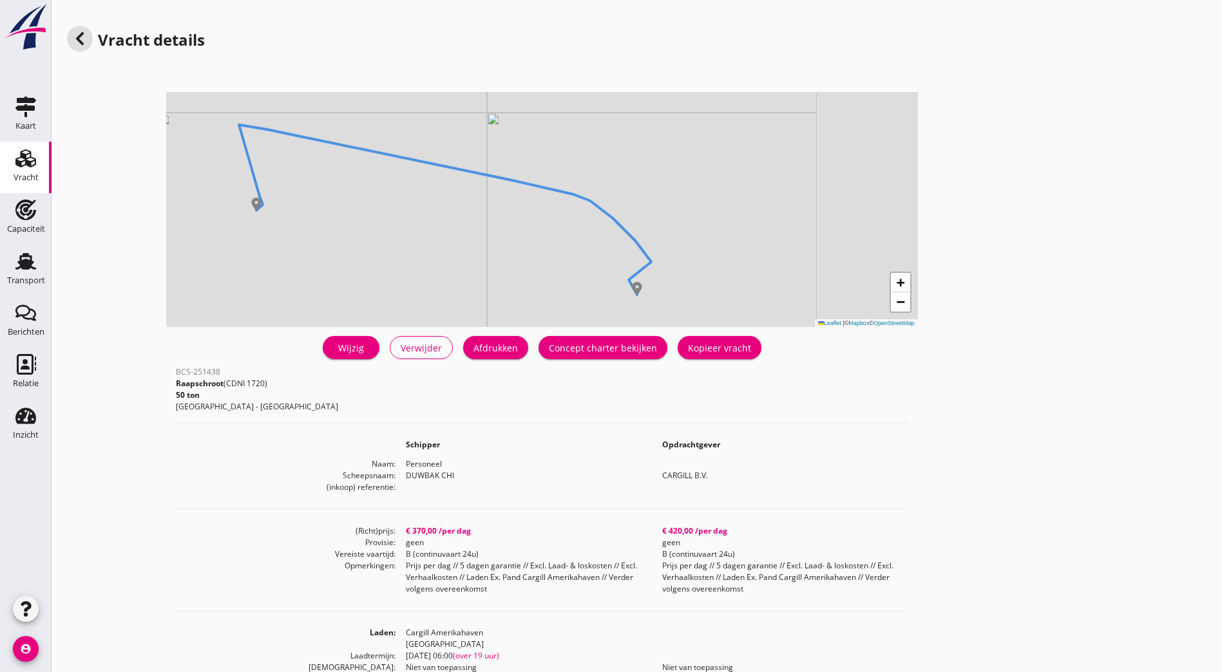
click at [333, 344] on div "Wijzig" at bounding box center [351, 348] width 36 height 14
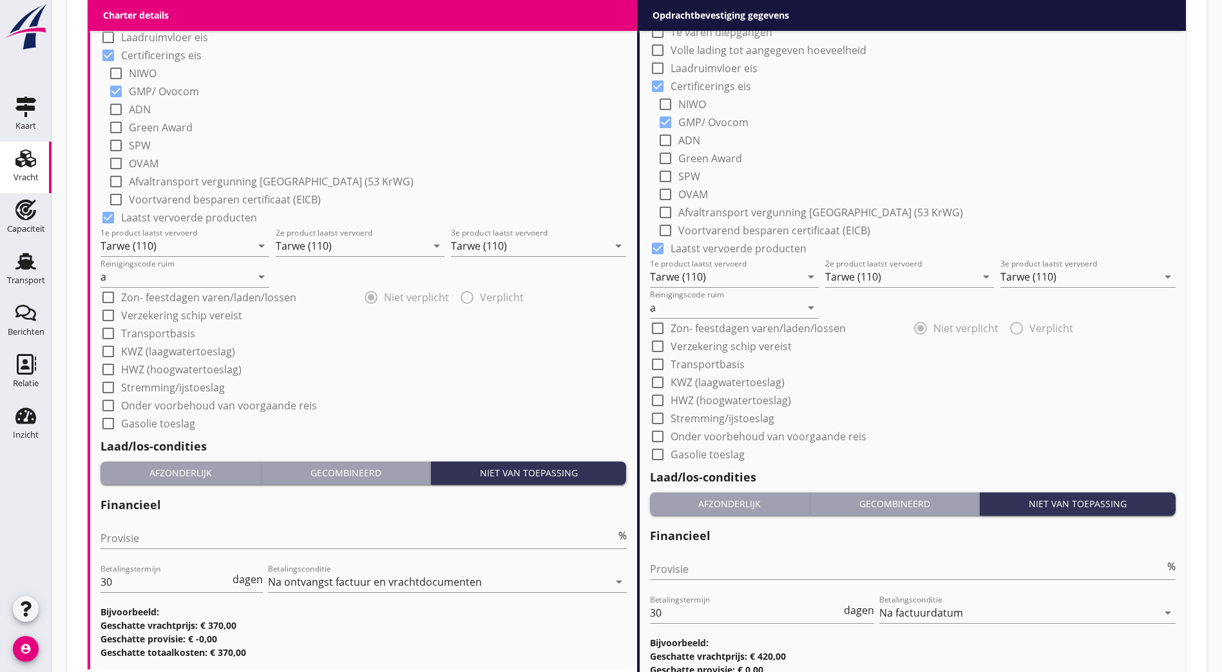
scroll to position [1207, 0]
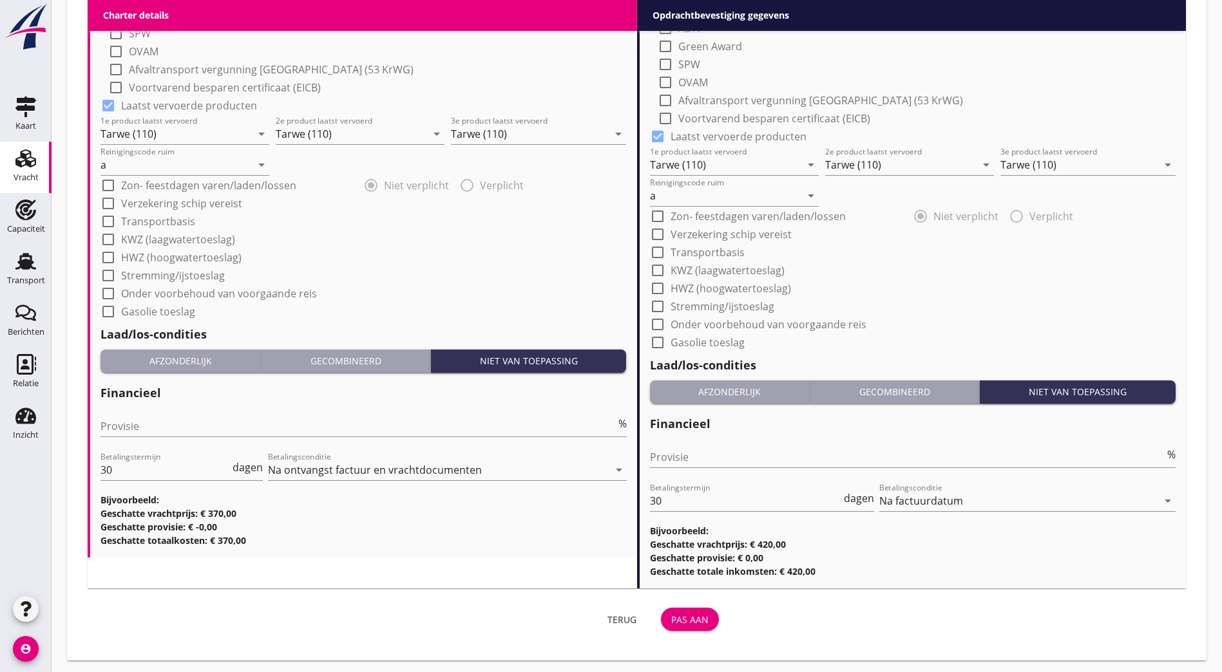
click at [671, 619] on div "Pas aan" at bounding box center [689, 620] width 37 height 14
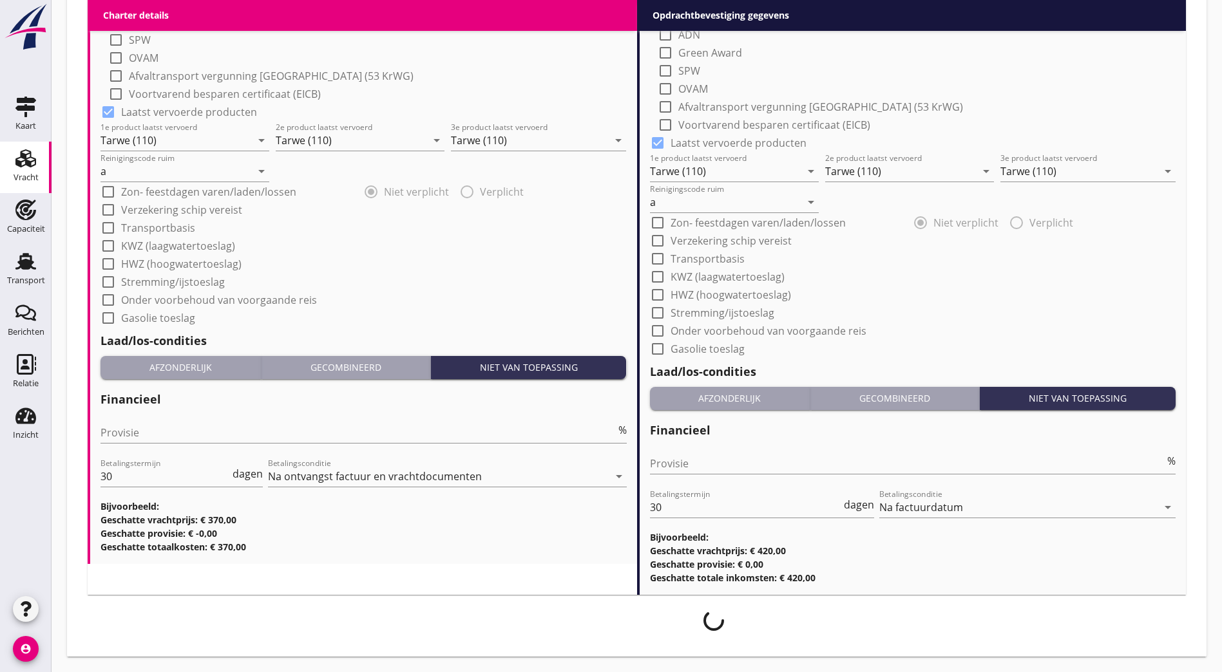
scroll to position [1196, 0]
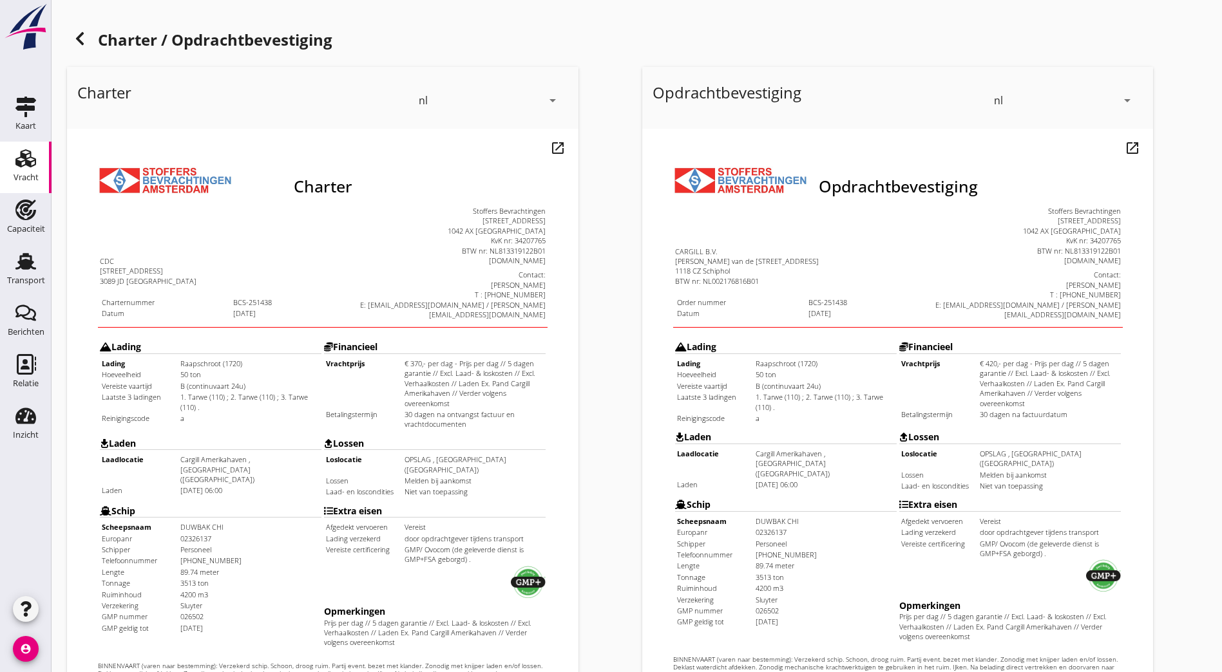
scroll to position [281, 0]
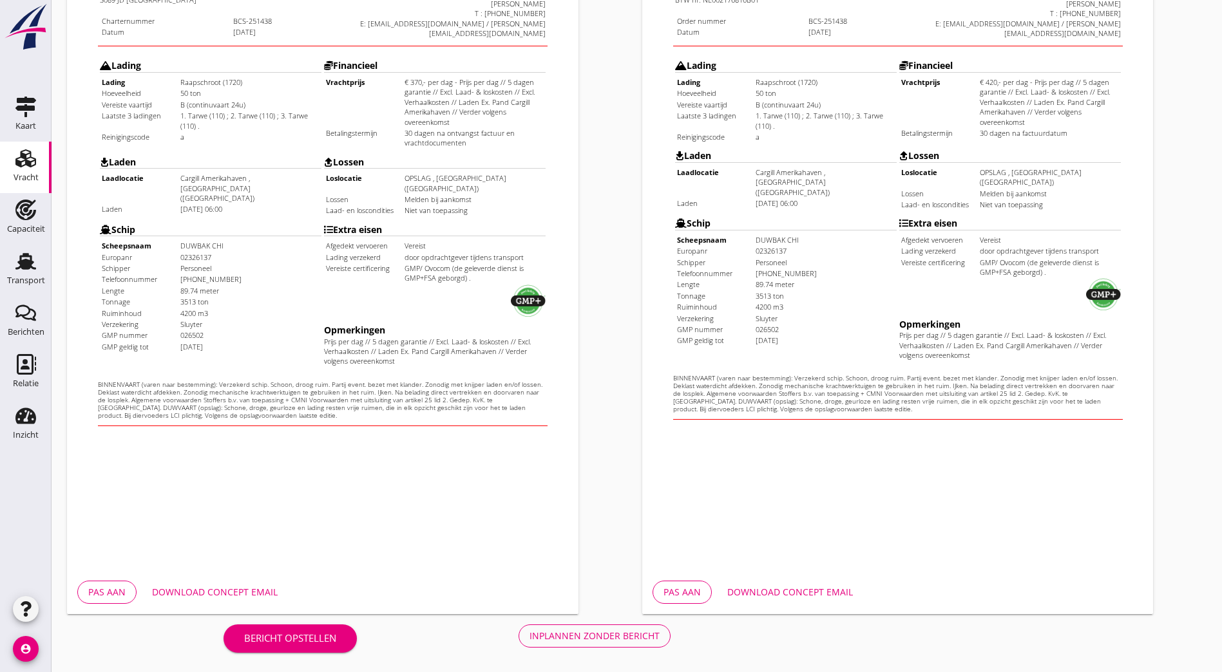
click at [529, 630] on div "Inplannen zonder bericht" at bounding box center [594, 636] width 130 height 14
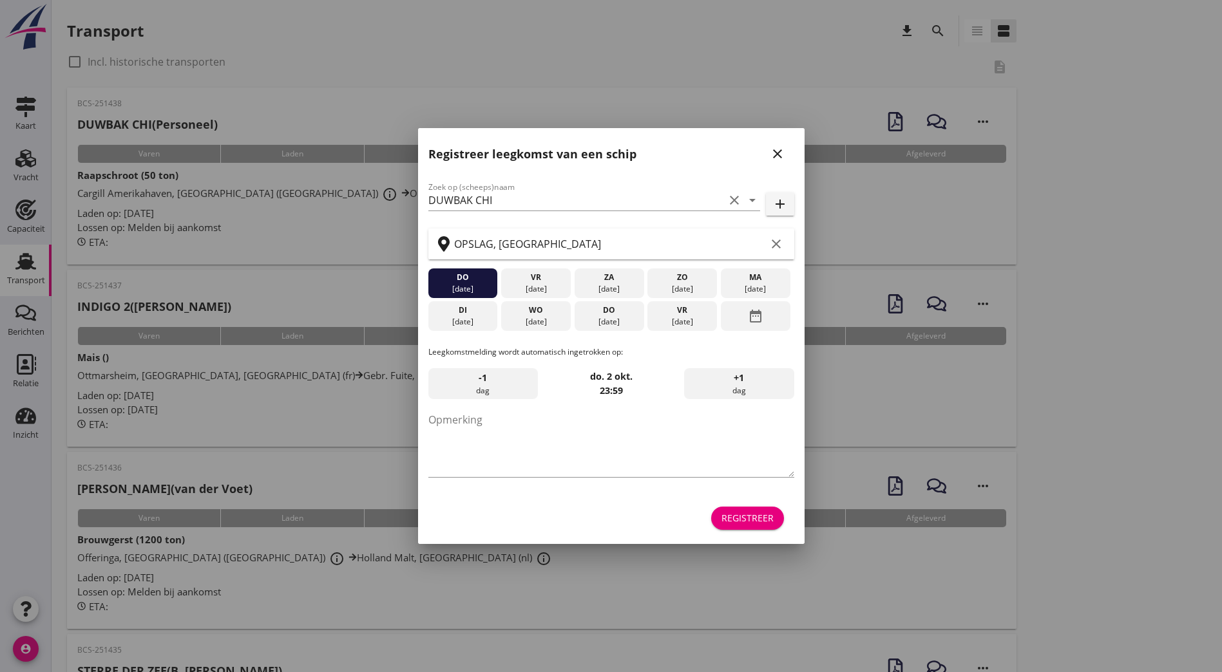
click at [782, 158] on icon "close" at bounding box center [777, 153] width 15 height 15
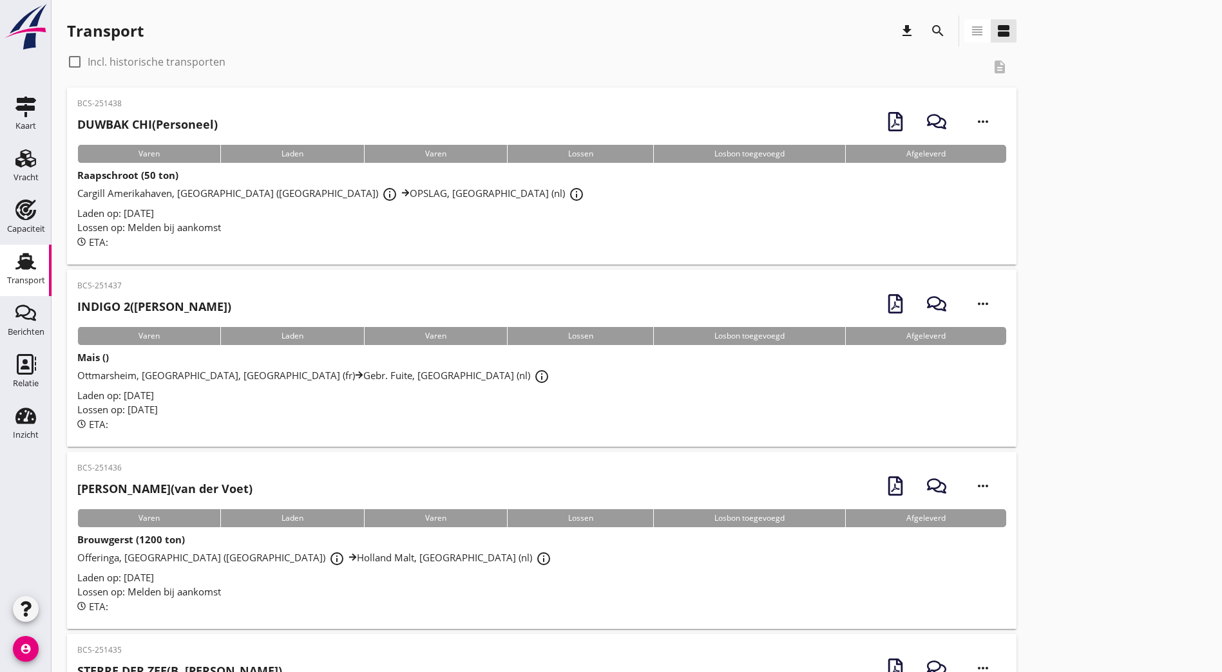
click at [245, 109] on div "BCS-251438 DUWBAK CHI (Personeel) more_horiz" at bounding box center [541, 121] width 929 height 47
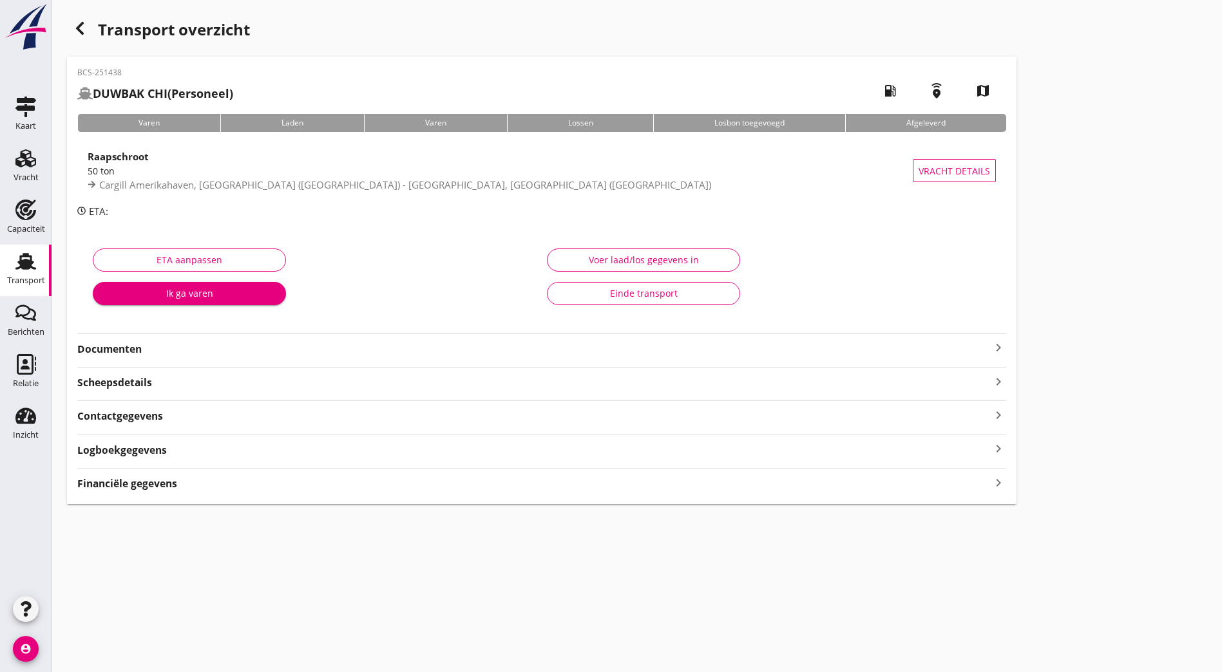
click at [151, 351] on strong "Documenten" at bounding box center [533, 349] width 913 height 15
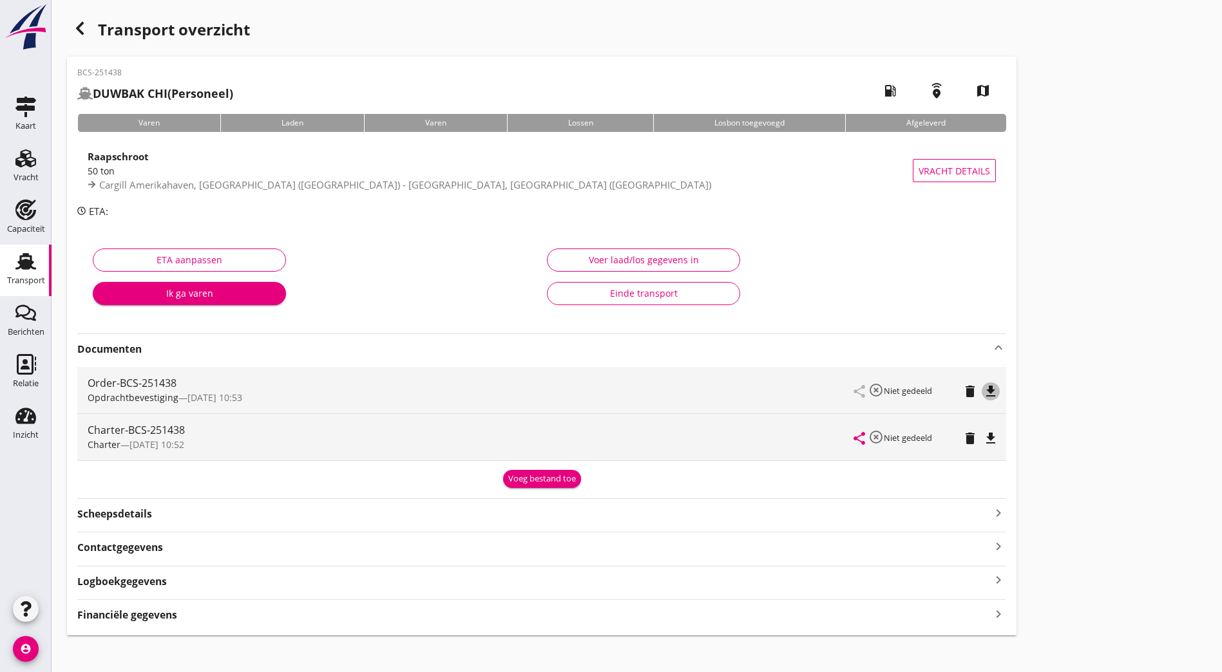
click at [983, 393] on icon "file_download" at bounding box center [990, 391] width 15 height 15
click at [619, 434] on div "Charter-BCS-251438 Charter — 18/09 10:52 share highlight_off Niet gedeeld delet…" at bounding box center [541, 437] width 929 height 46
click at [983, 434] on icon "file_download" at bounding box center [990, 438] width 15 height 15
click at [223, 180] on span "Cargill Amerikahaven, Amsterdam (nl) - OPSLAG, Amsterdam (nl)" at bounding box center [405, 184] width 612 height 13
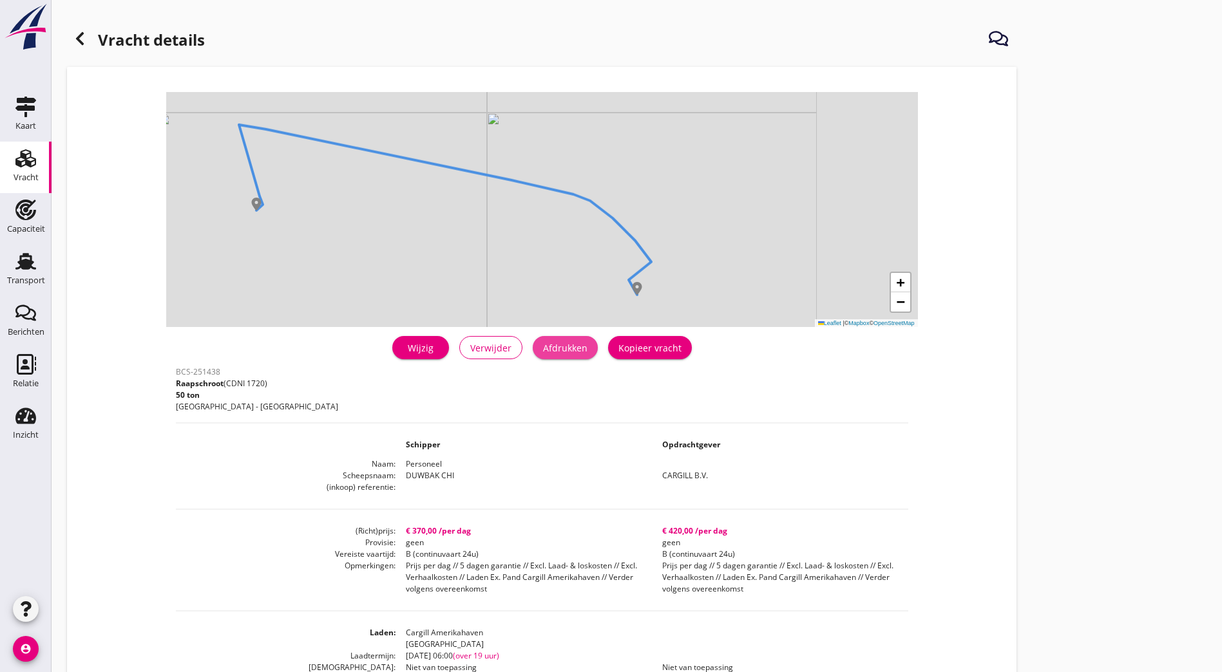
click at [533, 350] on button "Afdrukken" at bounding box center [565, 347] width 65 height 23
click at [88, 37] on div at bounding box center [80, 39] width 26 height 26
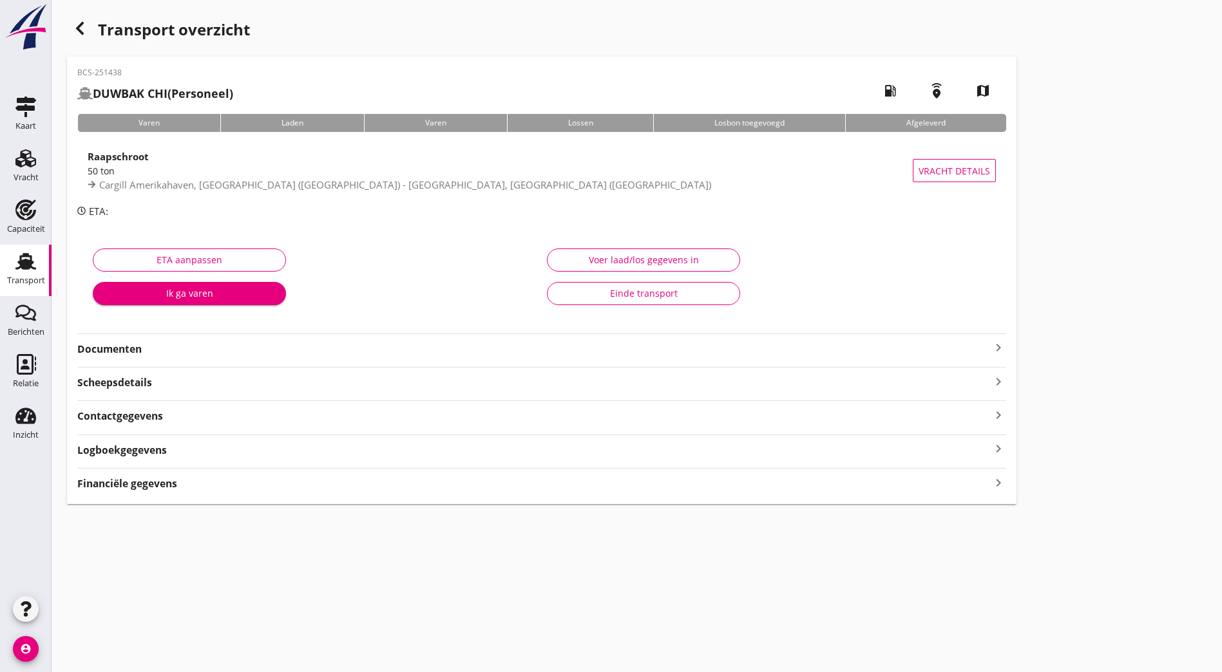
click at [332, 354] on strong "Documenten" at bounding box center [533, 349] width 913 height 15
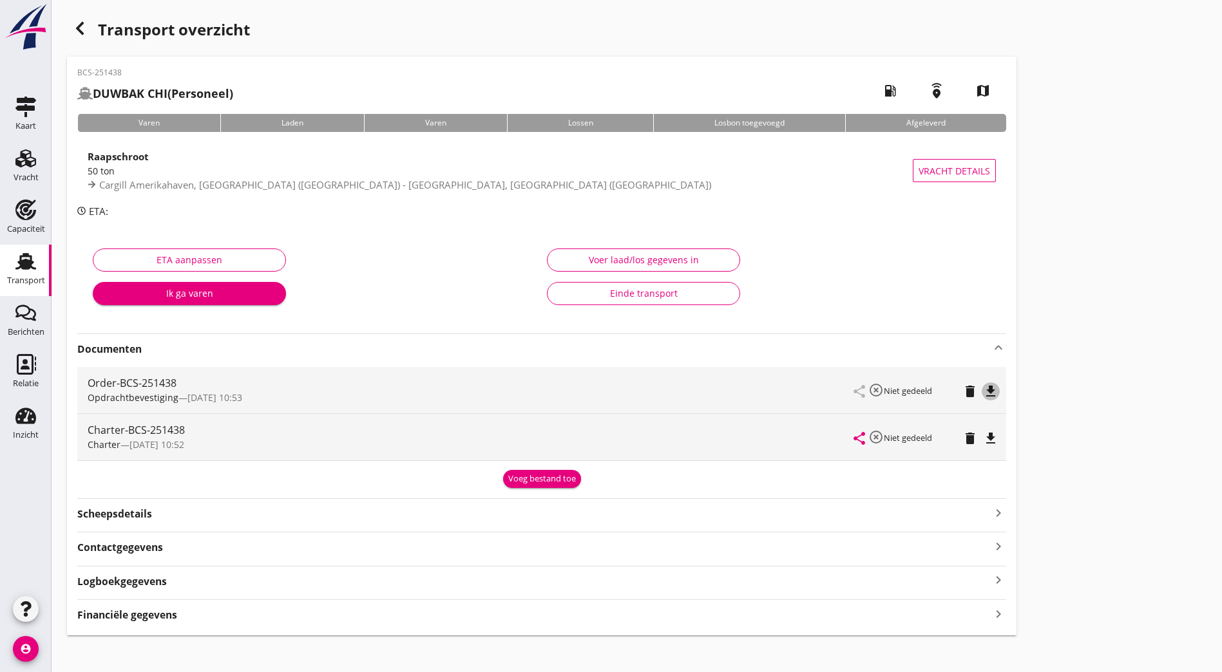
click at [983, 390] on icon "file_download" at bounding box center [990, 391] width 15 height 15
click at [983, 435] on icon "file_download" at bounding box center [990, 438] width 15 height 15
